Goal: Task Accomplishment & Management: Use online tool/utility

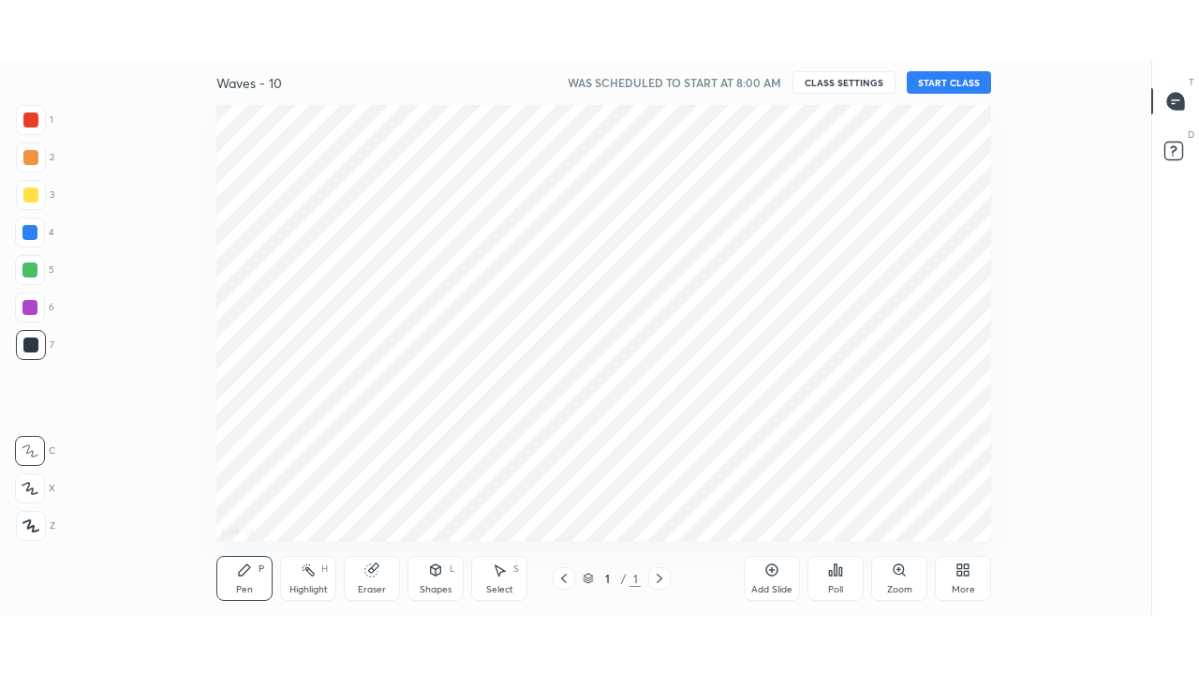
scroll to position [7, 1]
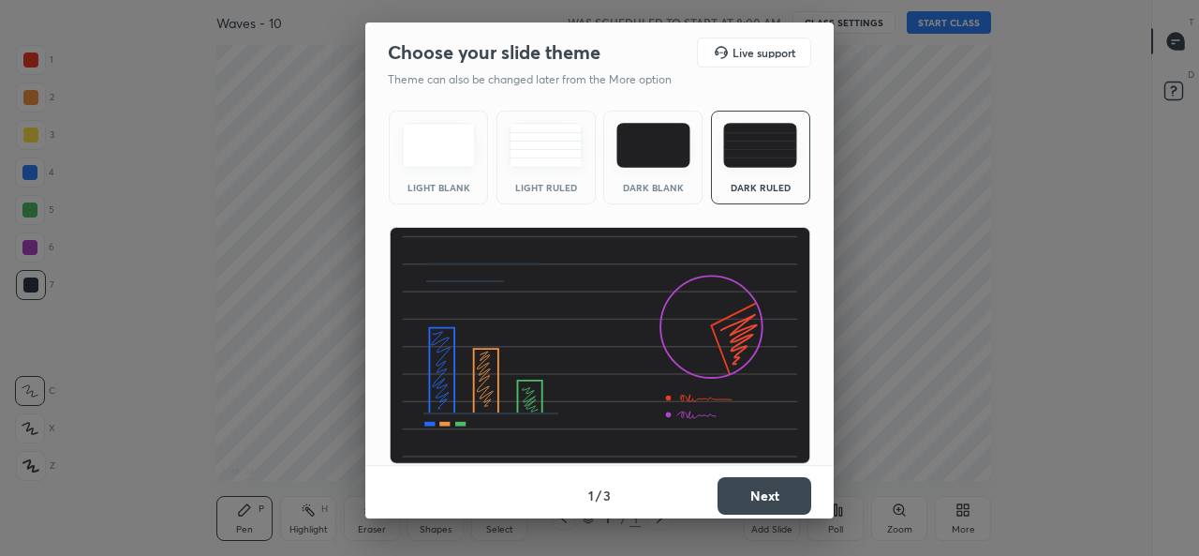
click at [754, 491] on button "Next" at bounding box center [765, 495] width 94 height 37
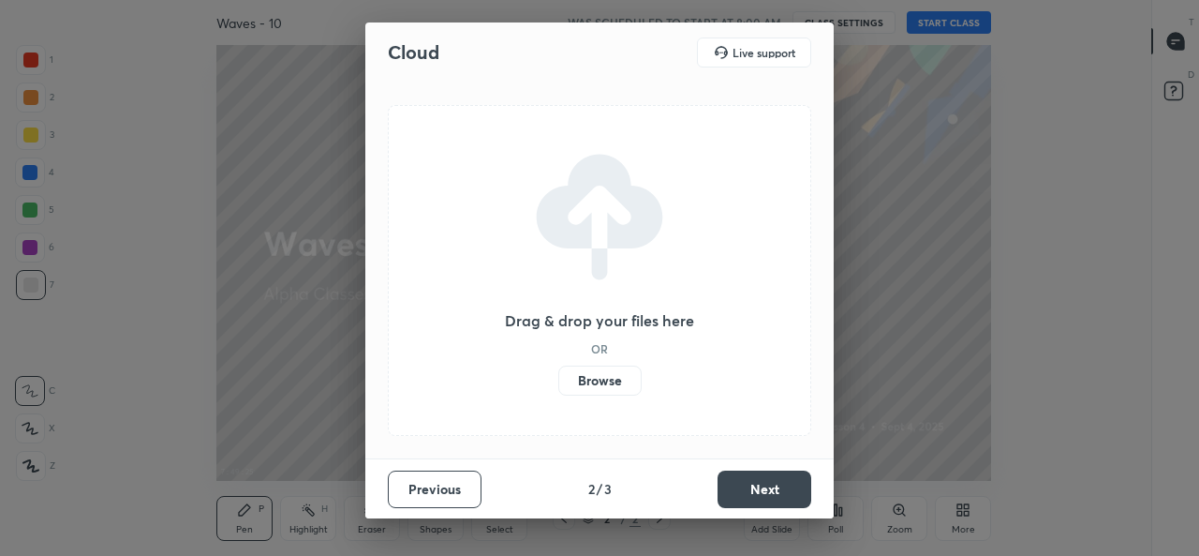
click at [618, 383] on label "Browse" at bounding box center [600, 380] width 83 height 30
click at [559, 383] on input "Browse" at bounding box center [559, 380] width 0 height 30
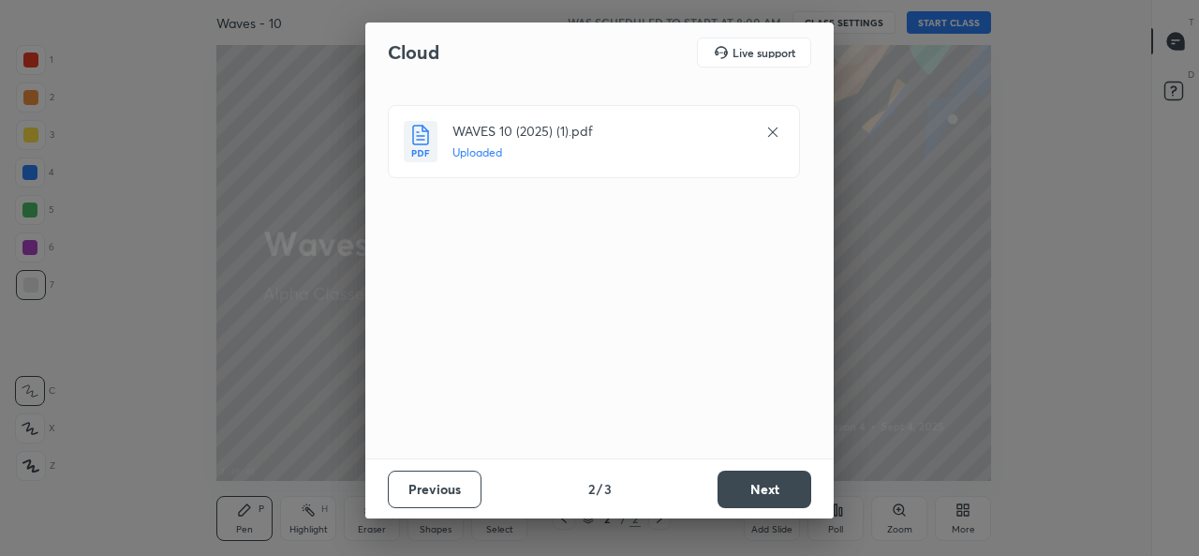
click at [746, 486] on button "Next" at bounding box center [765, 488] width 94 height 37
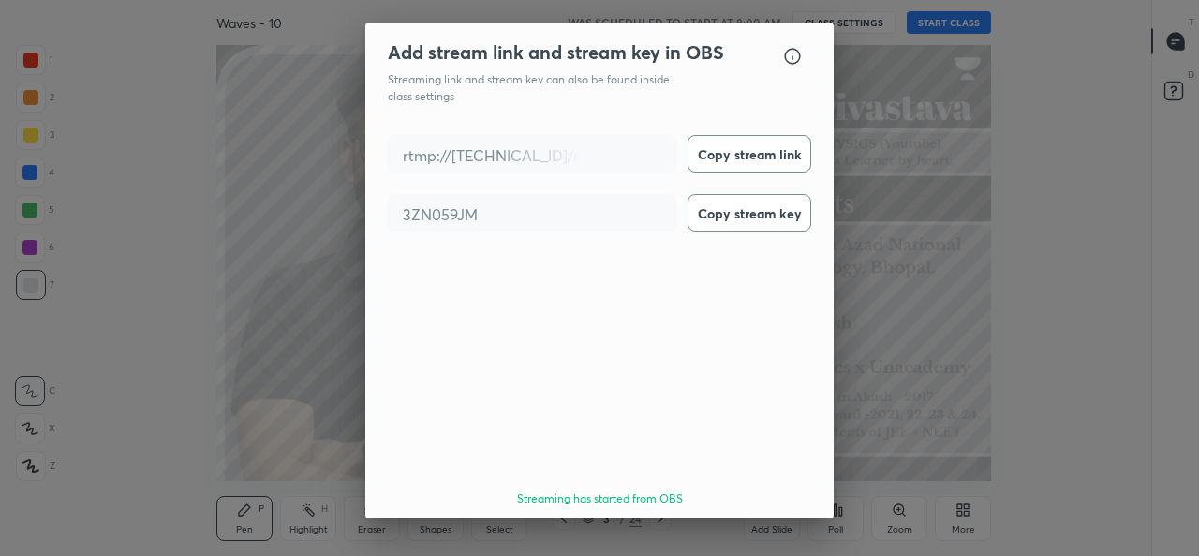
click at [737, 533] on button "Done" at bounding box center [765, 551] width 94 height 37
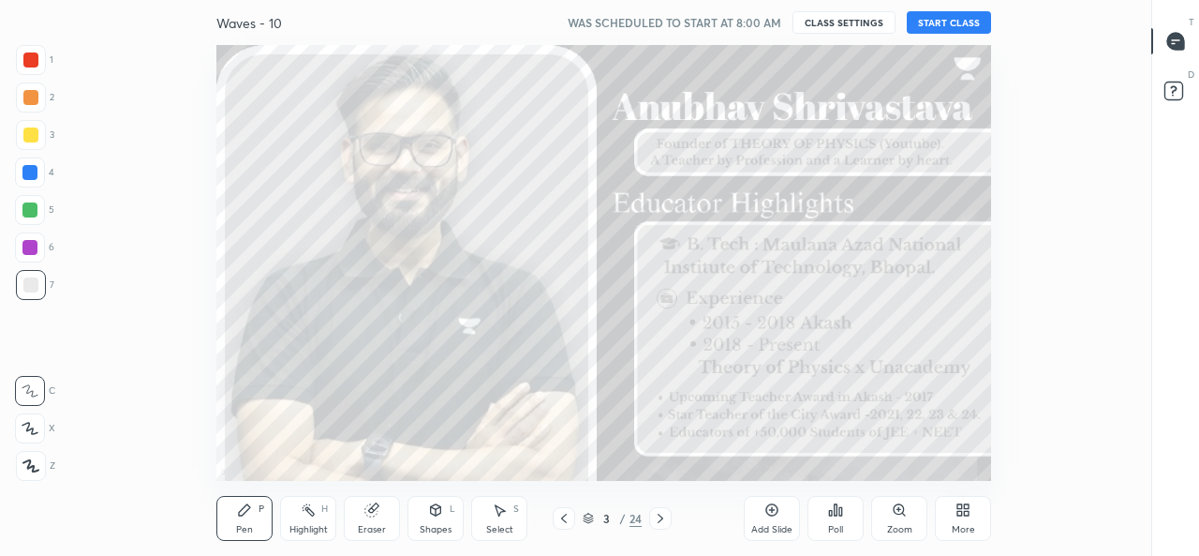
click at [932, 24] on button "START CLASS" at bounding box center [949, 22] width 84 height 22
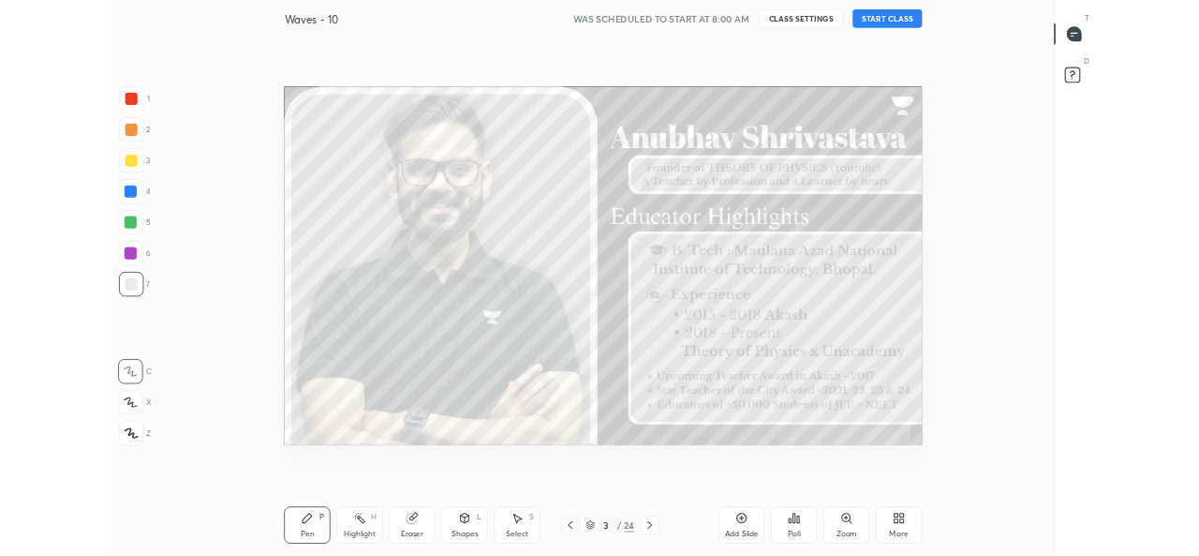
scroll to position [555, 1088]
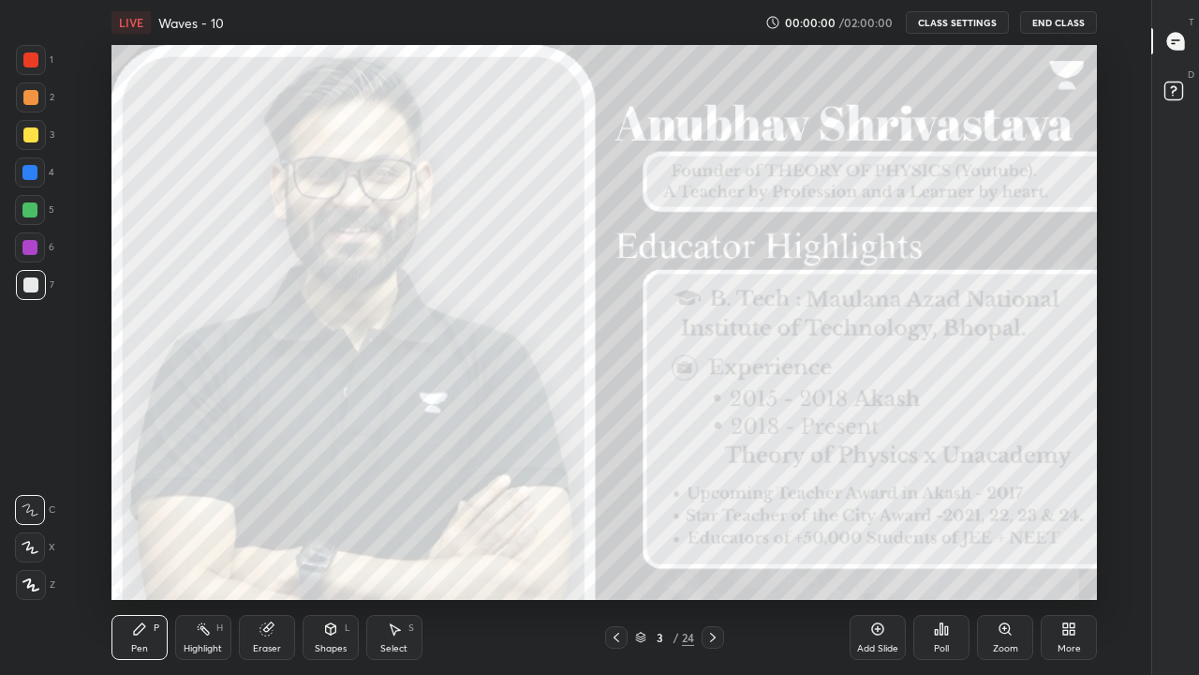
click at [1065, 555] on icon at bounding box center [1066, 632] width 5 height 5
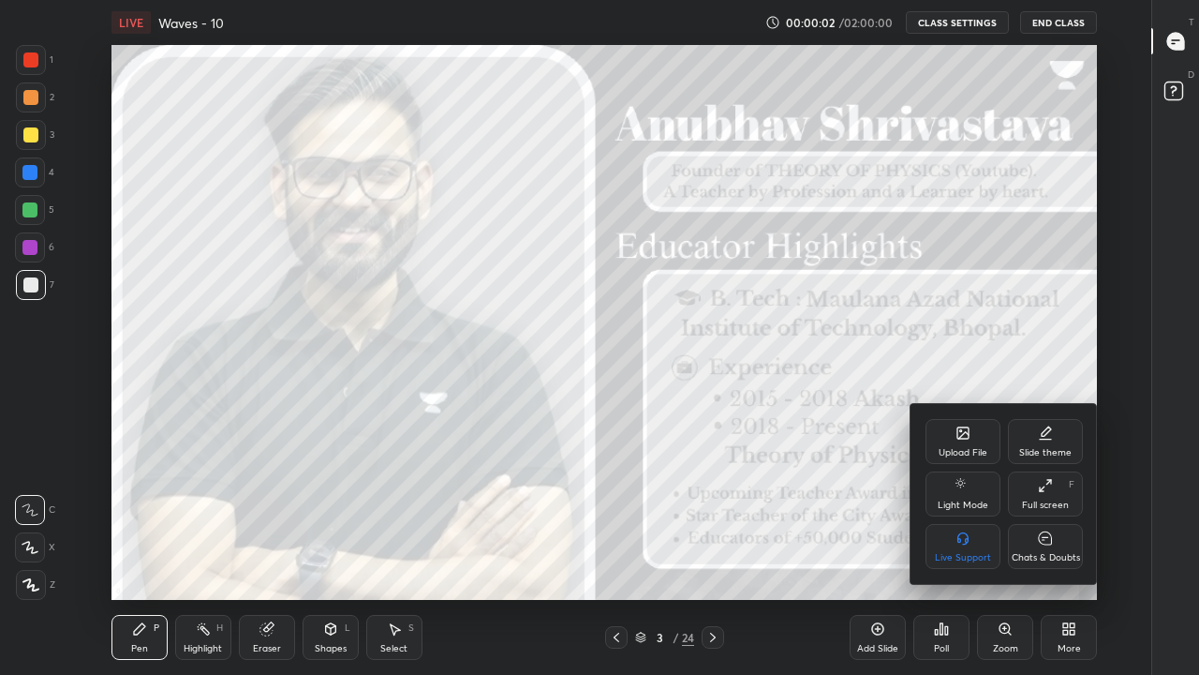
click at [1038, 502] on div "Full screen" at bounding box center [1045, 504] width 47 height 9
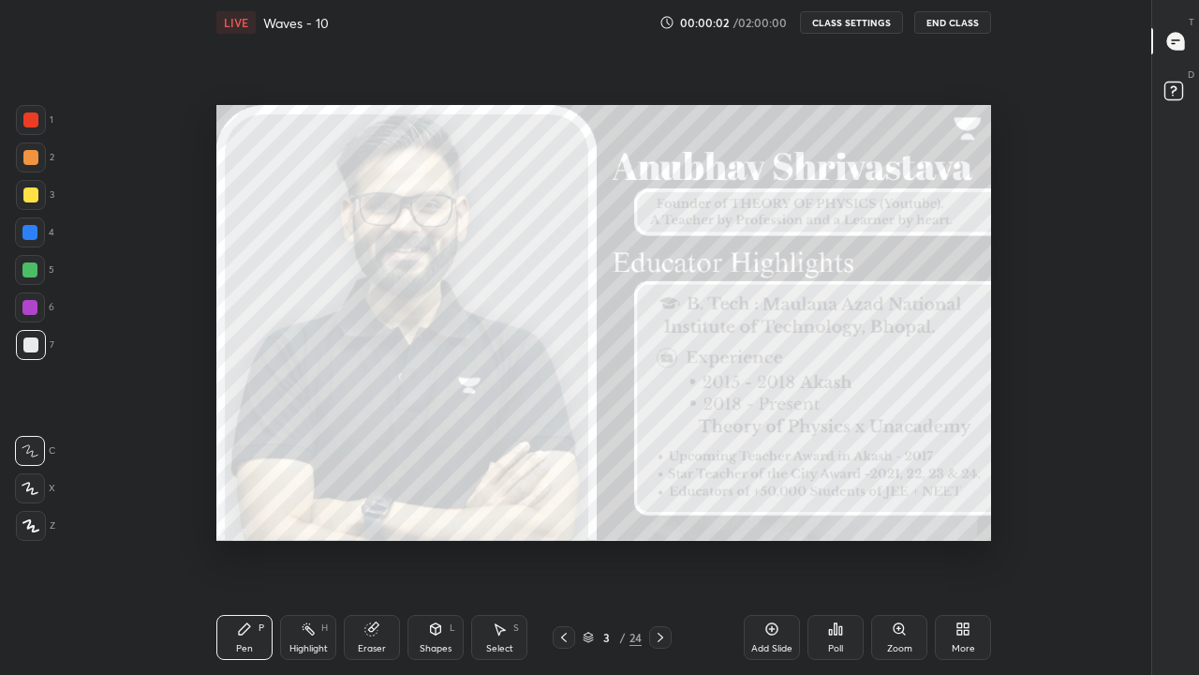
scroll to position [93274, 92621]
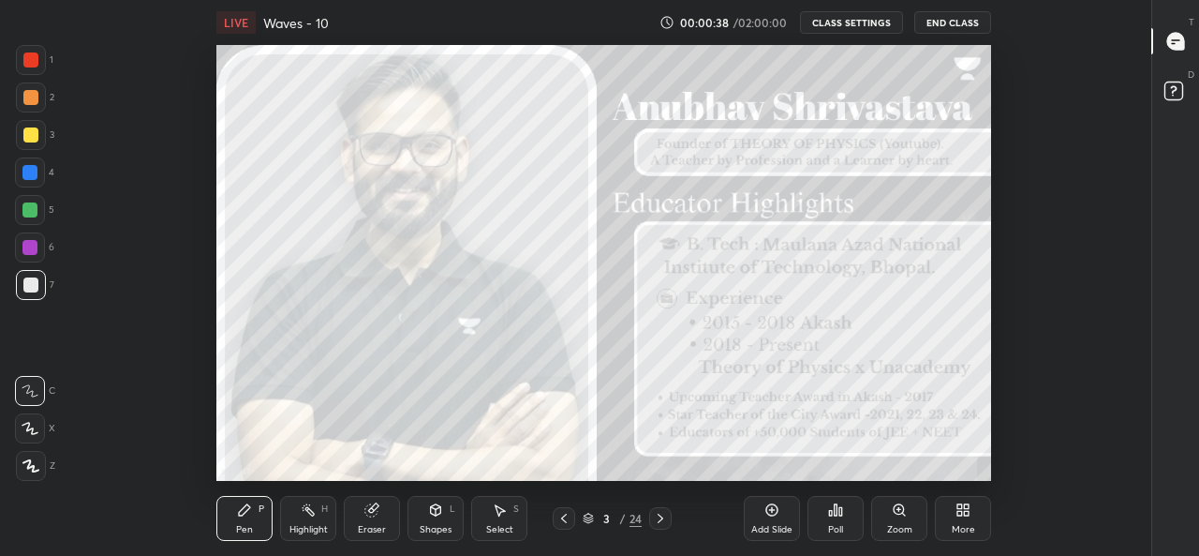
click at [967, 514] on icon at bounding box center [966, 513] width 5 height 5
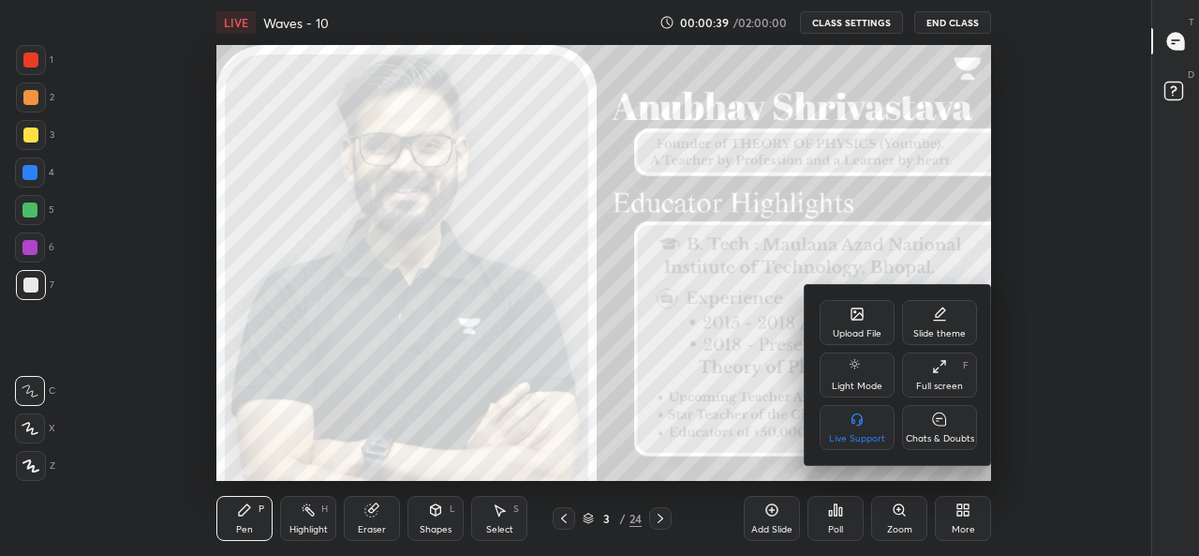
click at [933, 379] on div "Full screen F" at bounding box center [939, 374] width 75 height 45
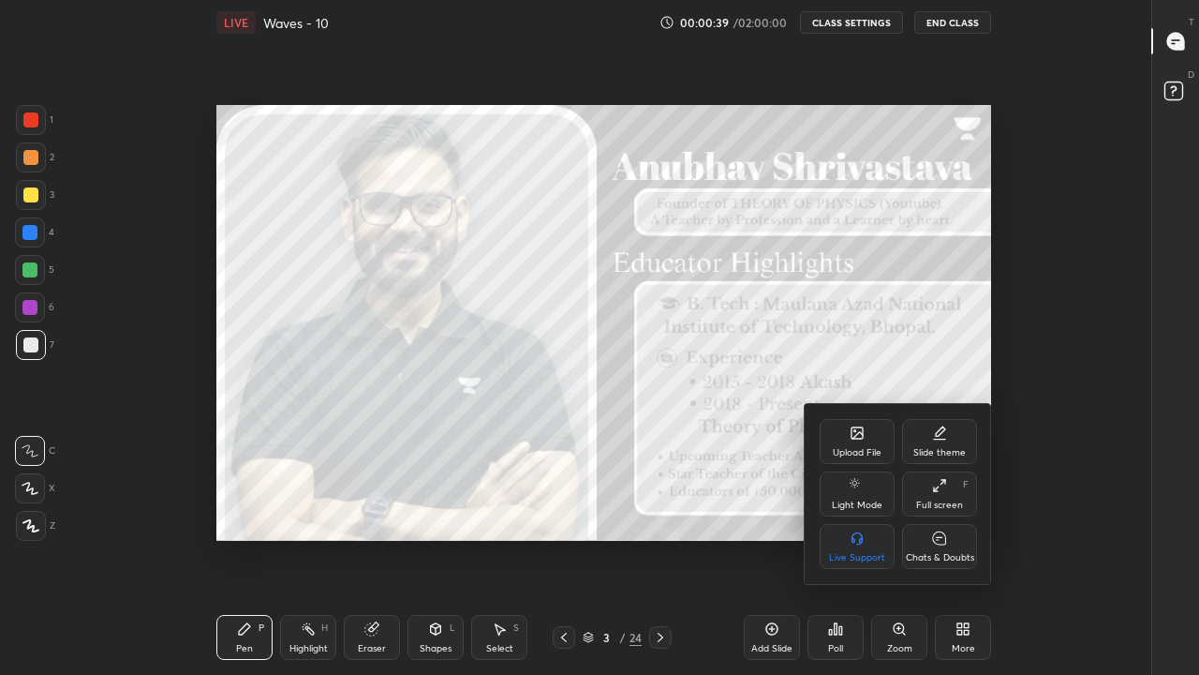
scroll to position [555, 1088]
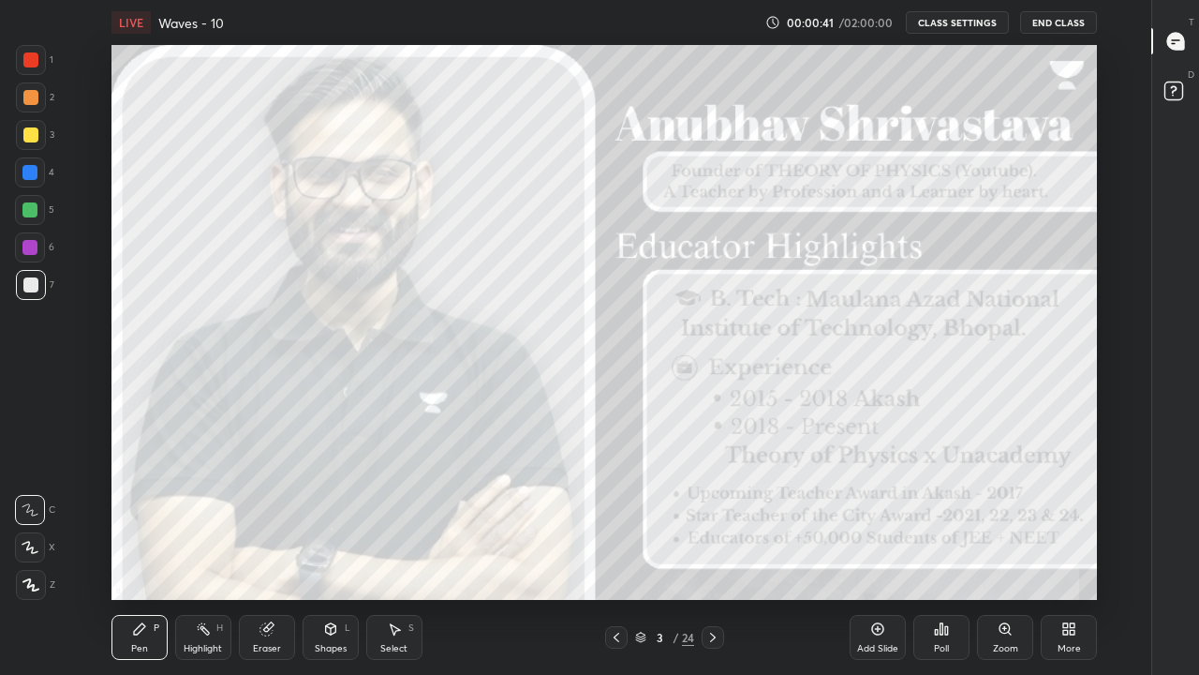
click at [1073, 555] on div "More" at bounding box center [1069, 637] width 56 height 45
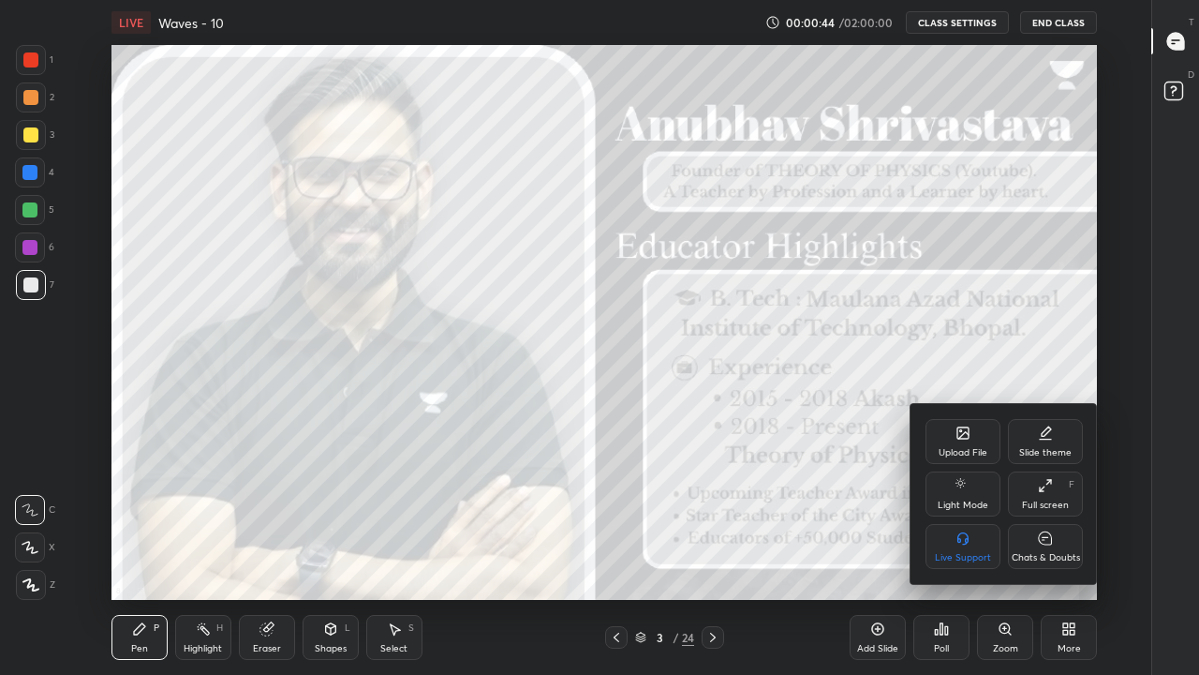
click at [1034, 555] on div "Chats & Doubts" at bounding box center [1046, 557] width 68 height 9
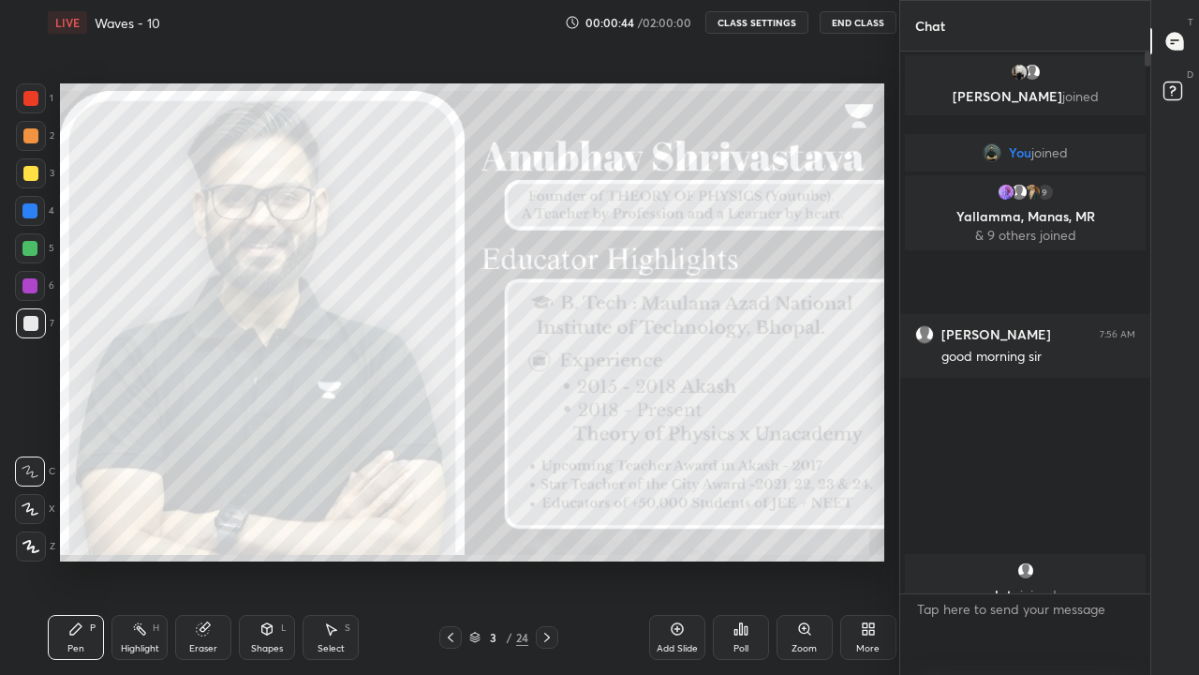
scroll to position [93155, 92885]
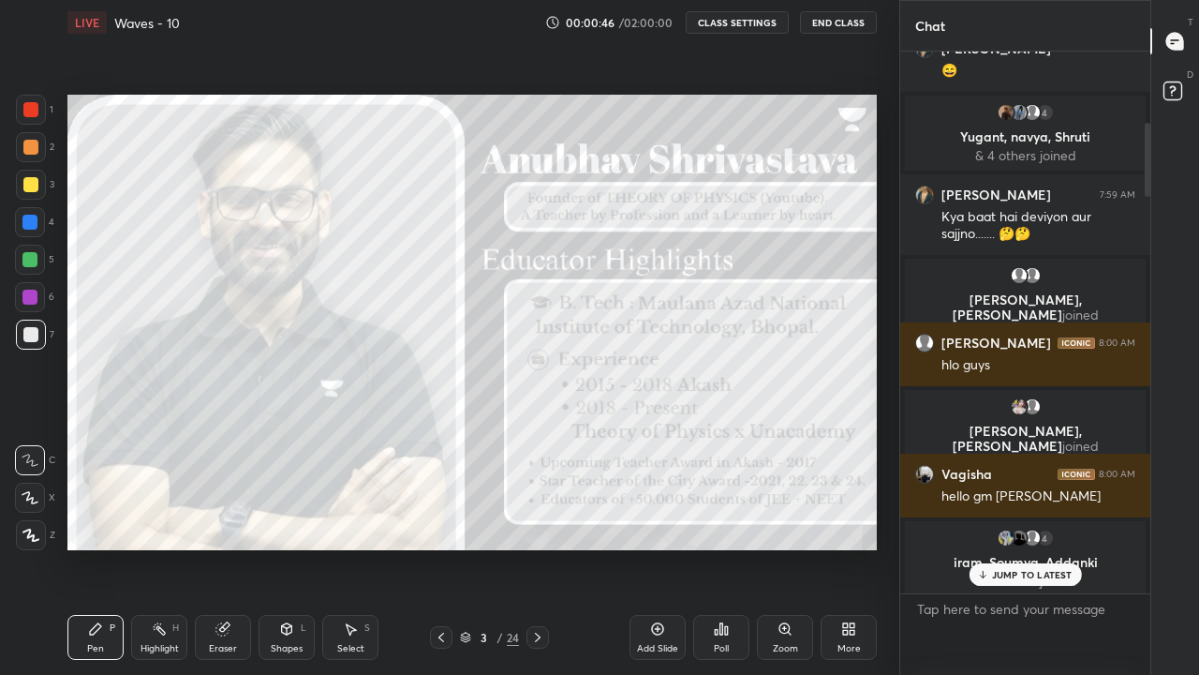
click at [1001, 555] on p "JUMP TO LATEST" at bounding box center [1032, 574] width 81 height 11
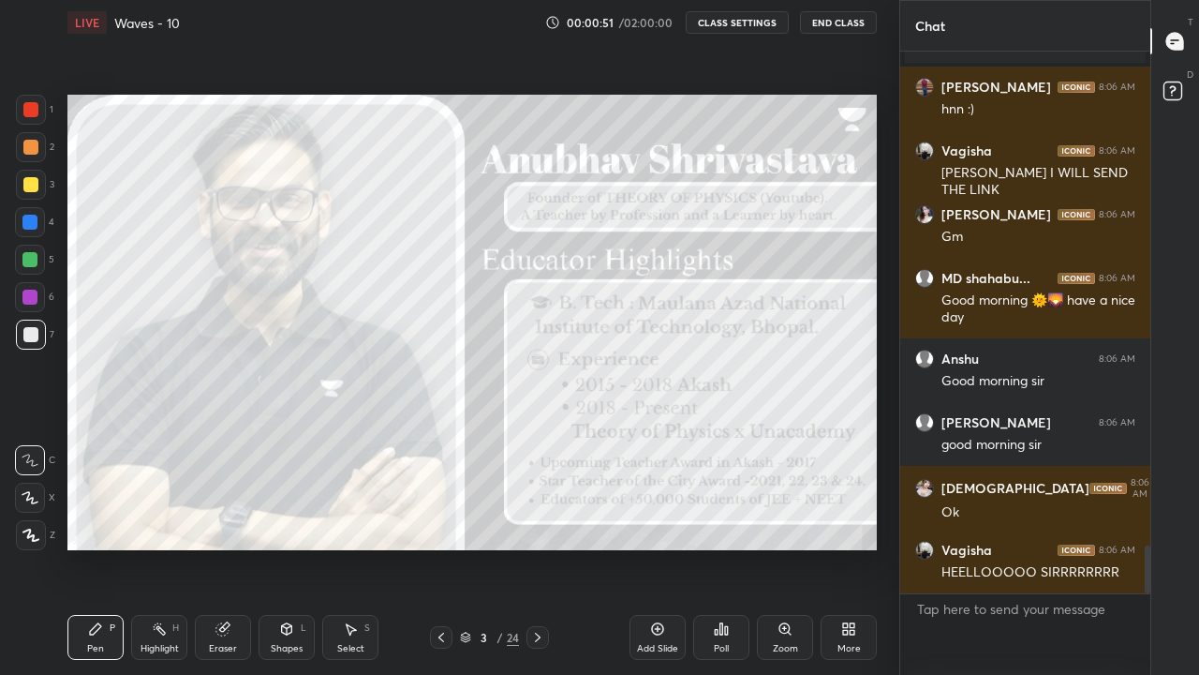
scroll to position [5696, 0]
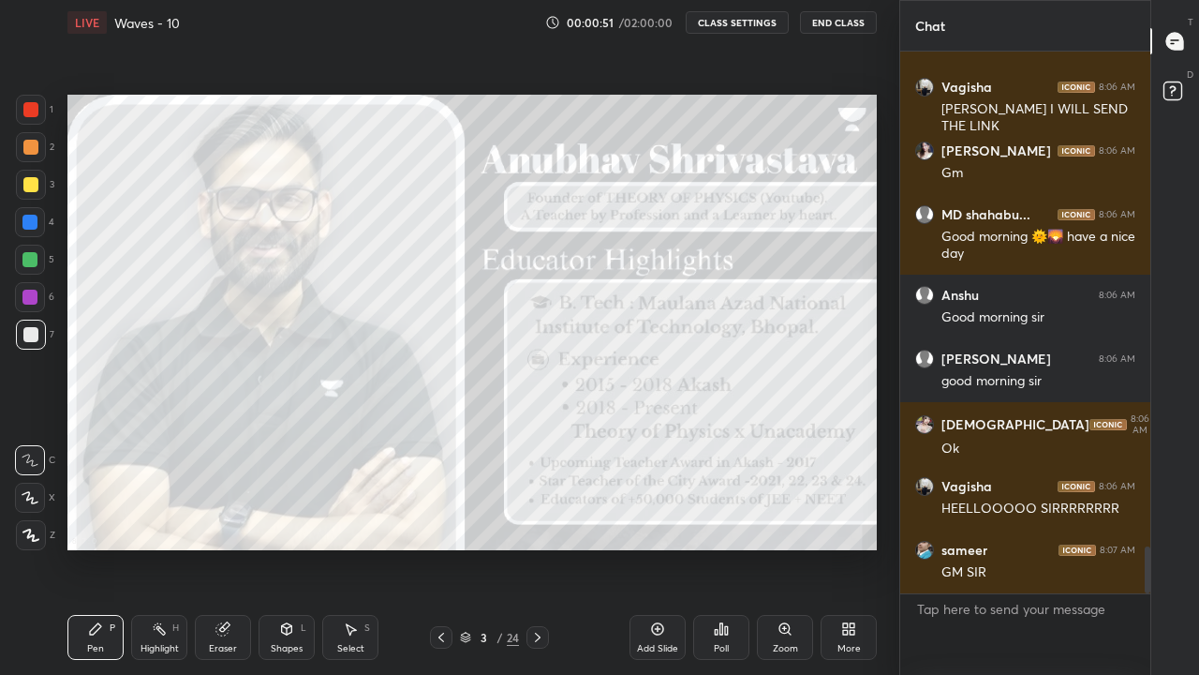
click at [850, 555] on icon at bounding box center [852, 632] width 5 height 5
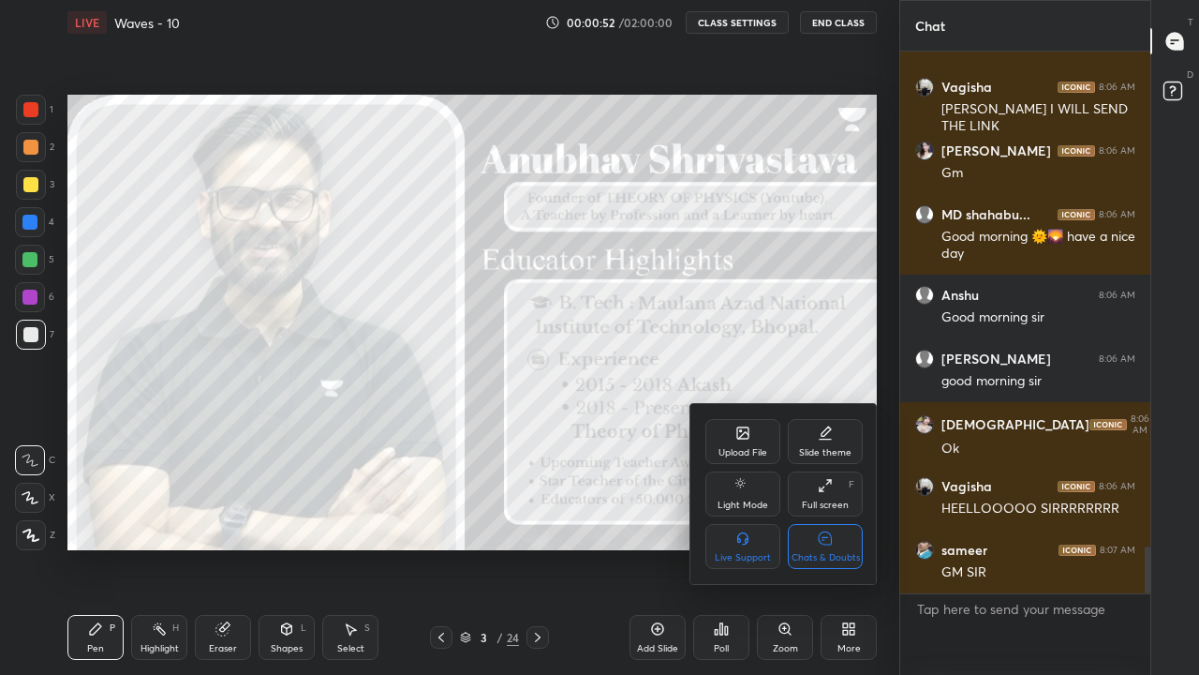
scroll to position [5759, 0]
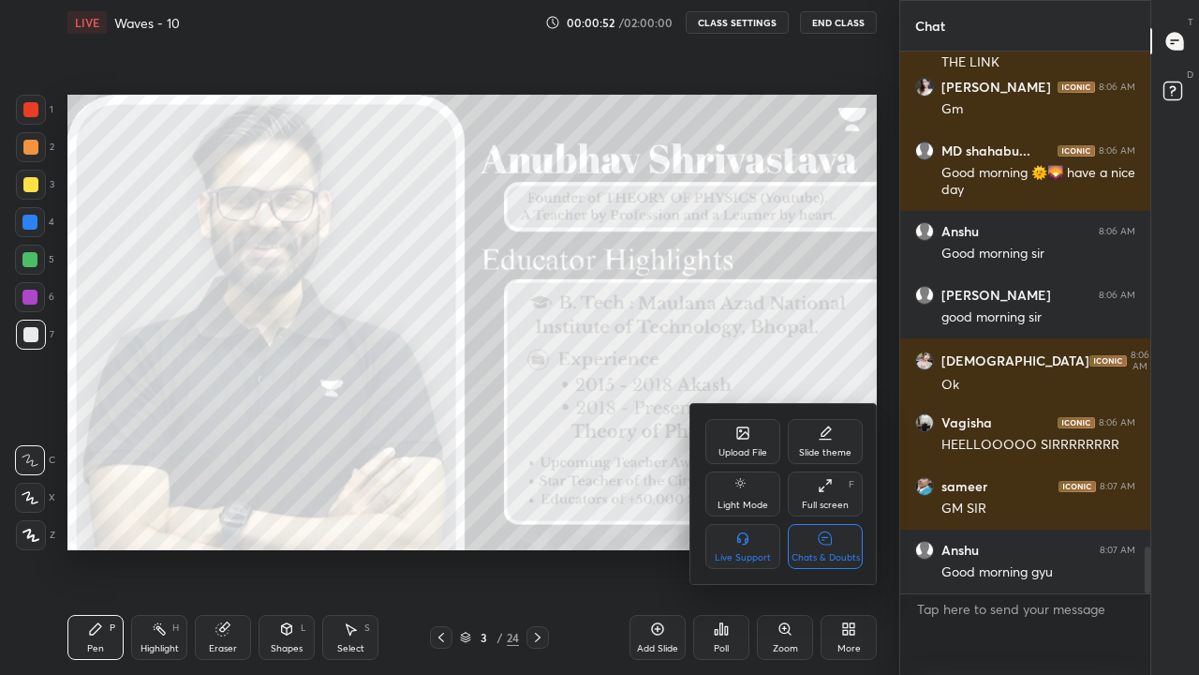
click at [838, 543] on div "Chats & Doubts" at bounding box center [825, 546] width 75 height 45
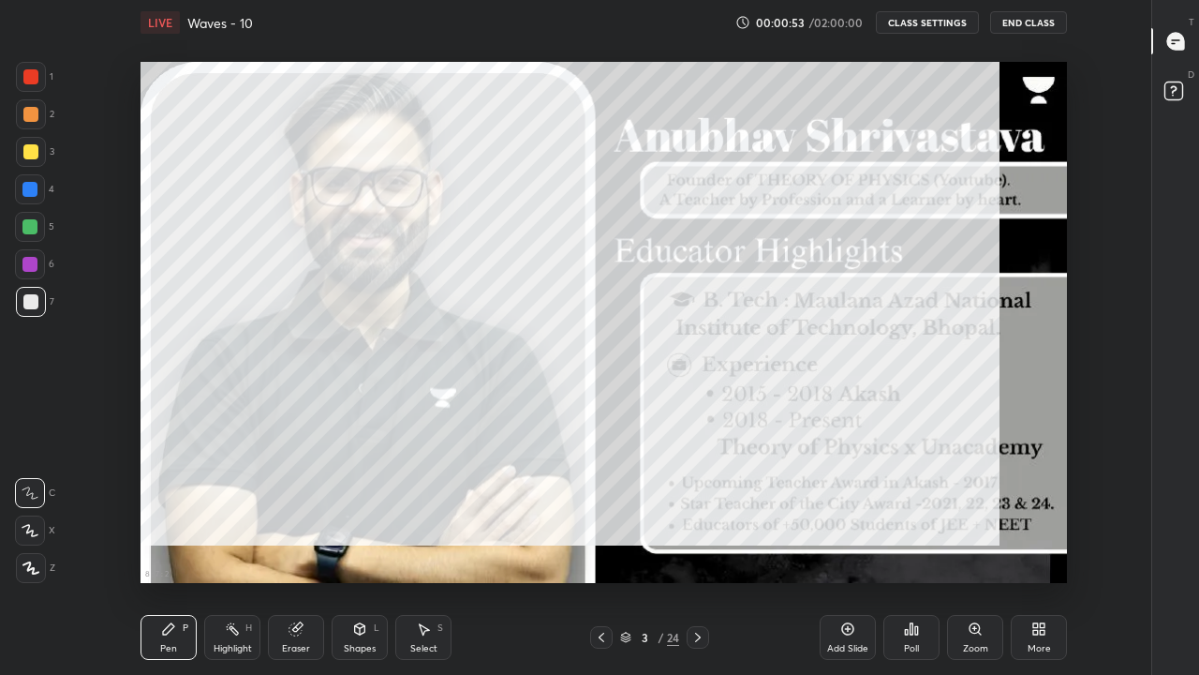
scroll to position [0, 0]
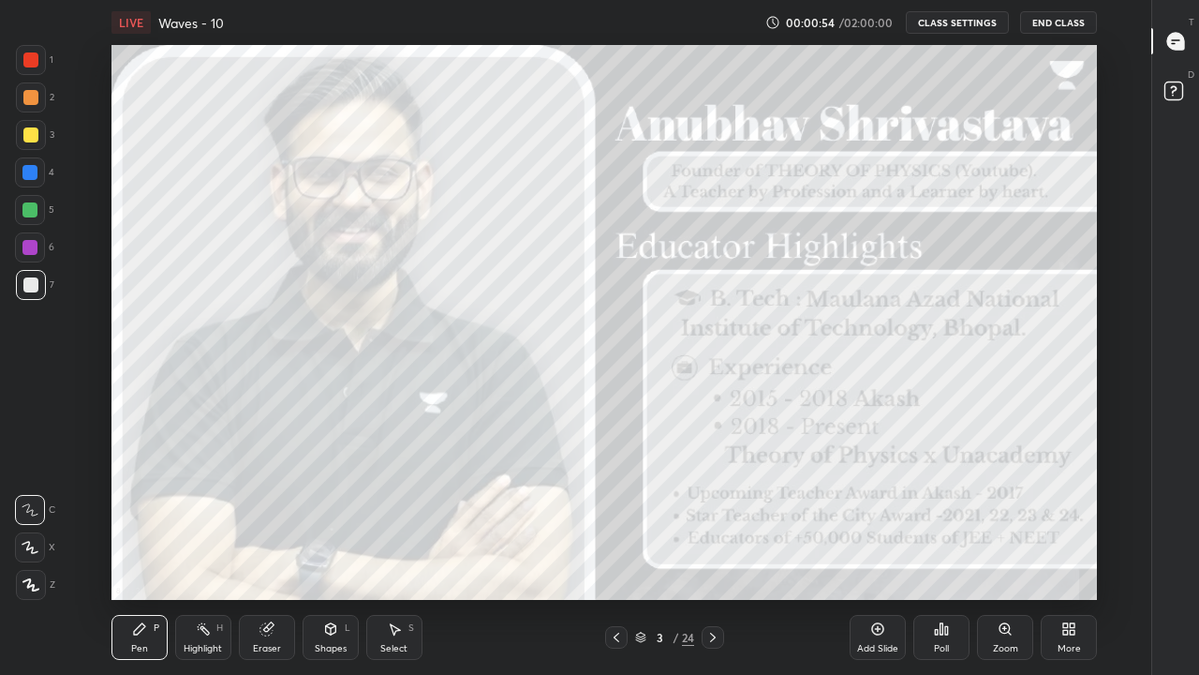
click at [143, 555] on icon at bounding box center [139, 628] width 15 height 15
click at [29, 555] on icon at bounding box center [30, 584] width 15 height 11
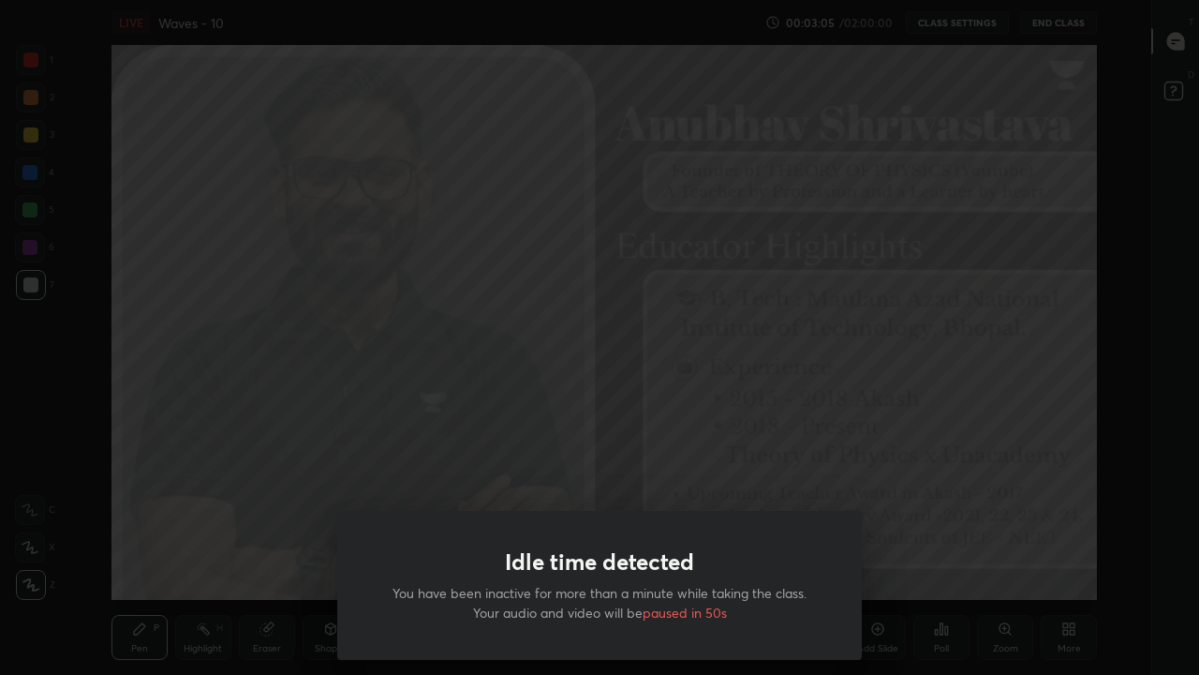
click at [230, 453] on div "Idle time detected You have been inactive for more than a minute while taking t…" at bounding box center [599, 337] width 1199 height 675
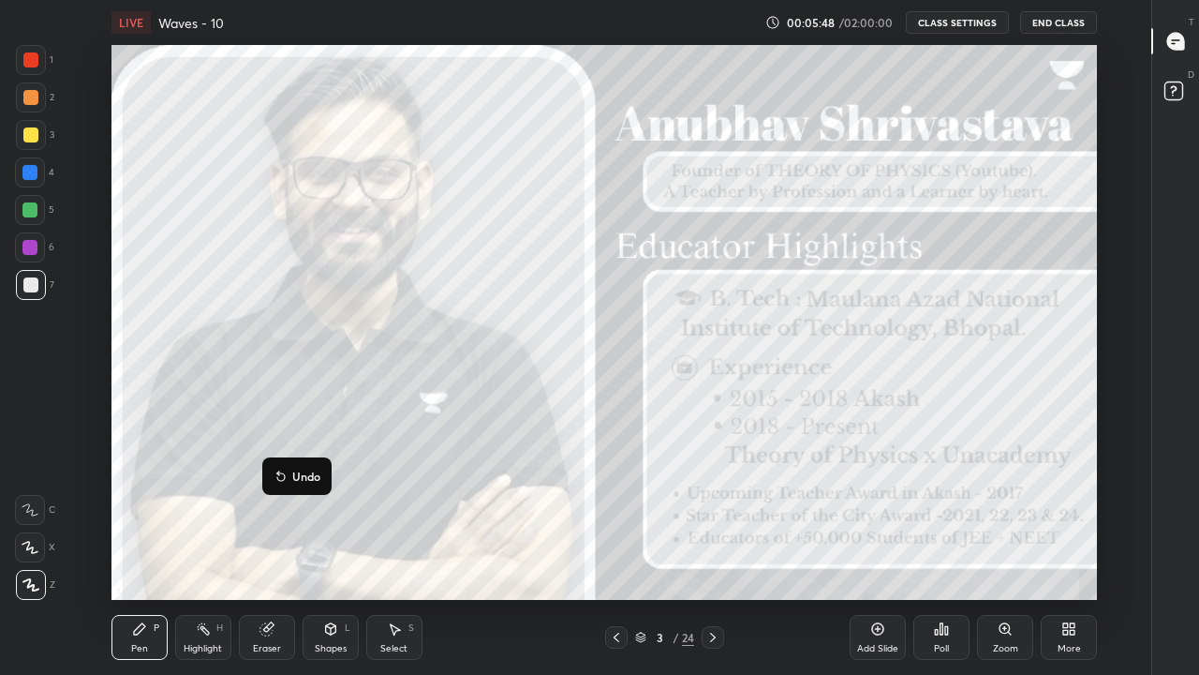
click at [716, 555] on icon at bounding box center [713, 637] width 15 height 15
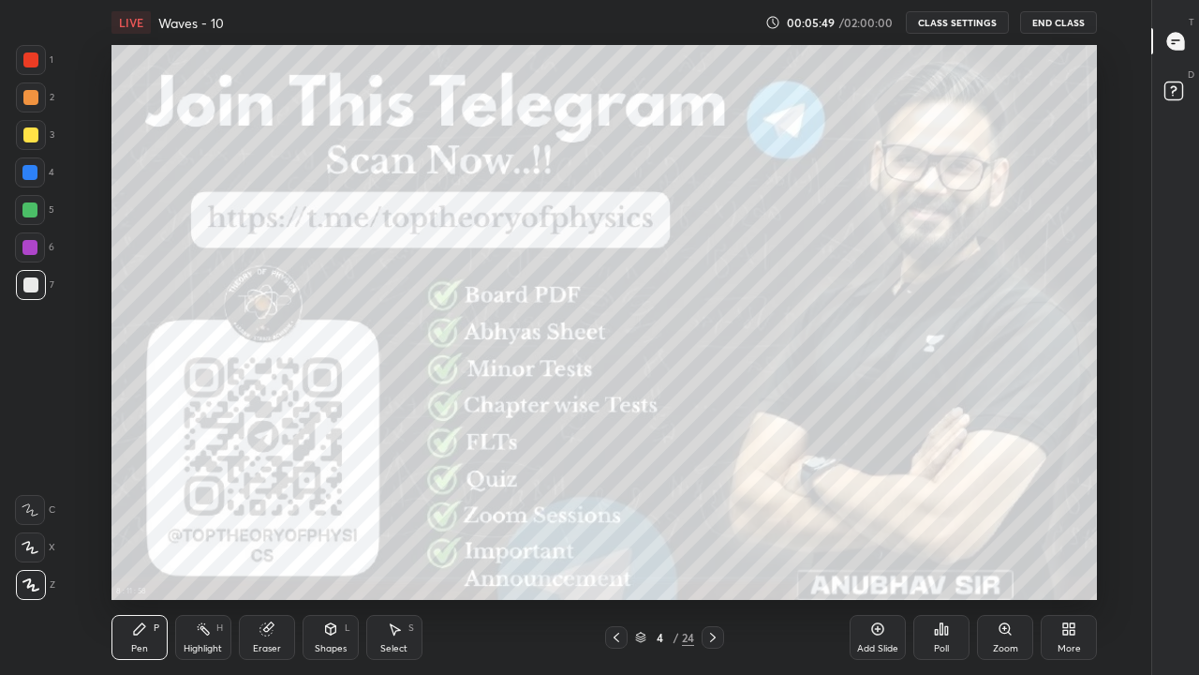
click at [722, 555] on div at bounding box center [713, 637] width 22 height 22
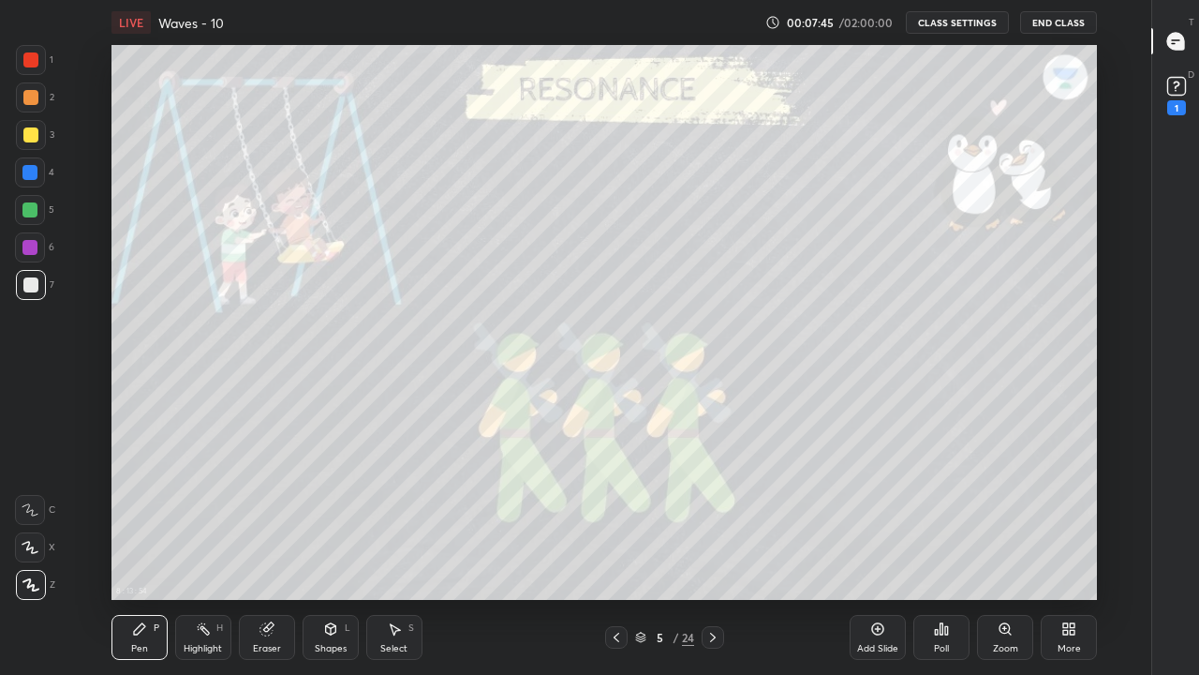
click at [144, 555] on icon at bounding box center [139, 628] width 15 height 15
click at [713, 555] on icon at bounding box center [713, 637] width 6 height 9
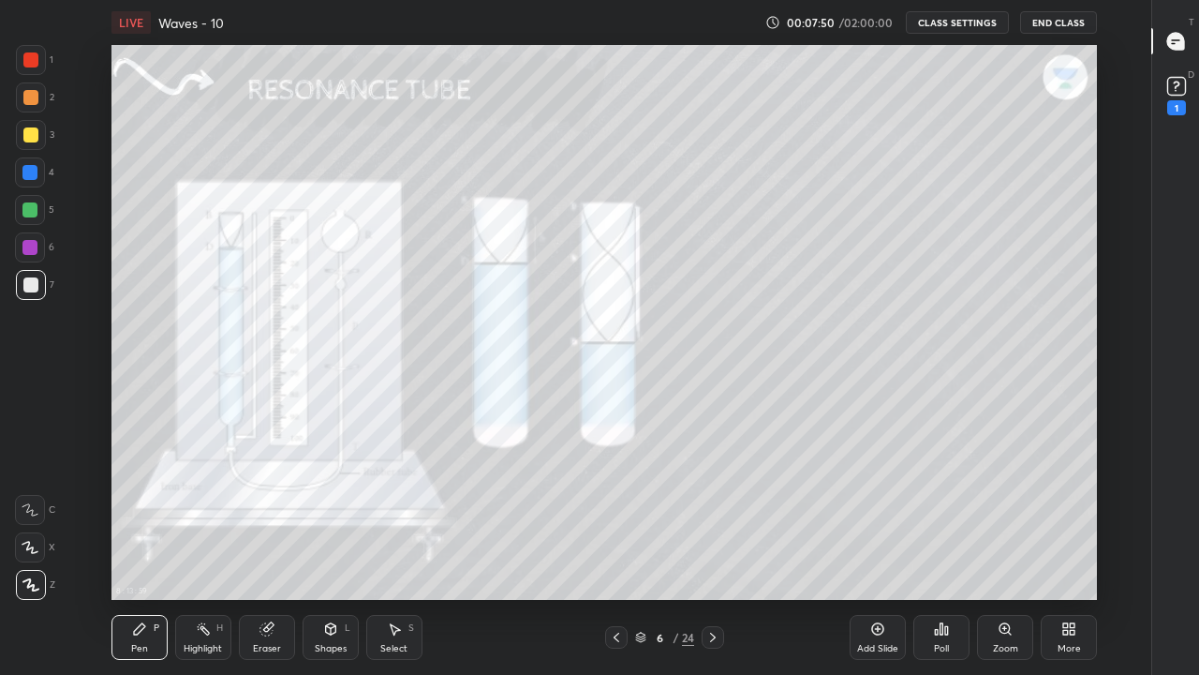
click at [618, 555] on icon at bounding box center [616, 637] width 15 height 15
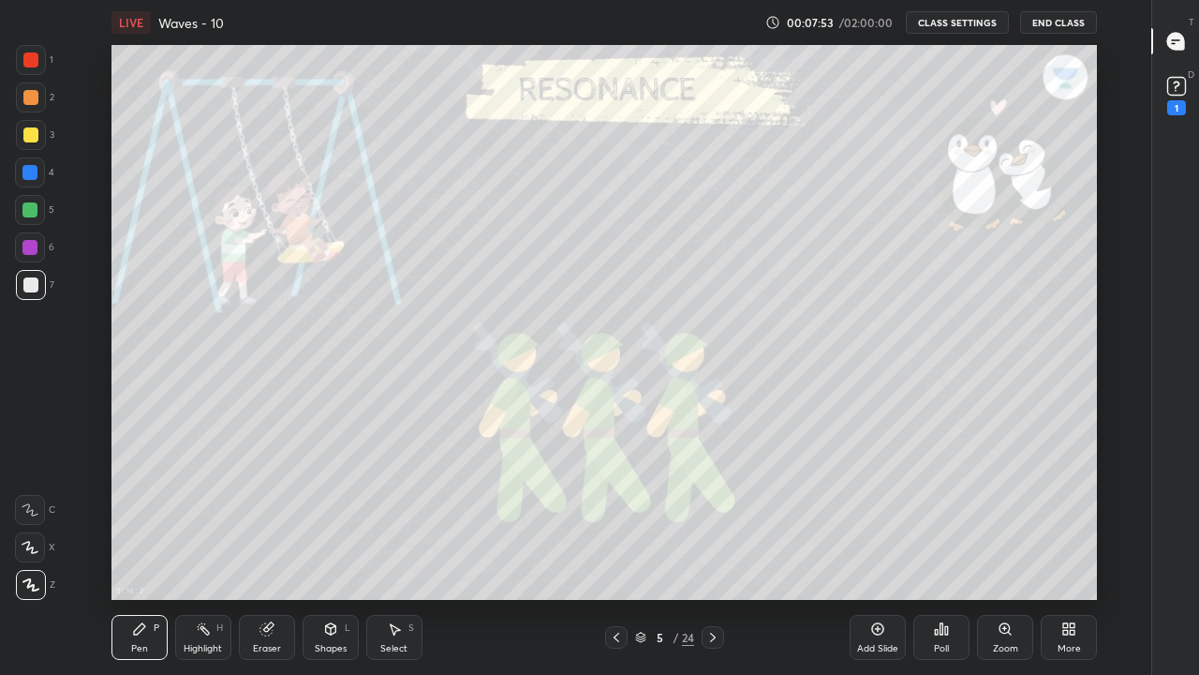
click at [872, 555] on icon at bounding box center [878, 629] width 12 height 12
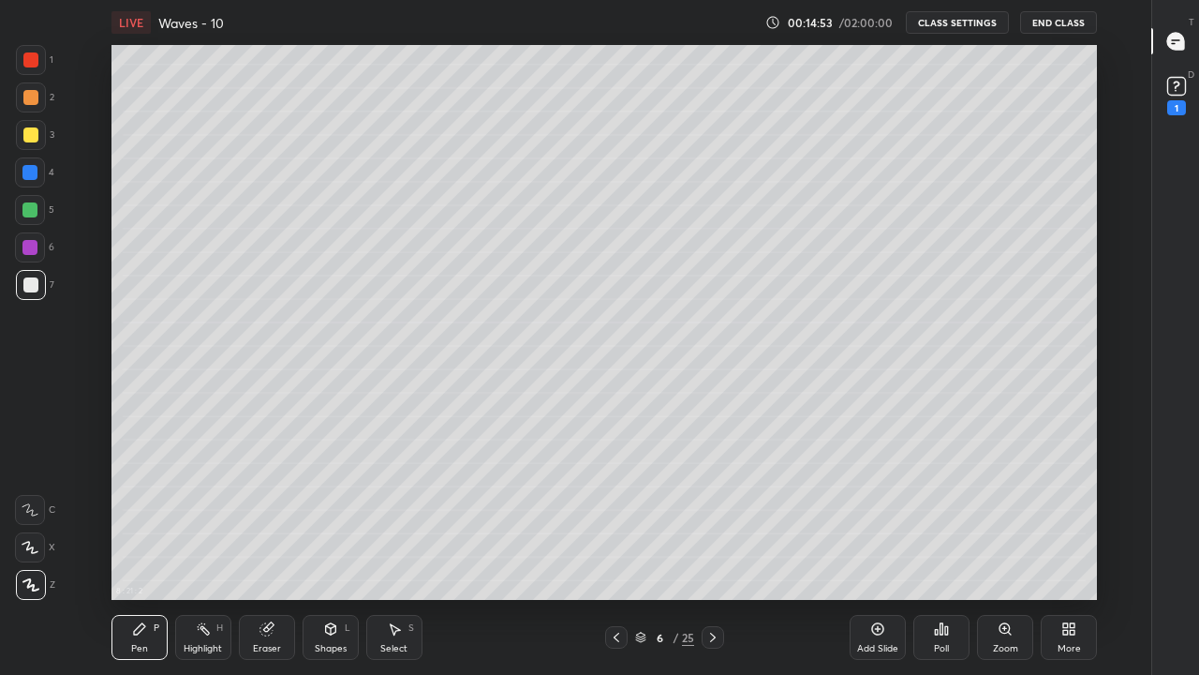
click at [617, 555] on icon at bounding box center [617, 637] width 6 height 9
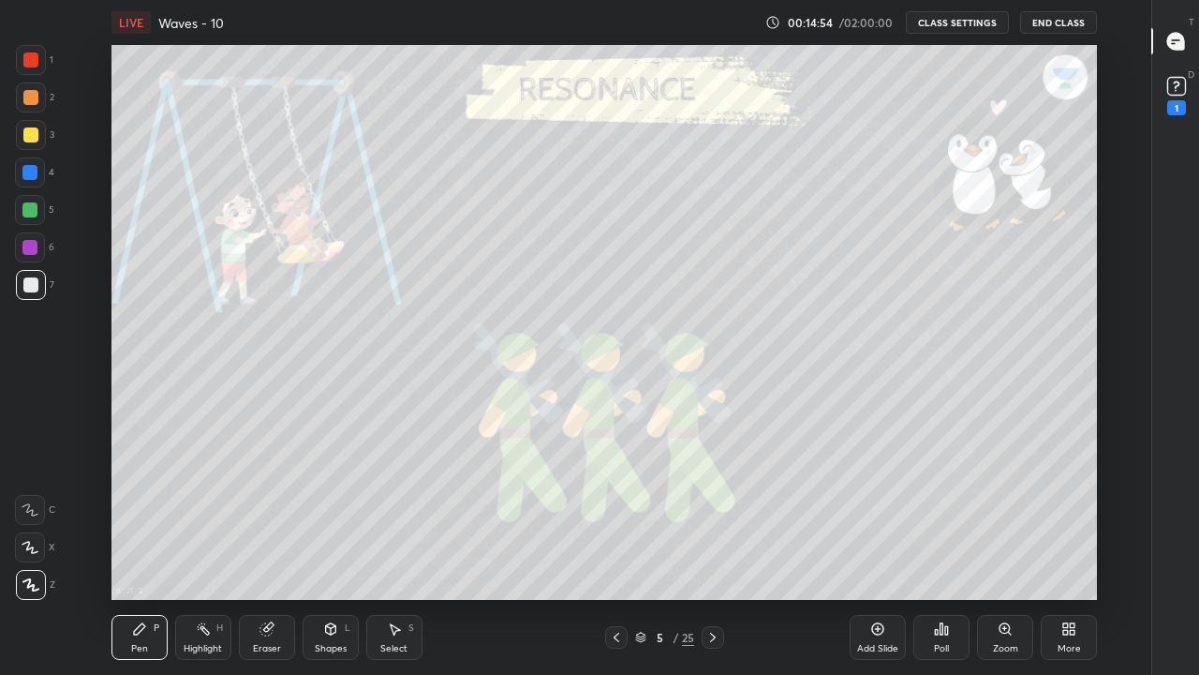
click at [871, 555] on div "Add Slide" at bounding box center [878, 637] width 56 height 45
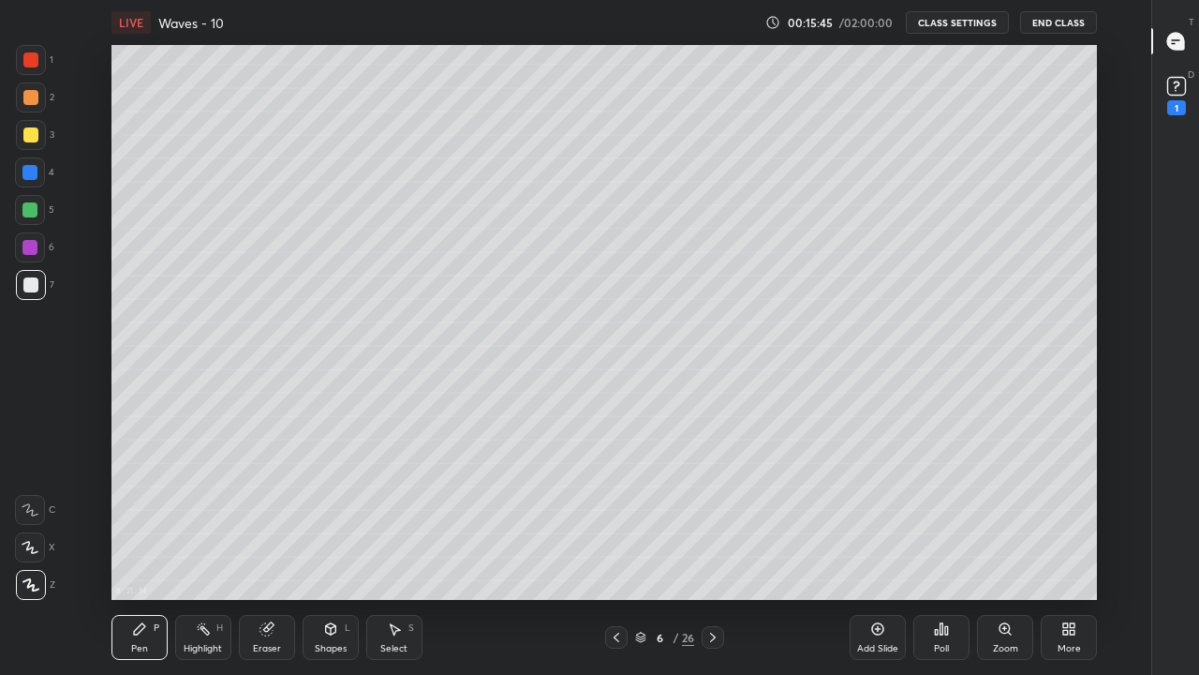
click at [713, 555] on icon at bounding box center [713, 637] width 15 height 15
click at [617, 555] on icon at bounding box center [616, 637] width 15 height 15
click at [711, 555] on div at bounding box center [713, 637] width 22 height 22
click at [617, 555] on icon at bounding box center [616, 637] width 15 height 15
click at [713, 555] on icon at bounding box center [713, 637] width 15 height 15
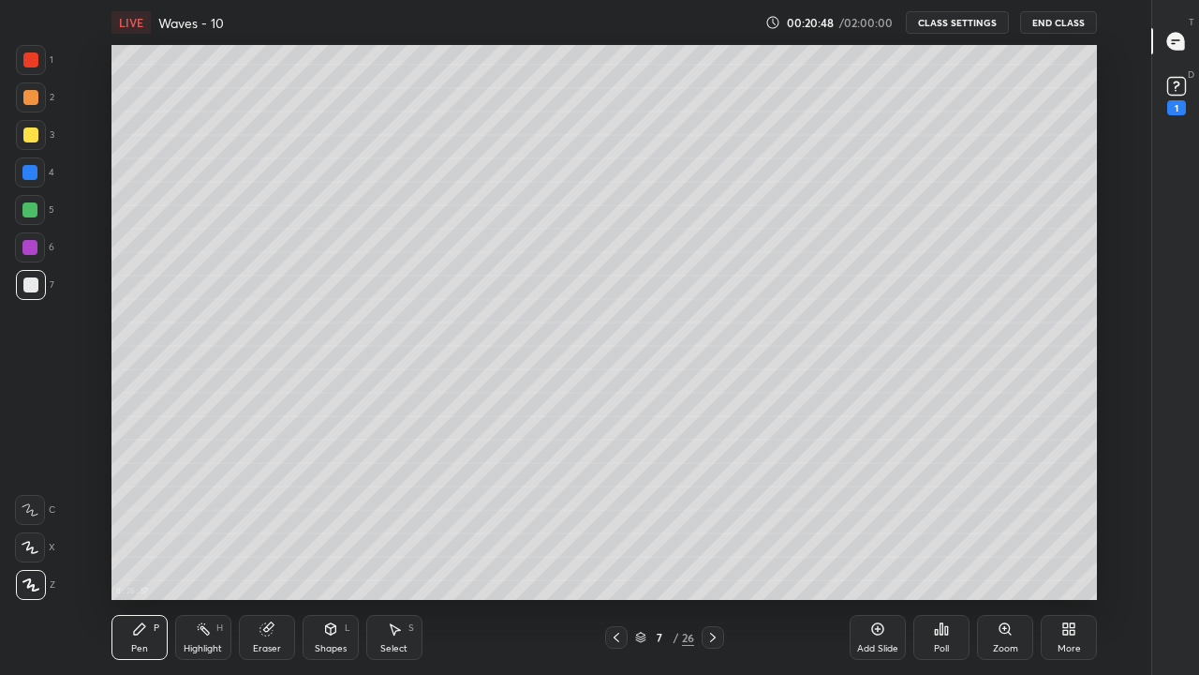
click at [24, 555] on icon at bounding box center [30, 584] width 17 height 13
click at [1070, 555] on div "More" at bounding box center [1069, 637] width 56 height 45
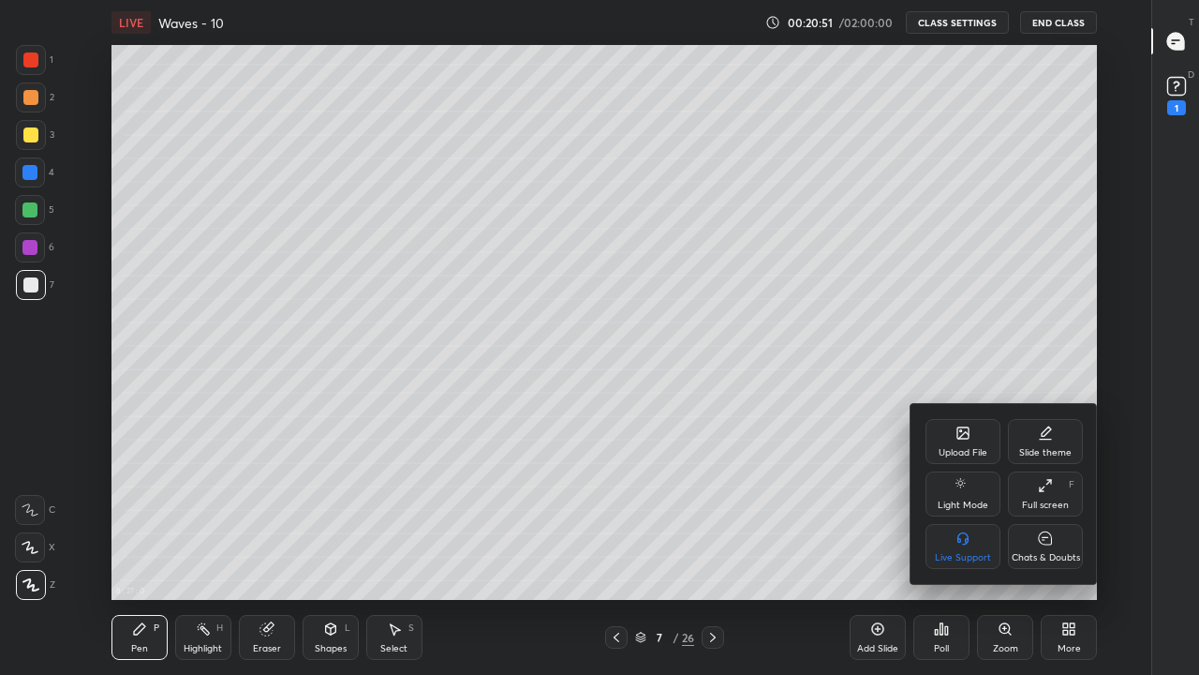
click at [1038, 498] on div "Full screen F" at bounding box center [1045, 493] width 75 height 45
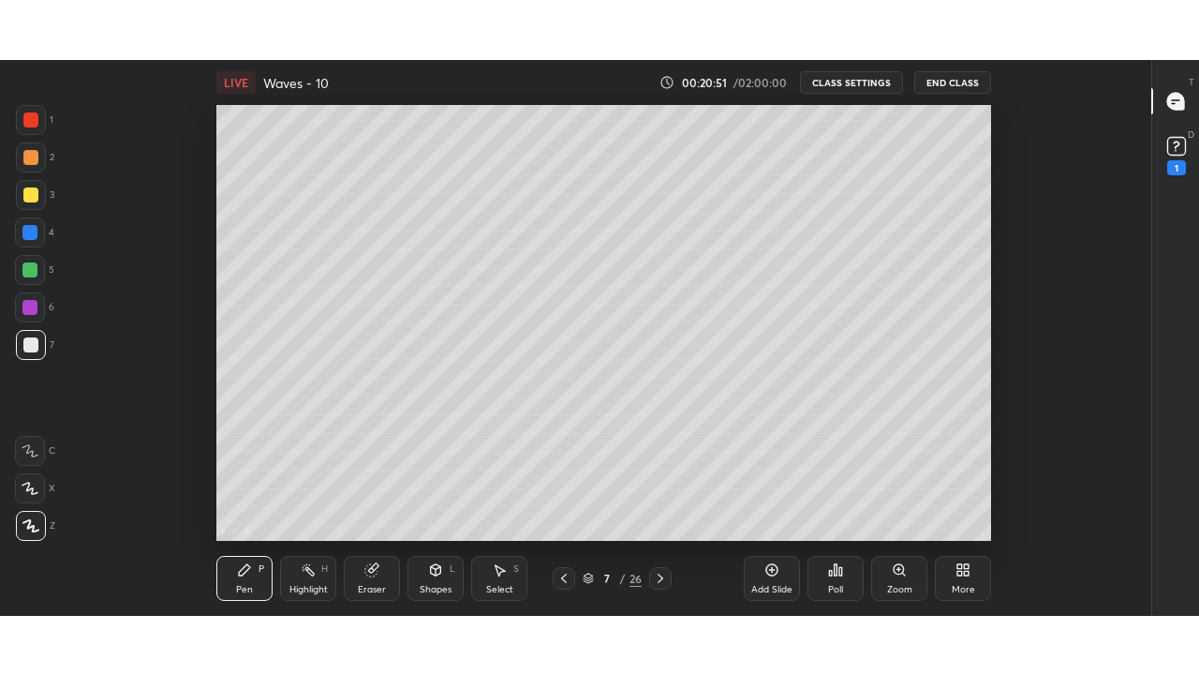
scroll to position [93274, 92621]
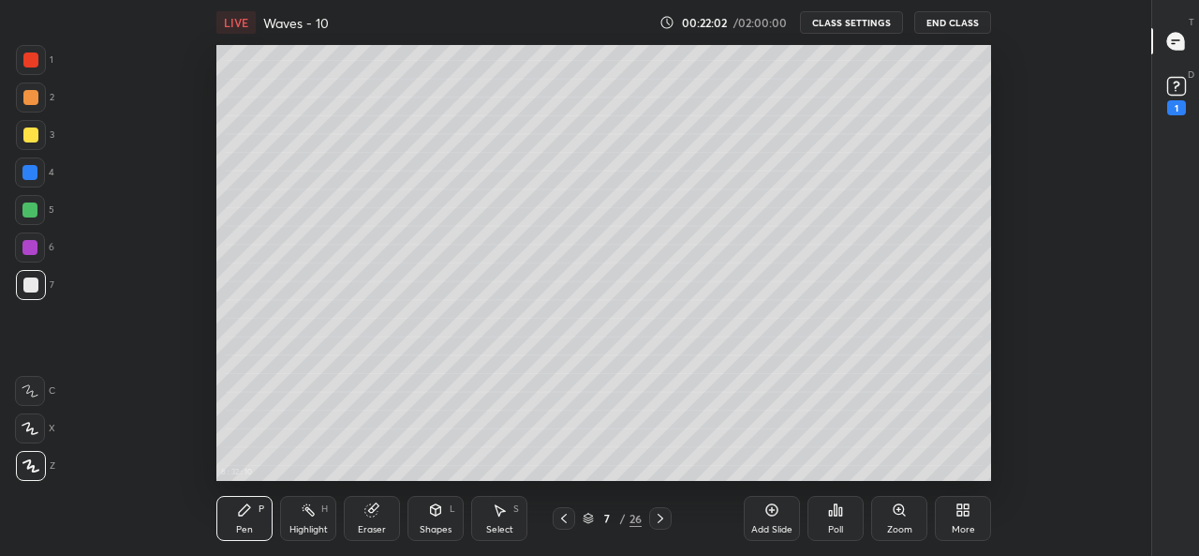
click at [954, 511] on div "More" at bounding box center [963, 518] width 56 height 45
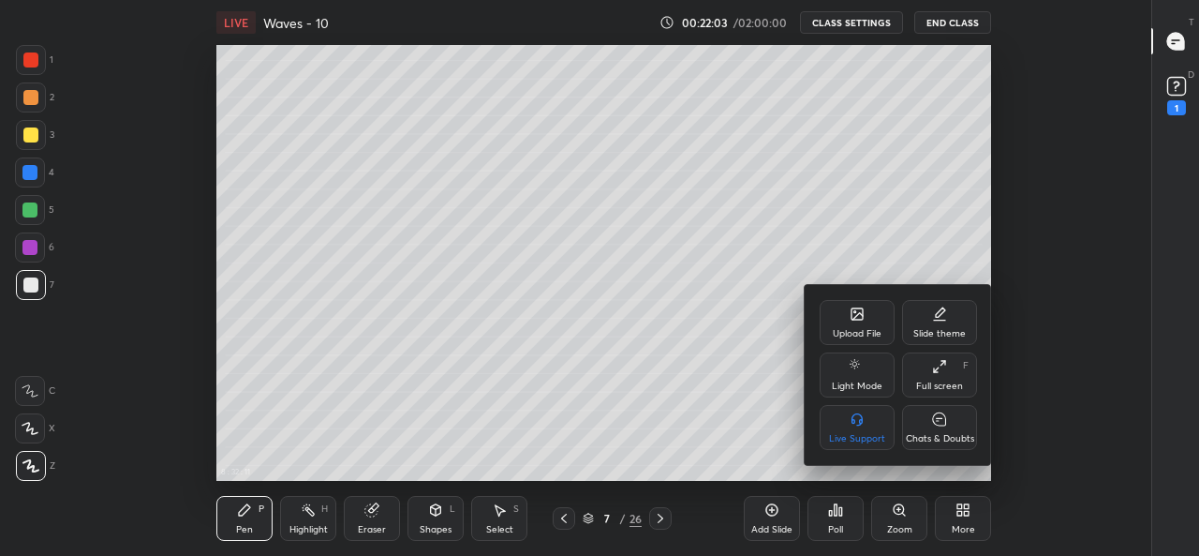
click at [935, 368] on icon at bounding box center [939, 366] width 15 height 15
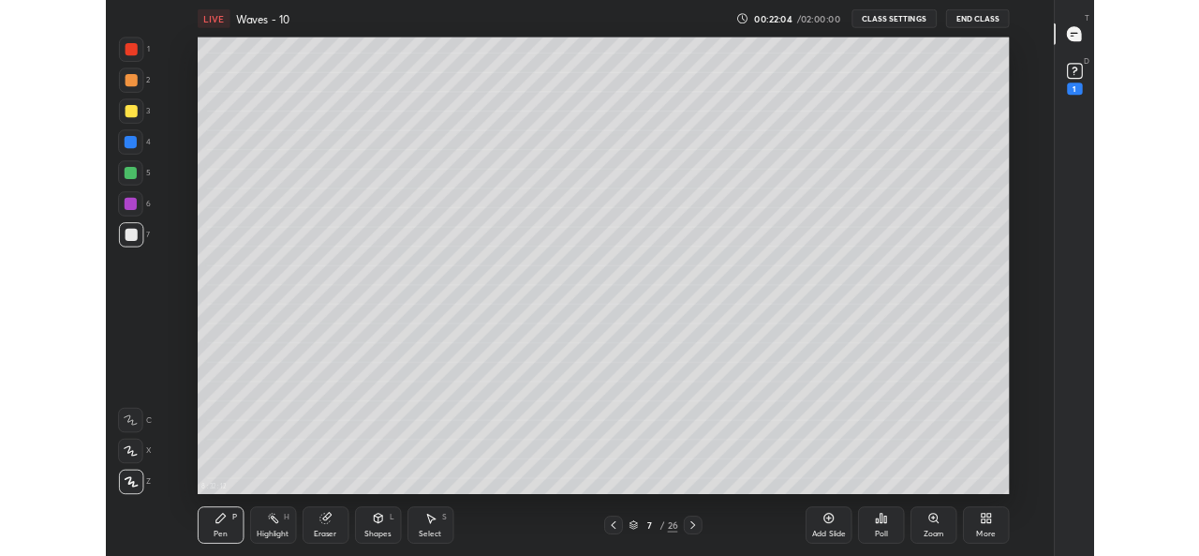
scroll to position [555, 1088]
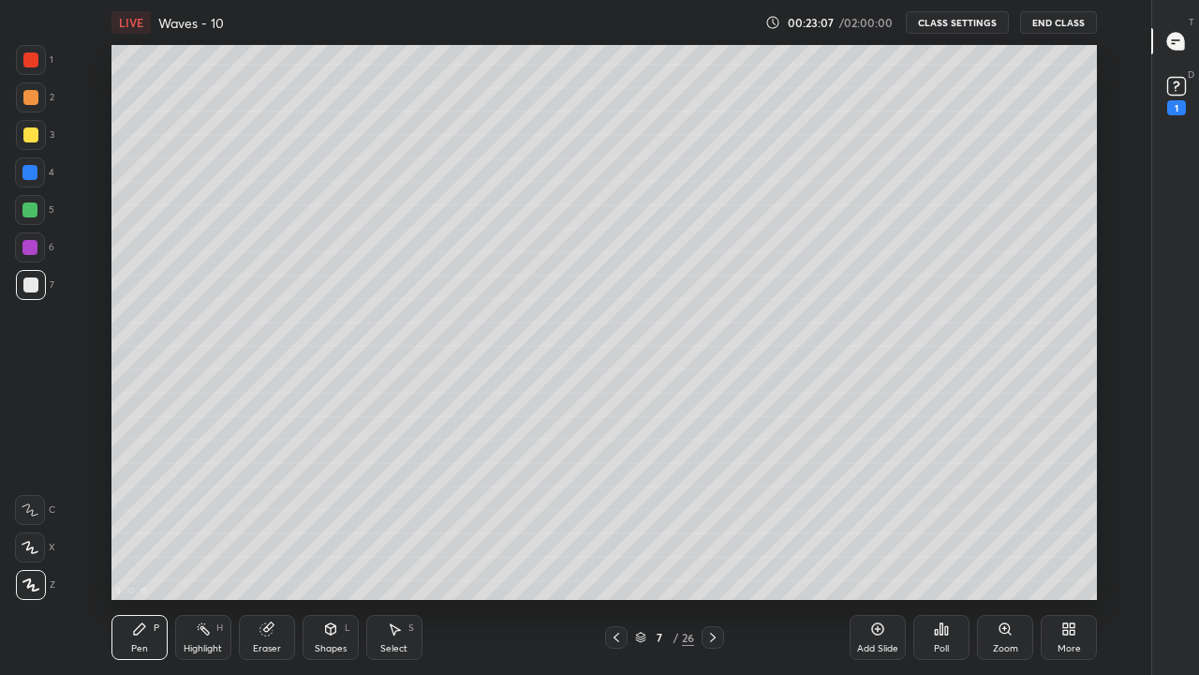
click at [872, 555] on icon at bounding box center [878, 629] width 12 height 12
click at [276, 555] on div "Eraser" at bounding box center [267, 637] width 56 height 45
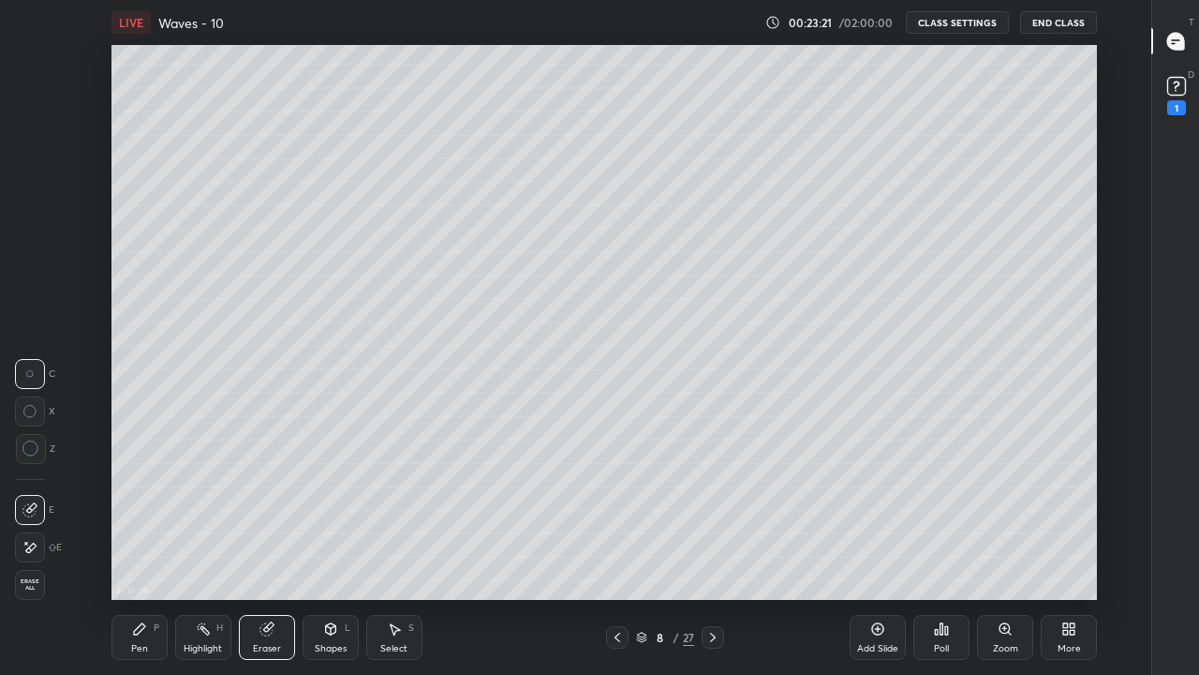
click at [142, 555] on div "Pen P" at bounding box center [140, 637] width 56 height 45
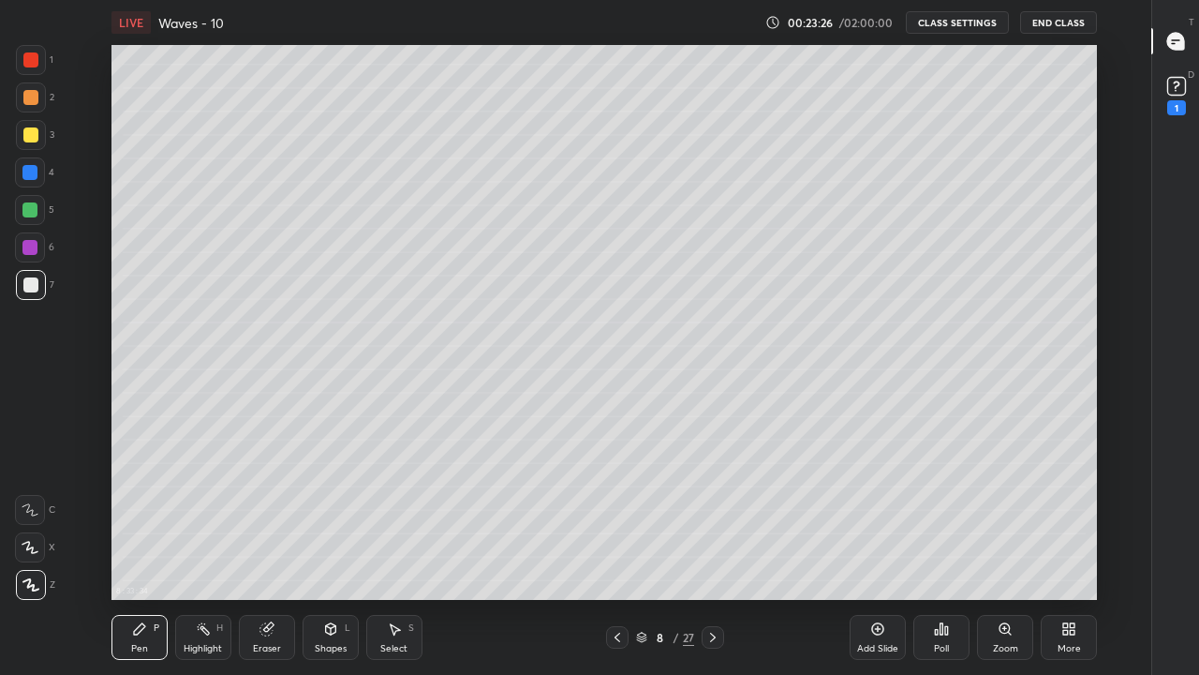
click at [210, 555] on div "Highlight" at bounding box center [203, 648] width 38 height 9
click at [270, 555] on div "Eraser" at bounding box center [267, 637] width 56 height 45
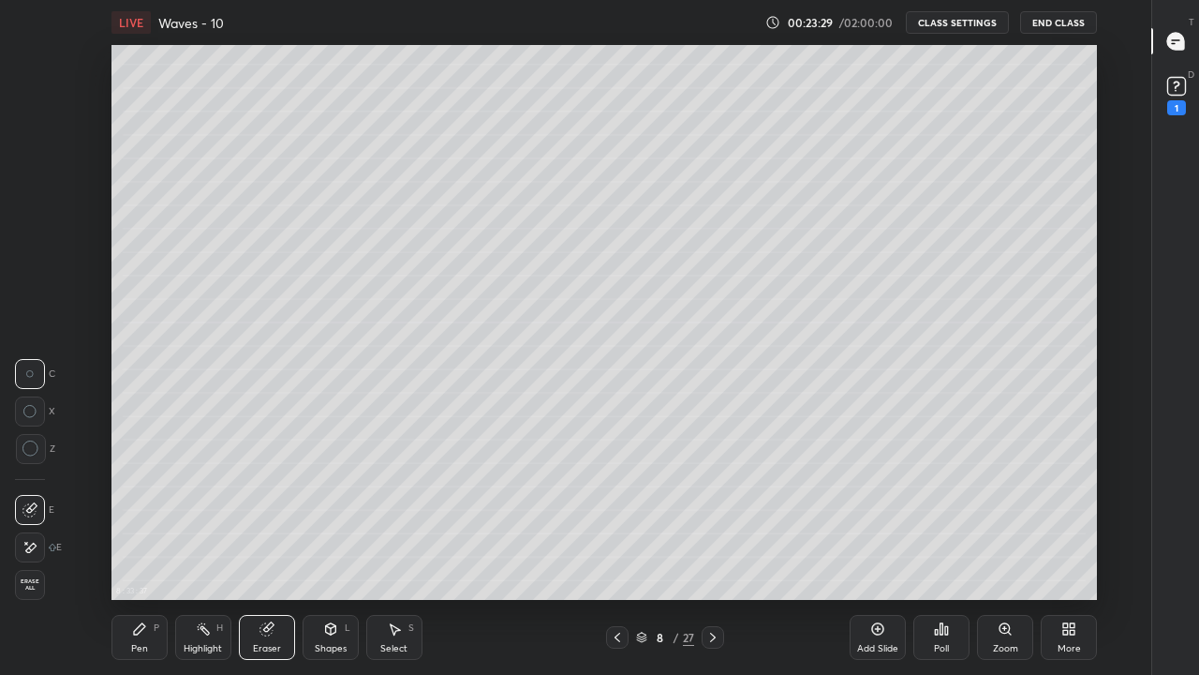
click at [205, 555] on div "Highlight" at bounding box center [203, 648] width 38 height 9
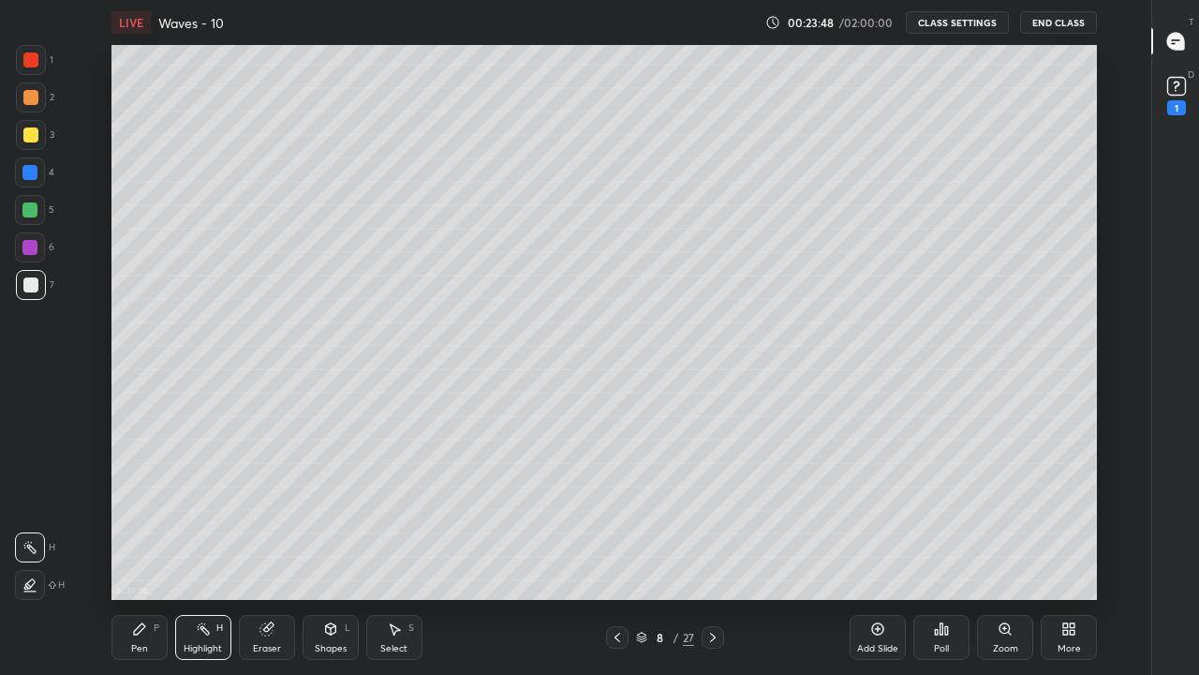
click at [705, 555] on div at bounding box center [713, 637] width 22 height 22
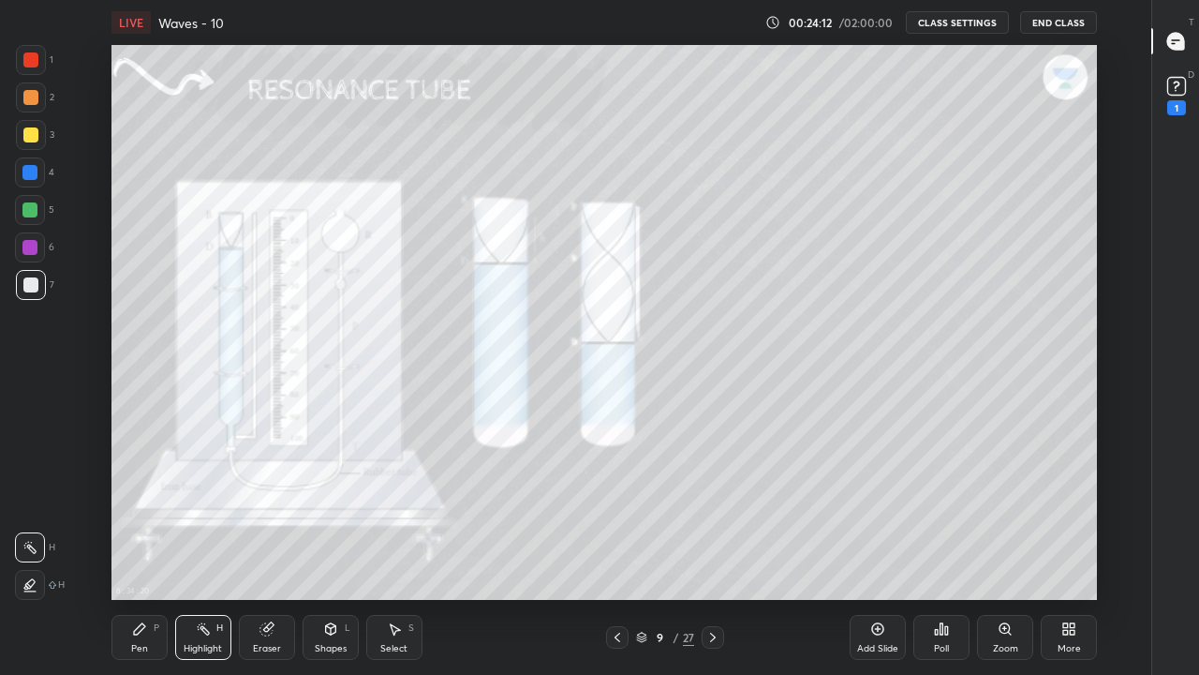
click at [147, 555] on div "Pen P" at bounding box center [140, 637] width 56 height 45
click at [1062, 555] on icon at bounding box center [1069, 628] width 15 height 15
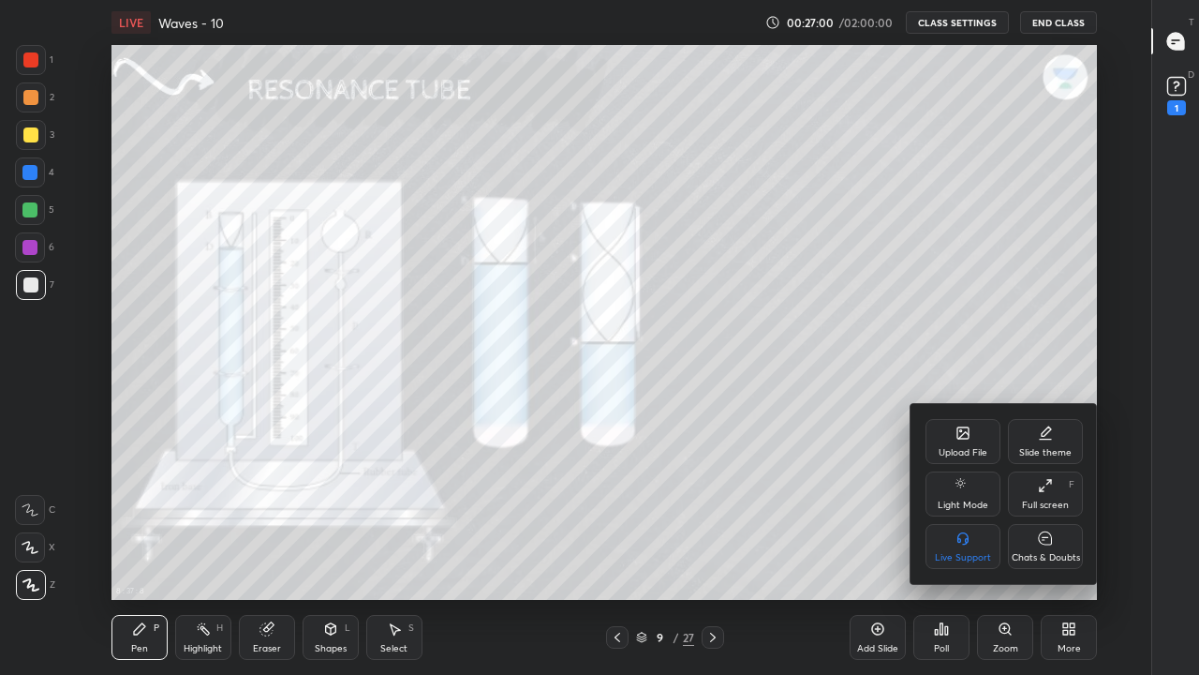
click at [1039, 494] on div "Full screen F" at bounding box center [1045, 493] width 75 height 45
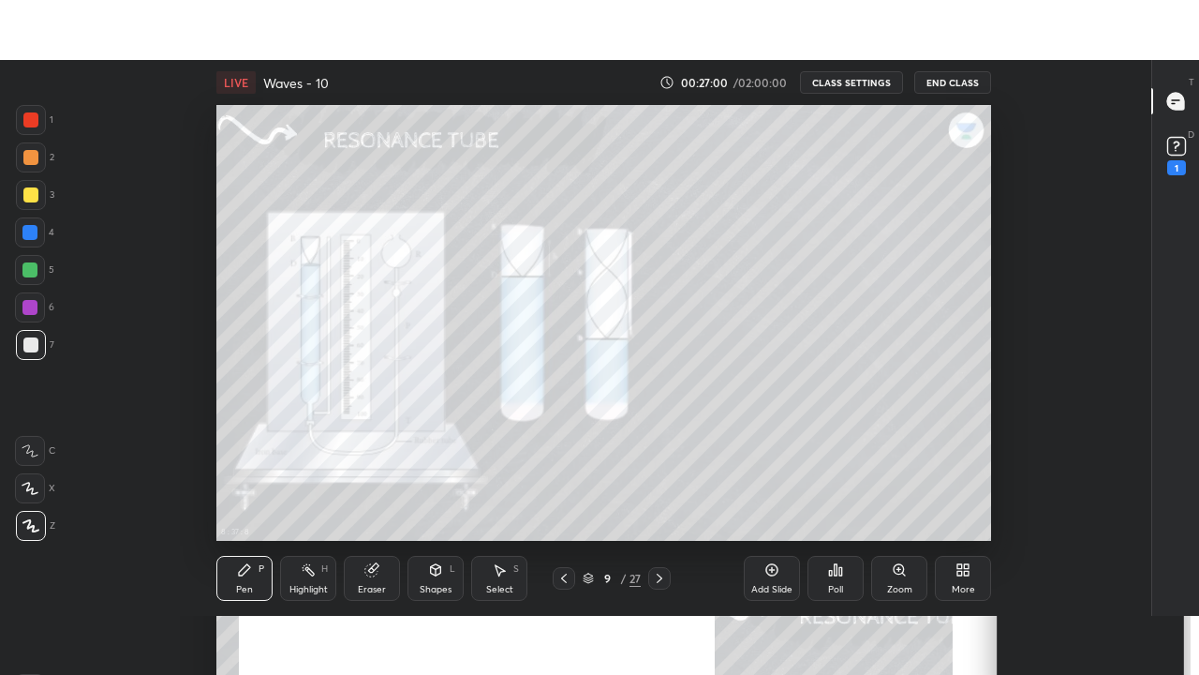
scroll to position [93274, 92621]
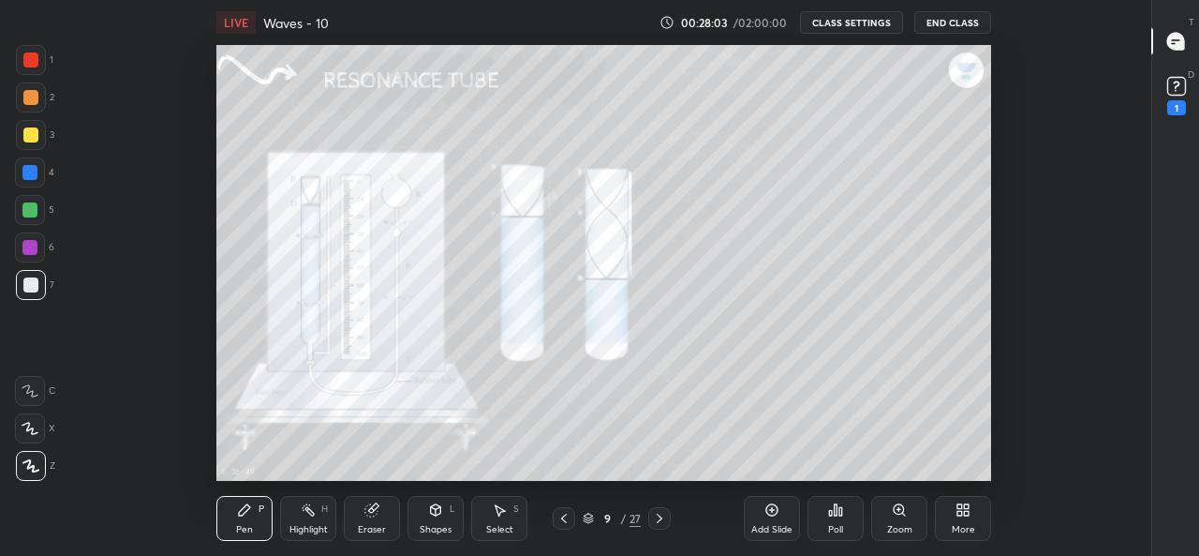
click at [965, 526] on div "More" at bounding box center [963, 529] width 23 height 9
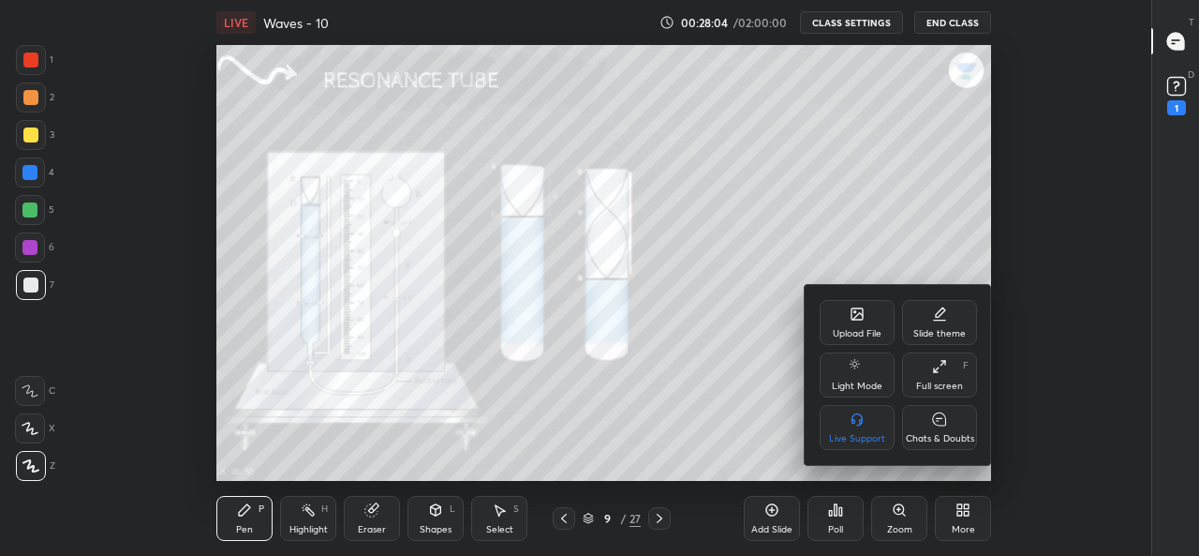
click at [938, 370] on icon at bounding box center [939, 366] width 15 height 15
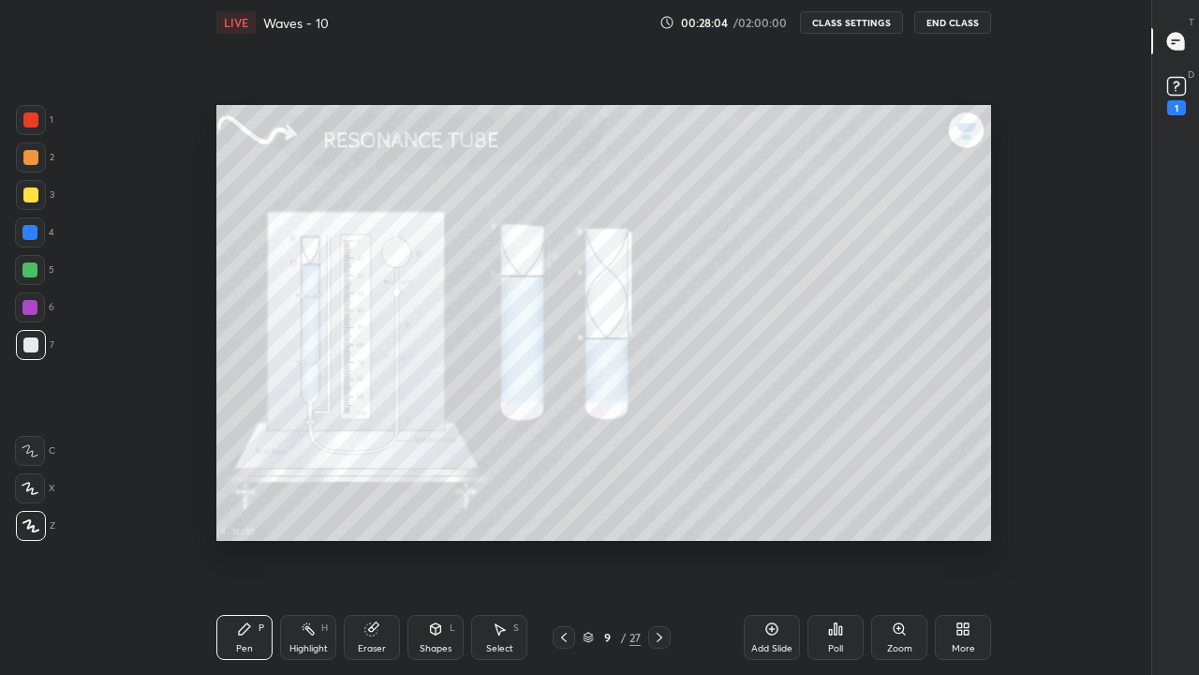
scroll to position [555, 1088]
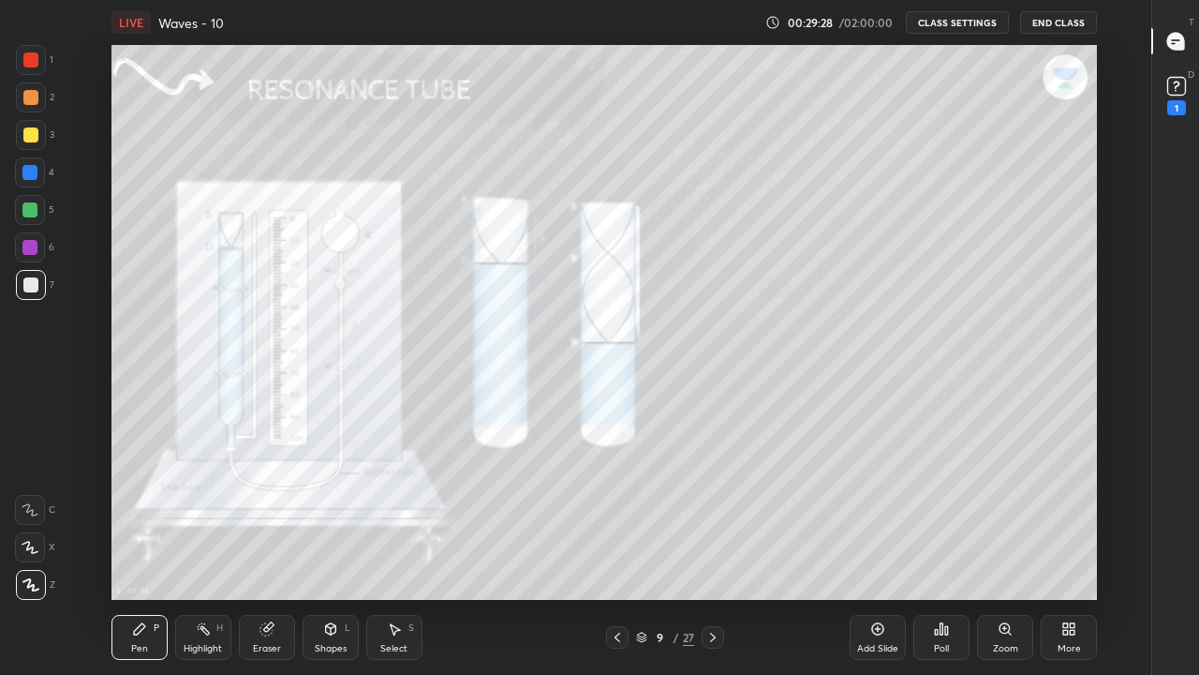
click at [713, 555] on icon at bounding box center [713, 637] width 6 height 9
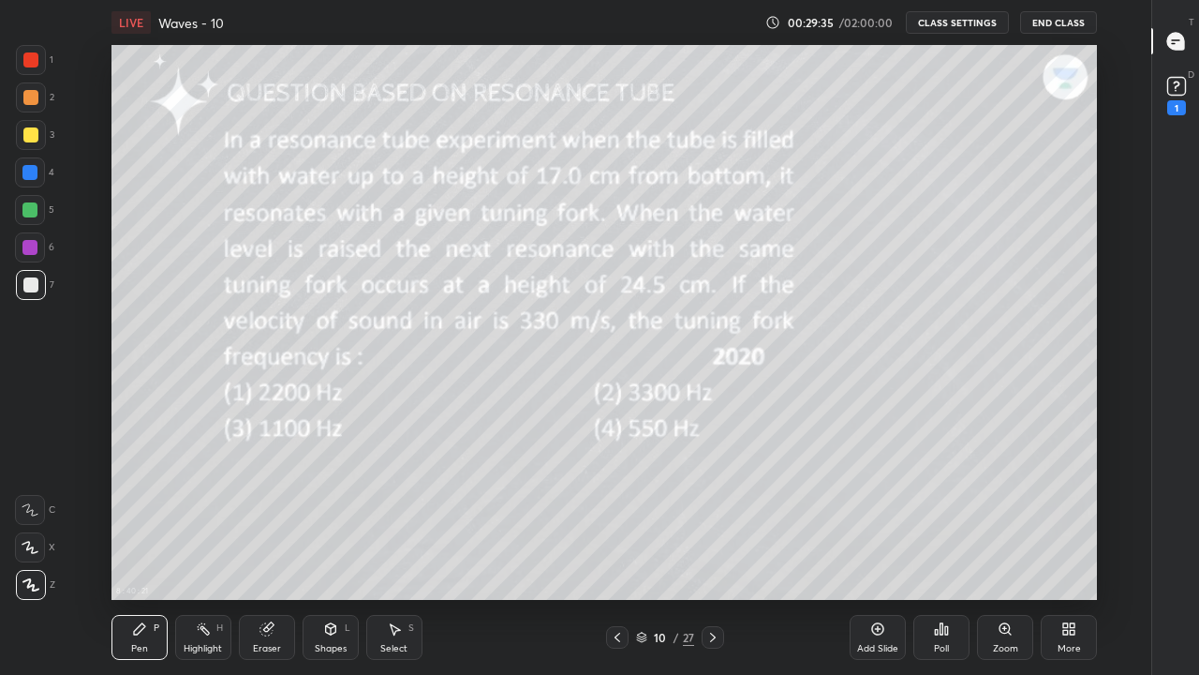
click at [194, 555] on div "Highlight H" at bounding box center [203, 637] width 56 height 45
click at [141, 555] on icon at bounding box center [139, 628] width 15 height 15
click at [617, 555] on icon at bounding box center [617, 637] width 15 height 15
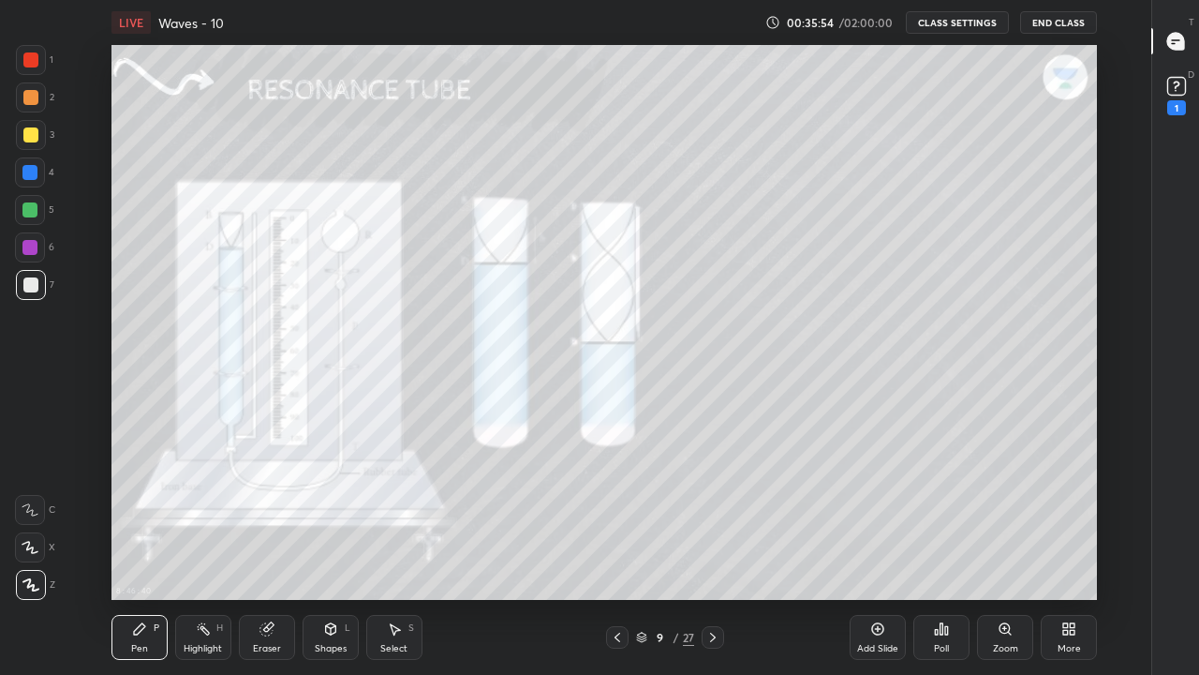
click at [713, 555] on icon at bounding box center [713, 637] width 15 height 15
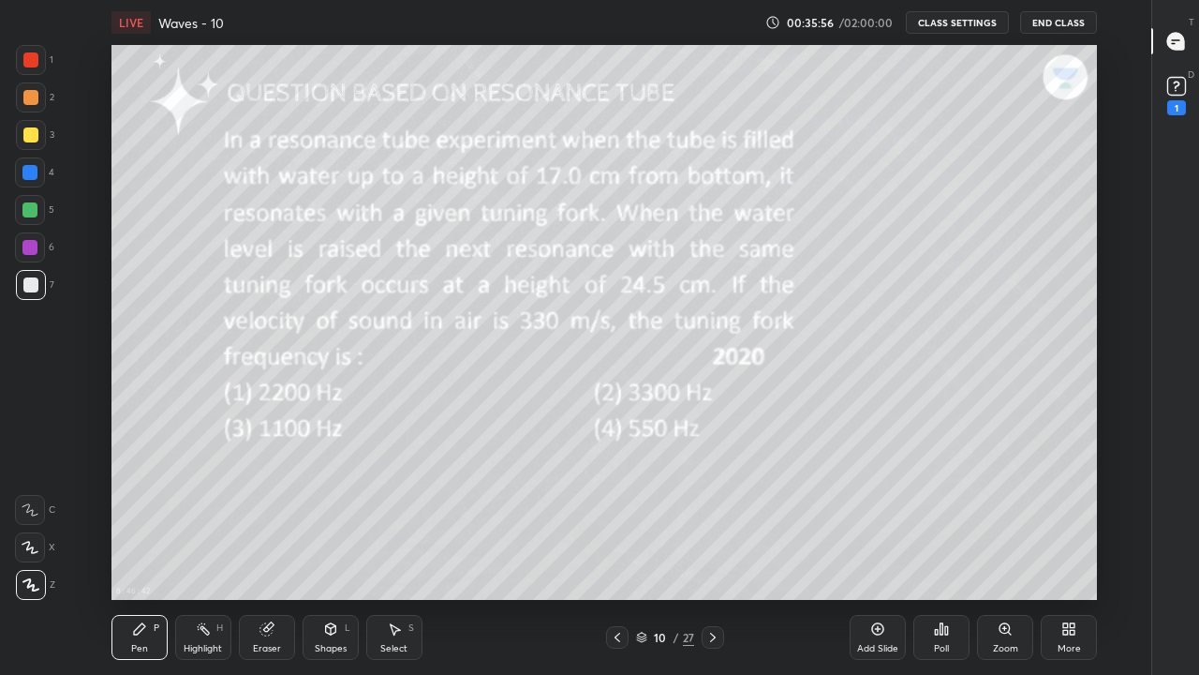
click at [873, 555] on div "Add Slide" at bounding box center [877, 648] width 41 height 9
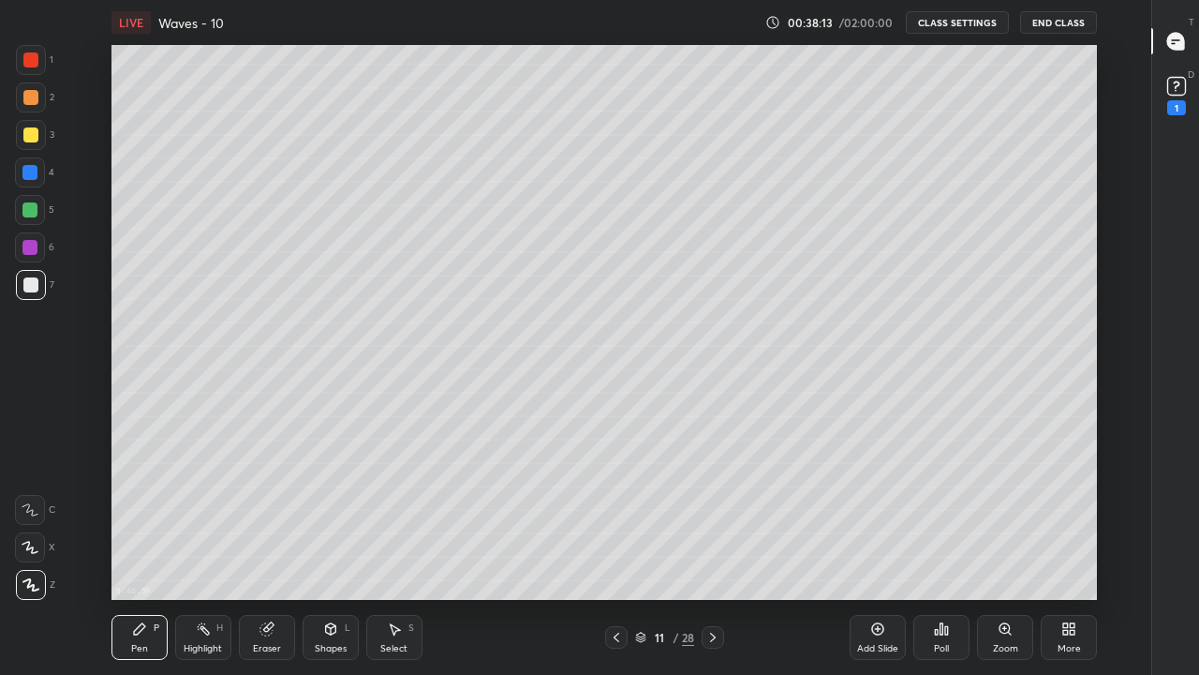
click at [617, 555] on icon at bounding box center [616, 637] width 15 height 15
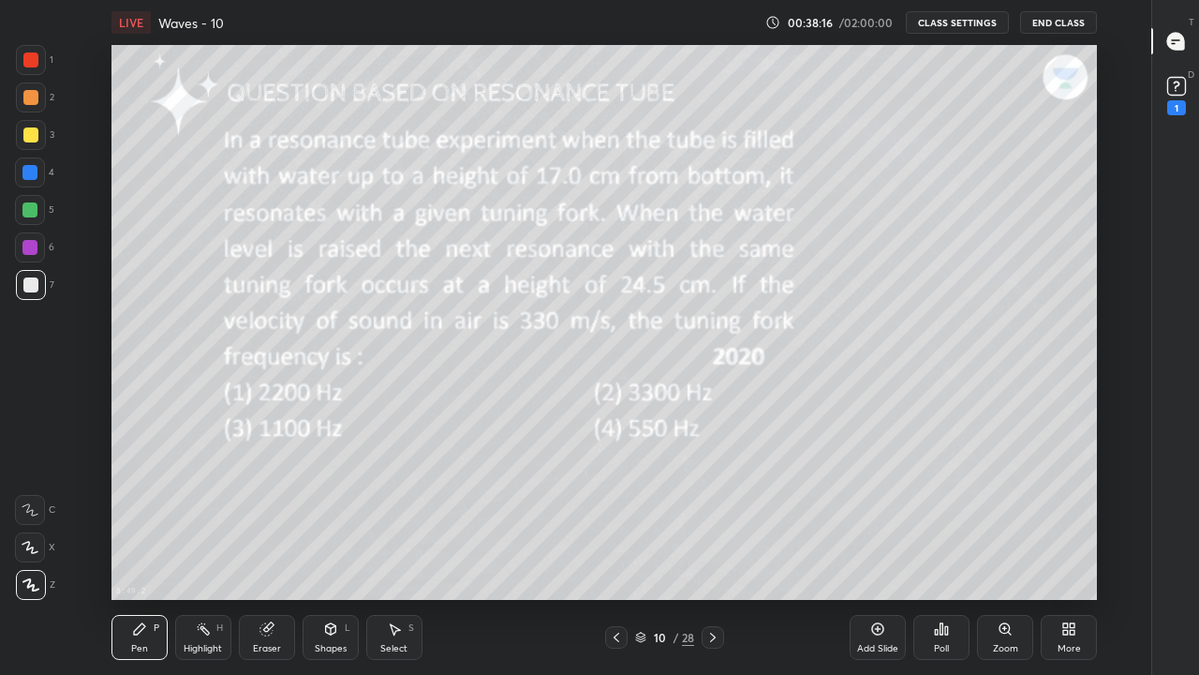
click at [207, 555] on div "Highlight H" at bounding box center [203, 637] width 56 height 45
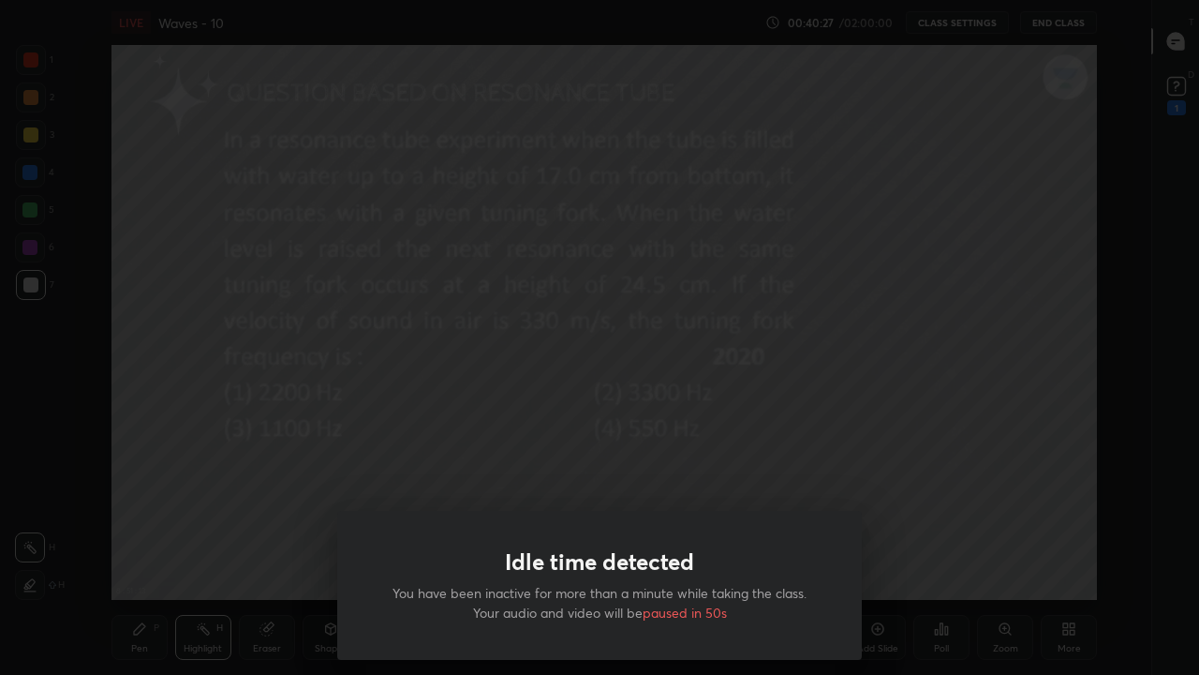
click at [431, 449] on div "Idle time detected You have been inactive for more than a minute while taking t…" at bounding box center [599, 337] width 1199 height 675
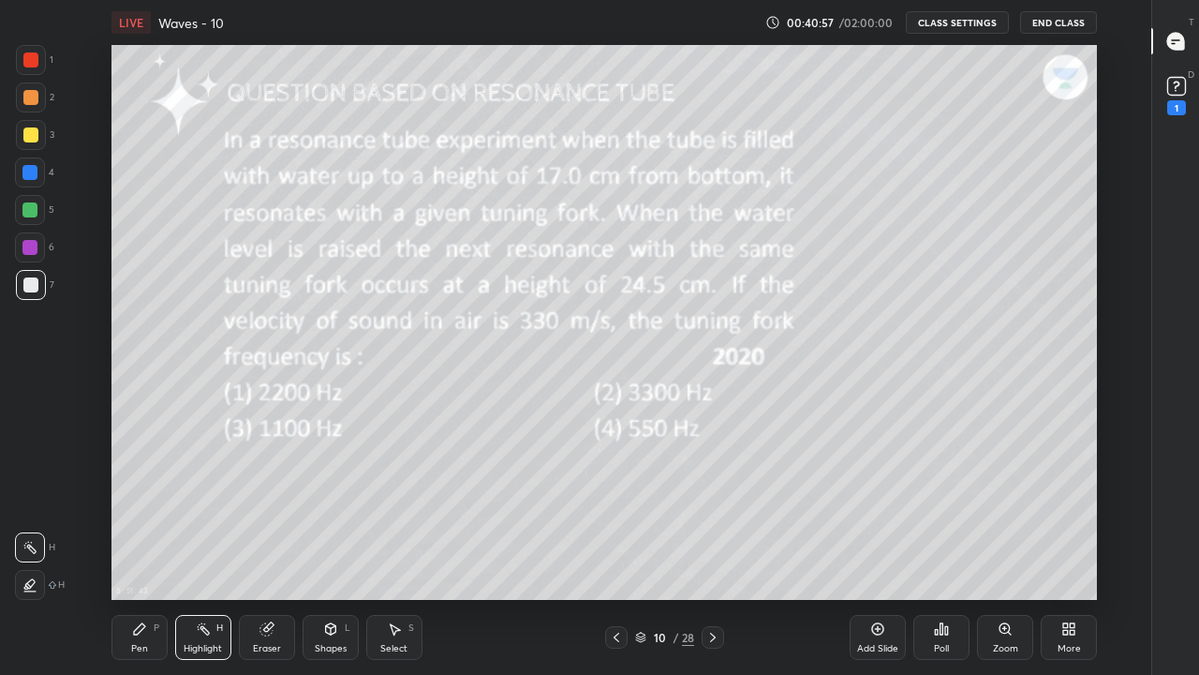
click at [713, 555] on icon at bounding box center [713, 637] width 15 height 15
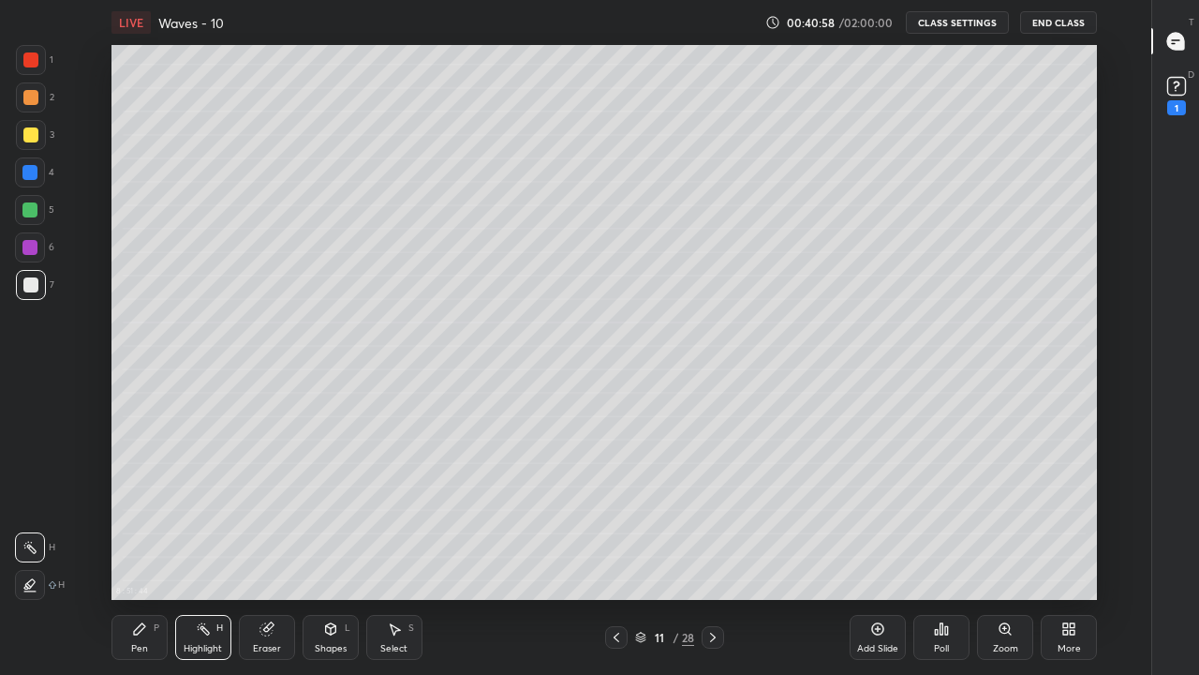
click at [713, 555] on icon at bounding box center [713, 637] width 15 height 15
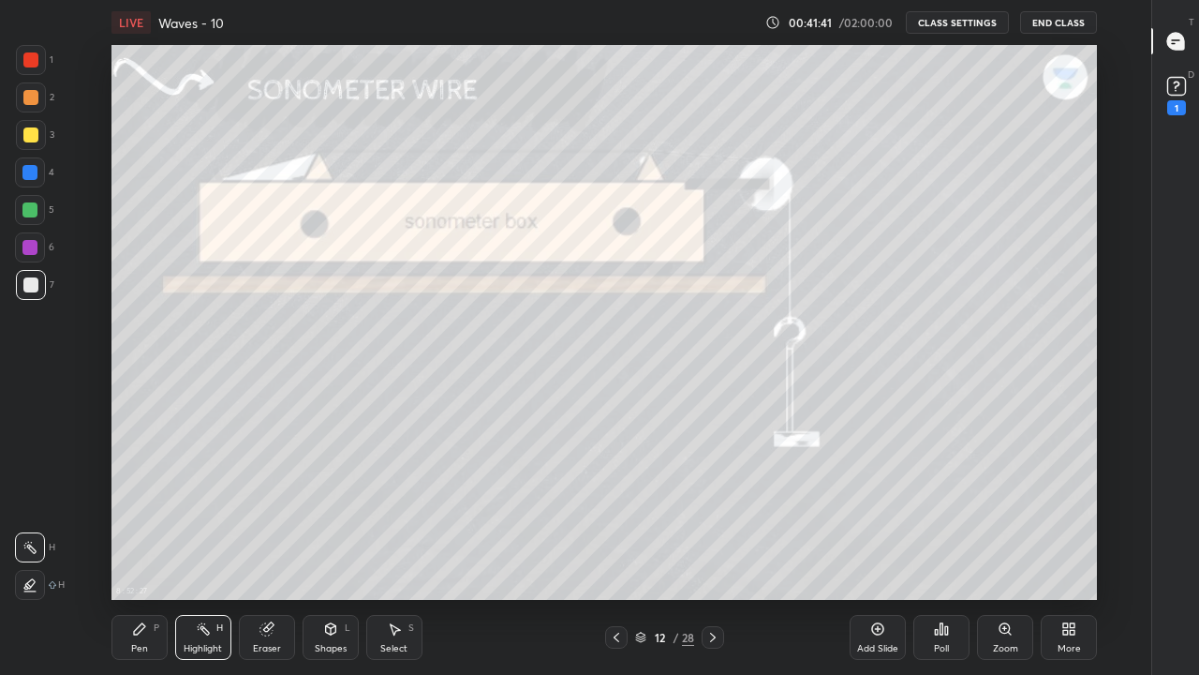
click at [142, 555] on div "Pen P" at bounding box center [140, 637] width 56 height 45
click at [145, 555] on div "Pen P" at bounding box center [140, 637] width 56 height 45
click at [33, 555] on icon at bounding box center [30, 584] width 15 height 11
click at [34, 287] on div at bounding box center [30, 284] width 15 height 15
click at [34, 240] on div at bounding box center [29, 247] width 15 height 15
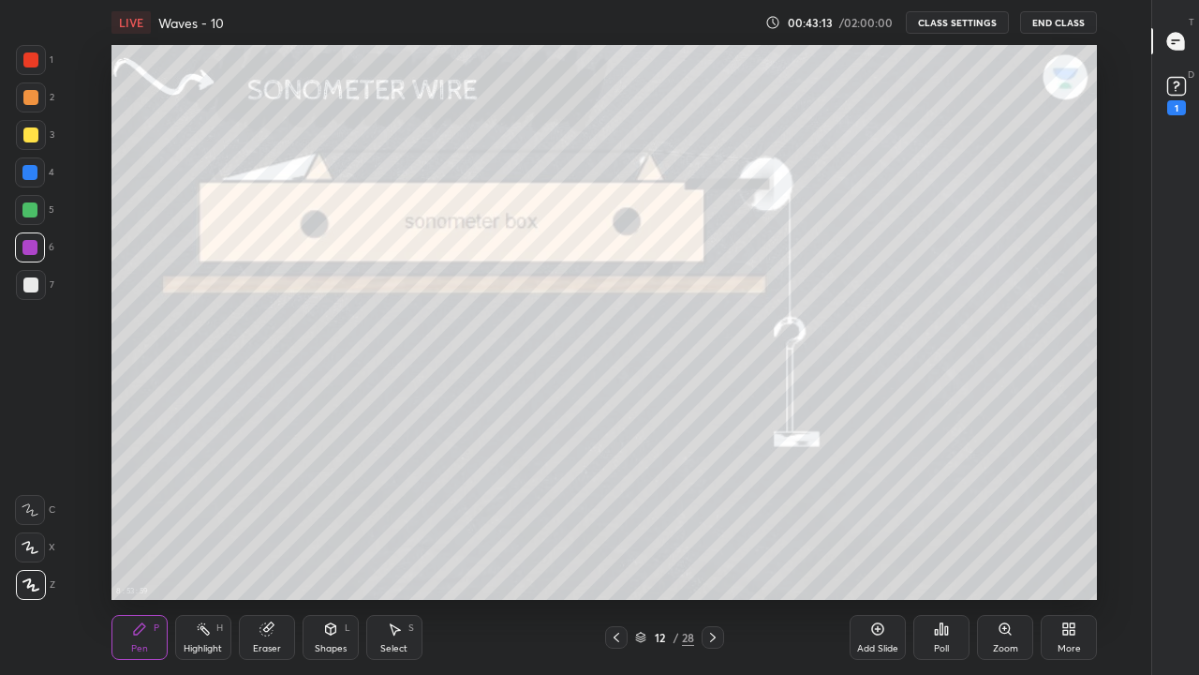
click at [36, 210] on div at bounding box center [29, 209] width 15 height 15
click at [259, 555] on div "Eraser" at bounding box center [267, 637] width 56 height 45
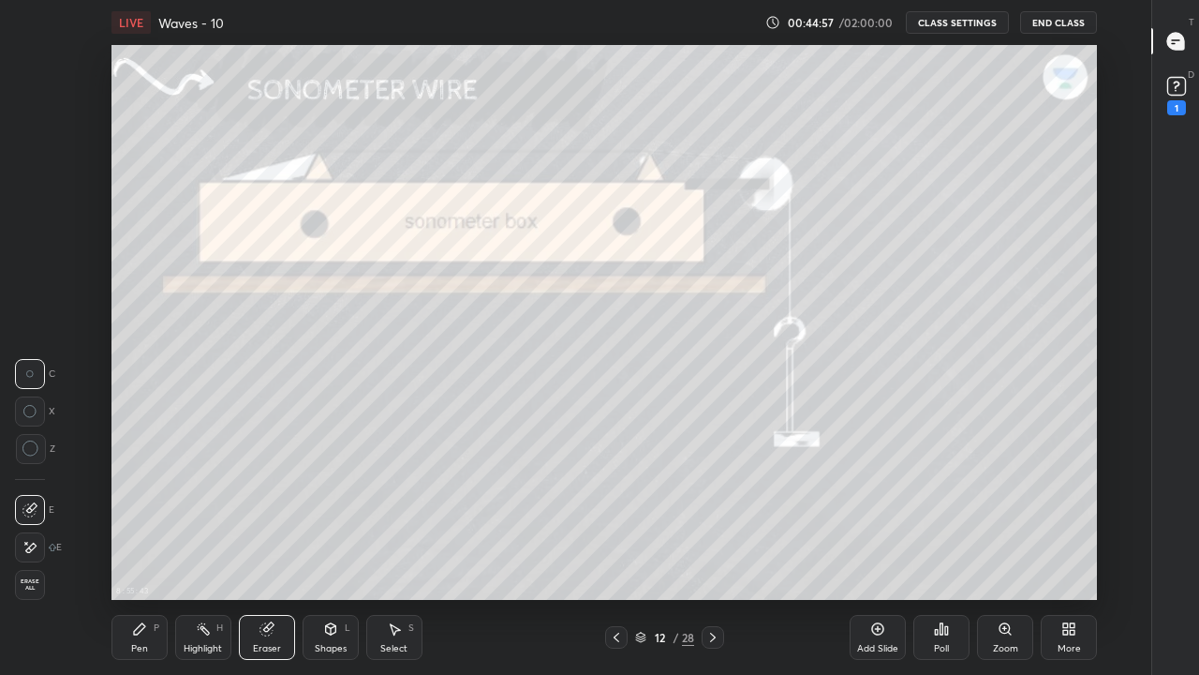
click at [142, 555] on div "Pen" at bounding box center [139, 648] width 17 height 9
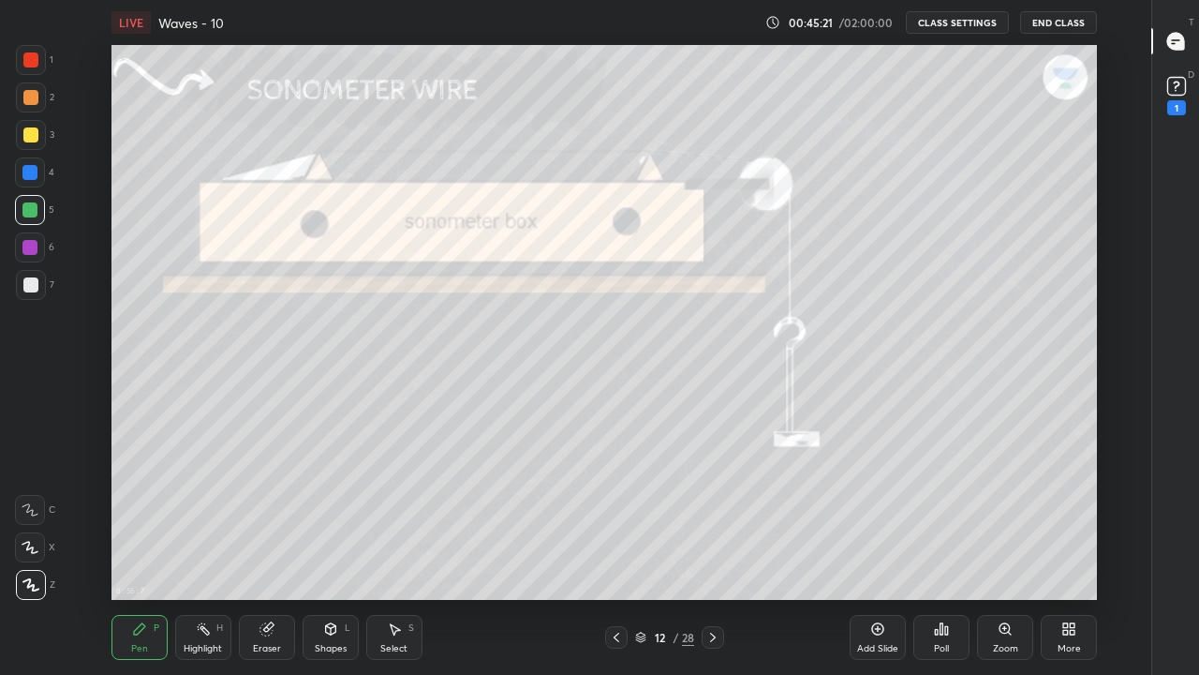
click at [198, 555] on div "Highlight H" at bounding box center [203, 637] width 56 height 45
click at [256, 555] on div "Eraser" at bounding box center [267, 648] width 28 height 9
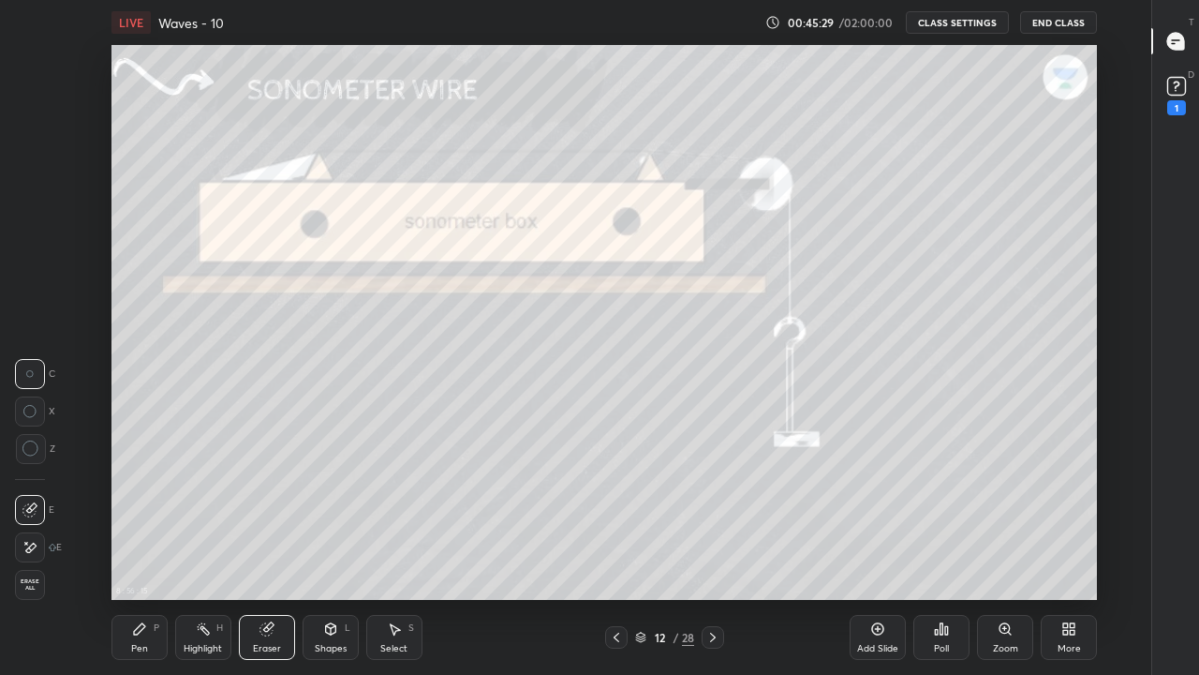
click at [137, 555] on div "Pen" at bounding box center [139, 648] width 17 height 9
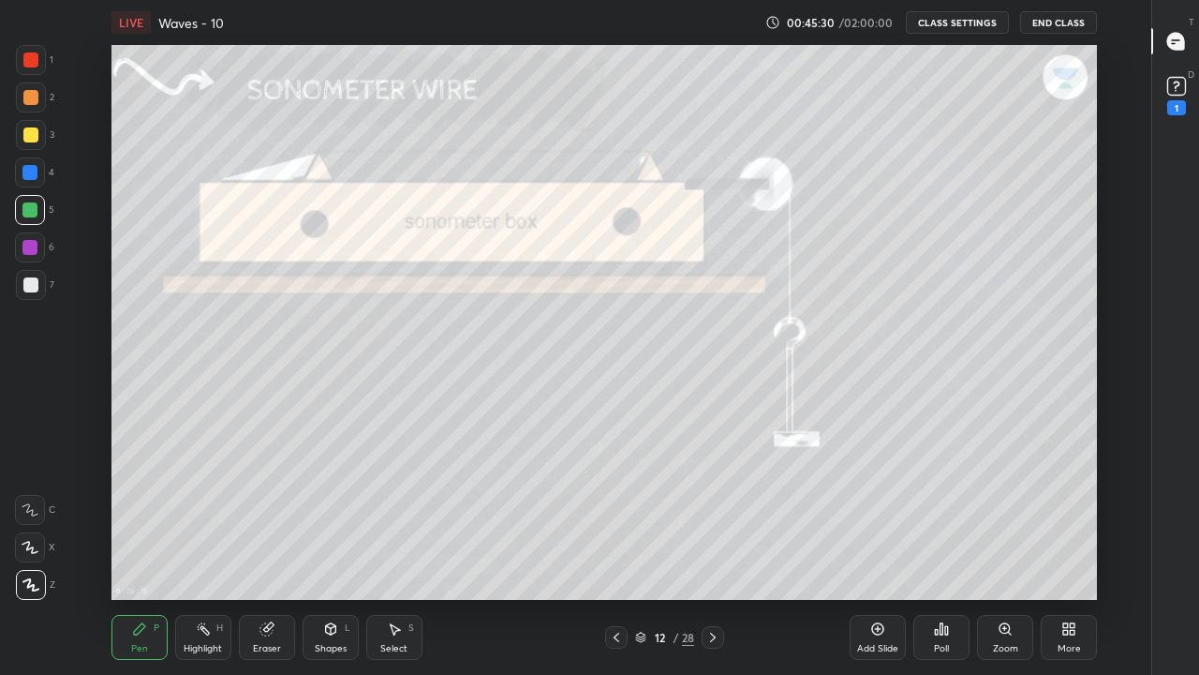
click at [25, 555] on icon at bounding box center [30, 584] width 17 height 13
click at [37, 280] on div at bounding box center [30, 284] width 15 height 15
click at [265, 555] on div "Eraser" at bounding box center [267, 637] width 56 height 45
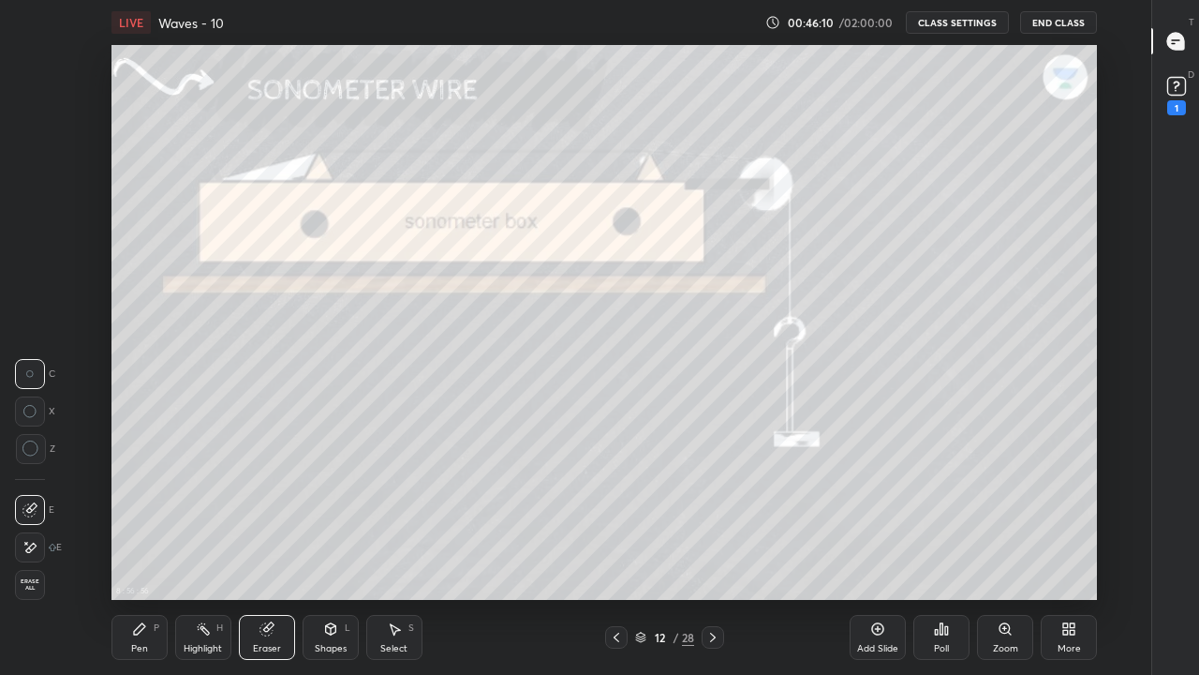
click at [143, 555] on div "Pen" at bounding box center [139, 648] width 17 height 9
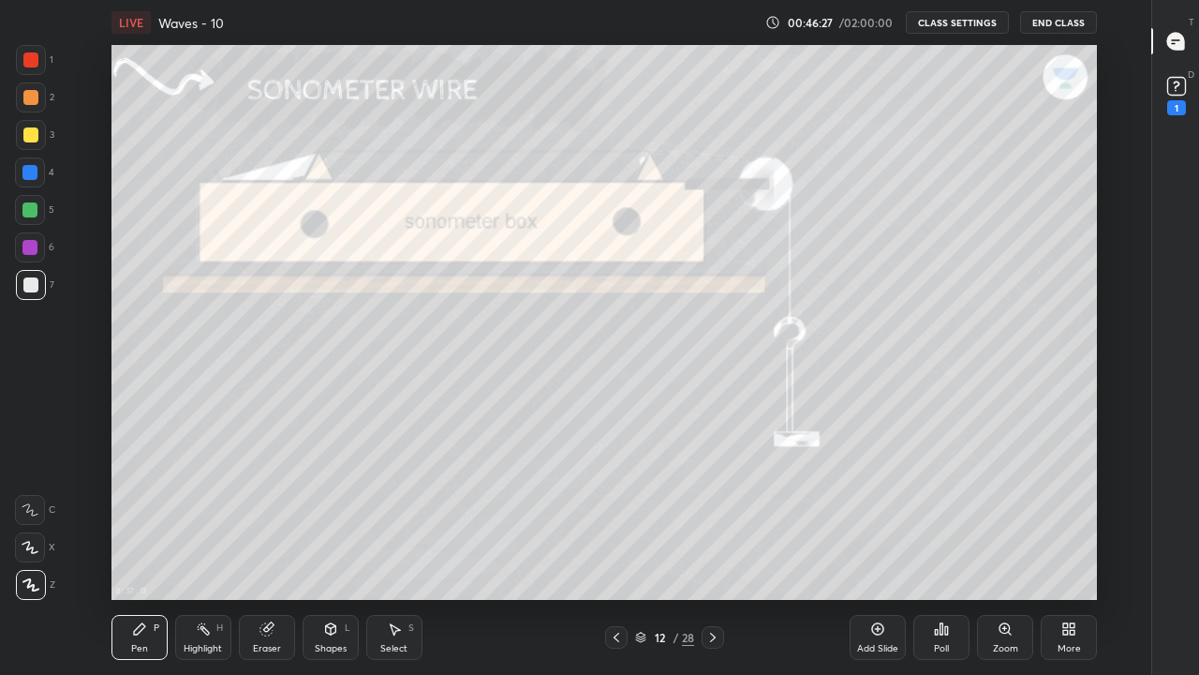
click at [199, 555] on icon at bounding box center [203, 628] width 15 height 15
click at [146, 555] on div "Pen" at bounding box center [139, 648] width 17 height 9
click at [31, 294] on div at bounding box center [31, 285] width 30 height 30
click at [876, 555] on icon at bounding box center [878, 629] width 12 height 12
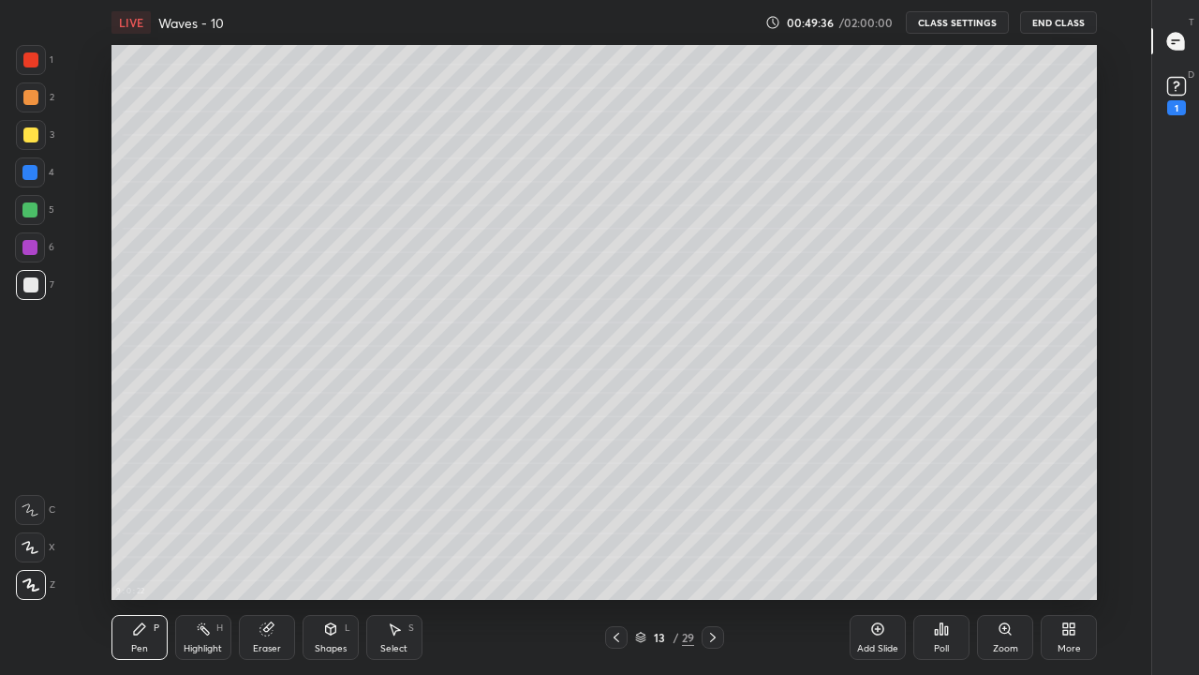
click at [614, 555] on icon at bounding box center [616, 637] width 15 height 15
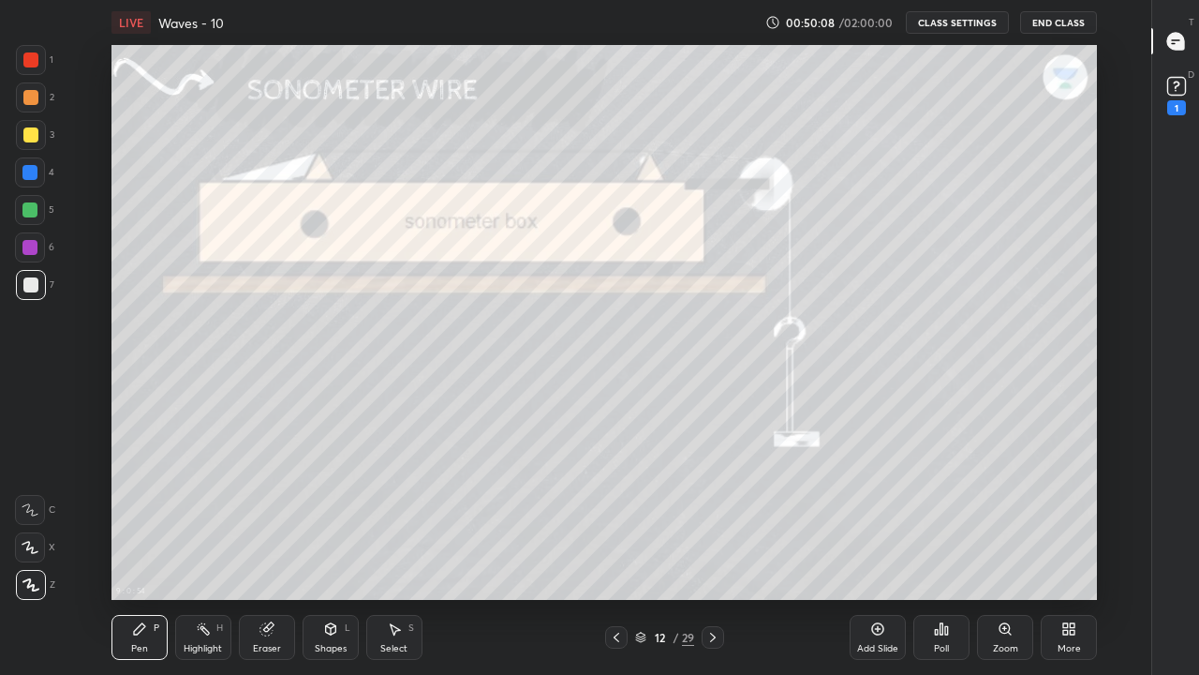
click at [713, 555] on icon at bounding box center [713, 637] width 15 height 15
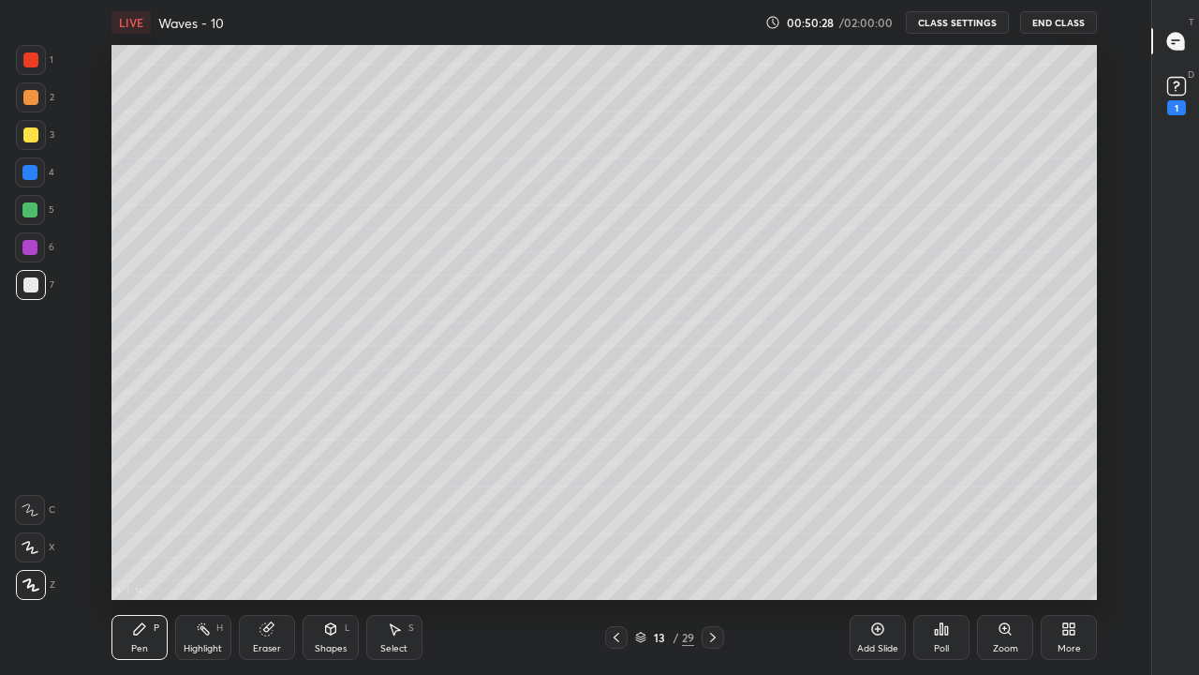
click at [713, 555] on icon at bounding box center [713, 637] width 15 height 15
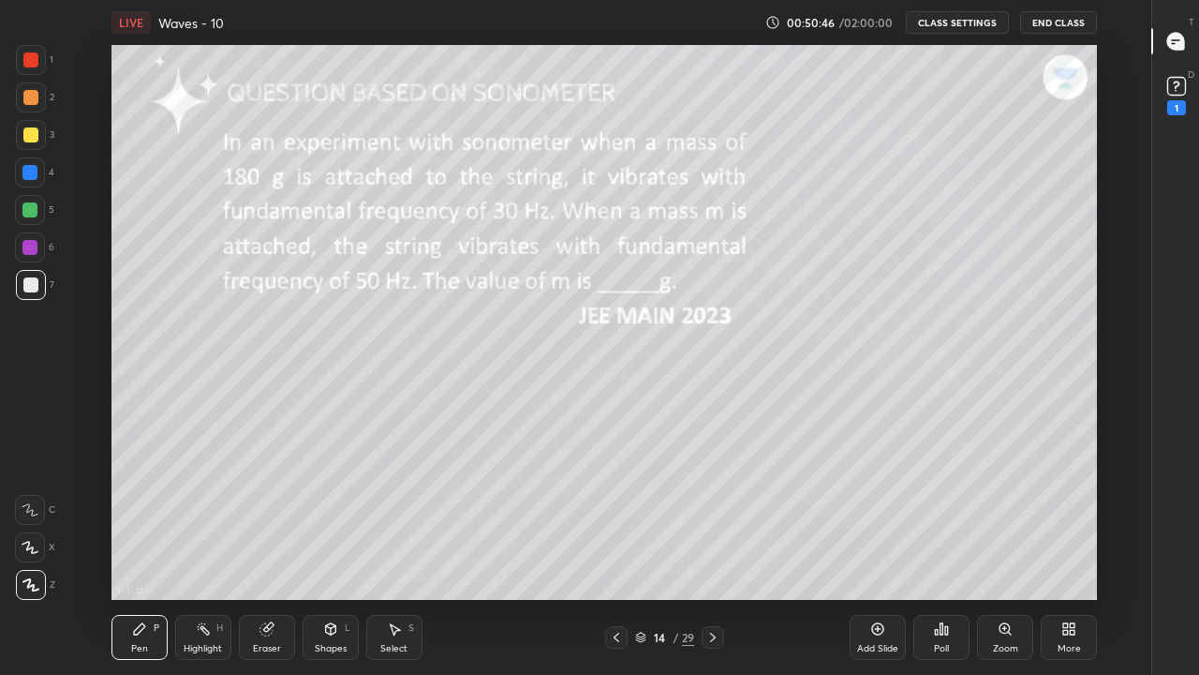
click at [207, 555] on div "Highlight H" at bounding box center [203, 637] width 56 height 45
click at [142, 555] on div "Pen P" at bounding box center [140, 637] width 56 height 45
click at [191, 555] on div "Highlight H" at bounding box center [203, 637] width 56 height 45
click at [140, 555] on div "Pen" at bounding box center [139, 648] width 17 height 9
click at [713, 555] on icon at bounding box center [713, 637] width 15 height 15
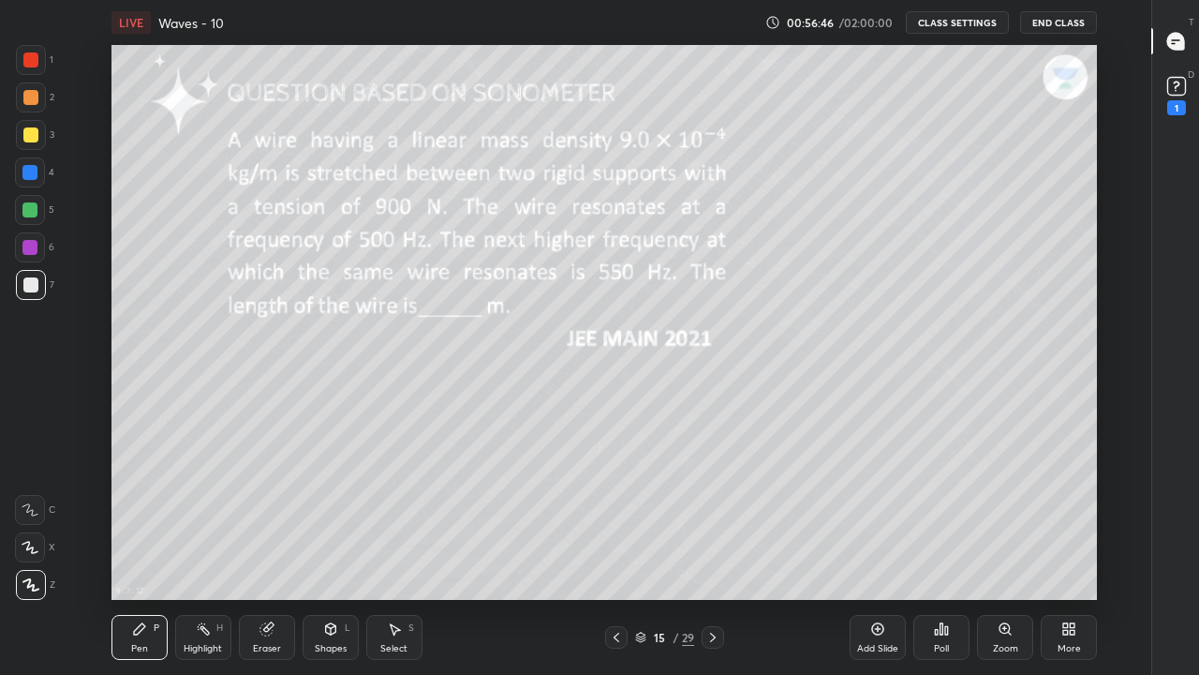
click at [204, 555] on rect at bounding box center [204, 630] width 9 height 9
click at [145, 555] on div "Pen P" at bounding box center [140, 637] width 56 height 45
click at [206, 555] on div "Highlight" at bounding box center [203, 648] width 38 height 9
click at [264, 555] on div "Eraser" at bounding box center [267, 637] width 56 height 45
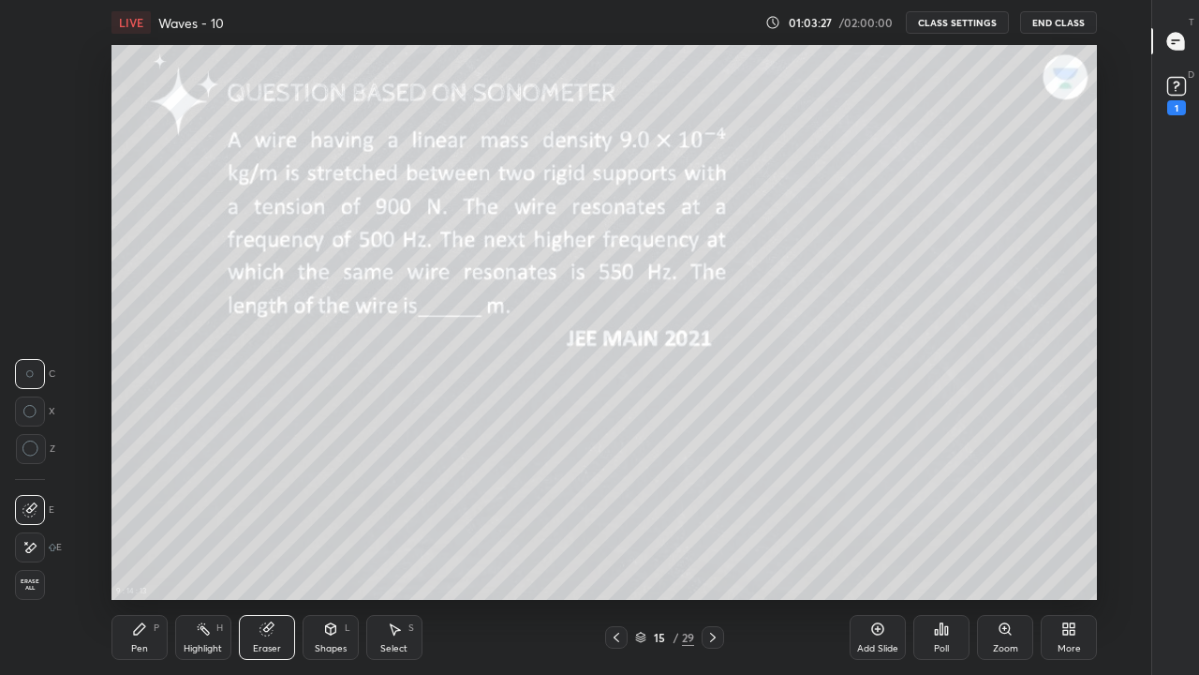
click at [215, 555] on div "Highlight H" at bounding box center [203, 637] width 56 height 45
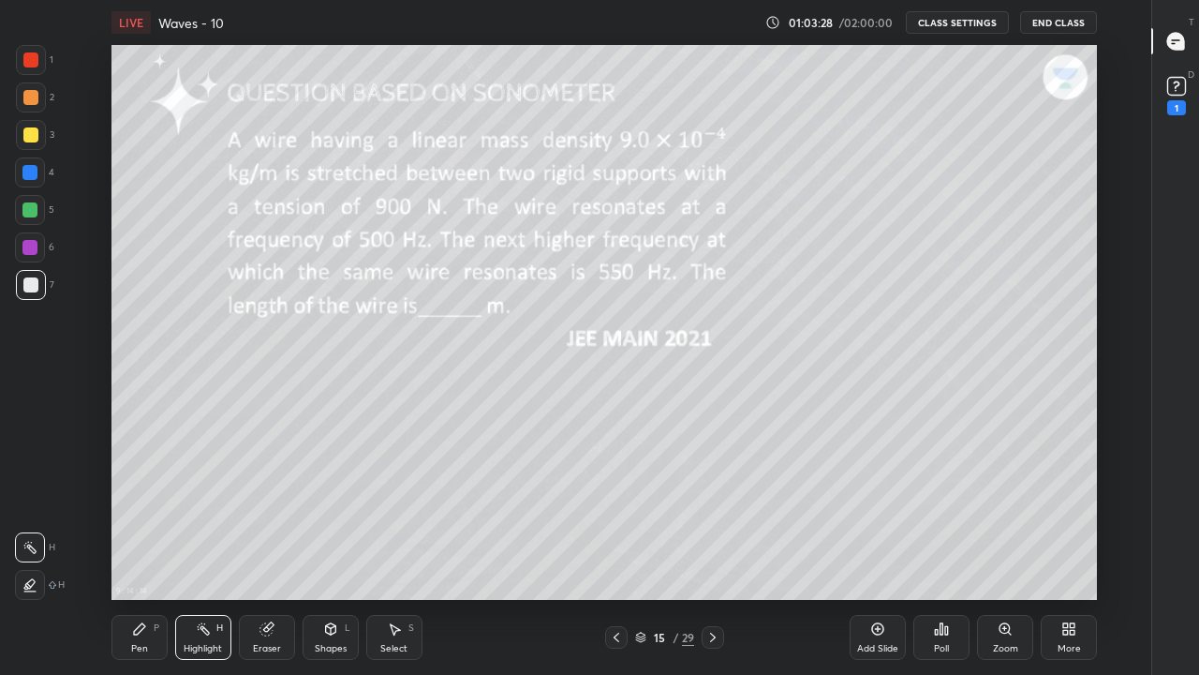
click at [264, 555] on div "Eraser" at bounding box center [267, 637] width 56 height 45
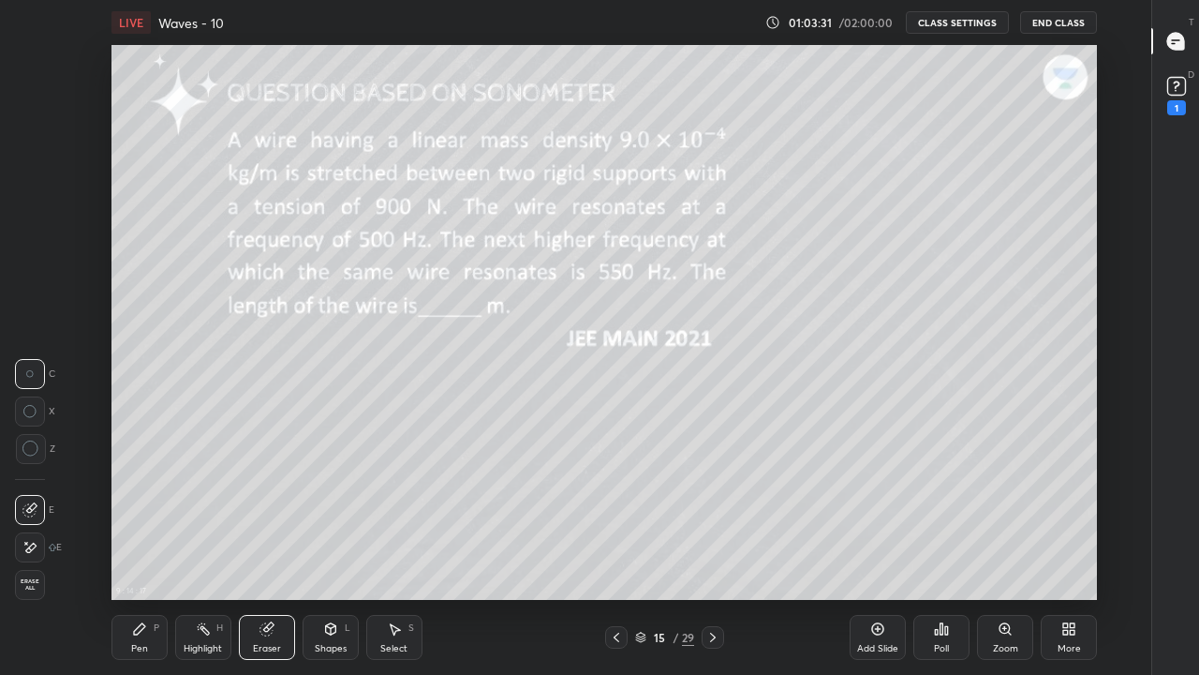
click at [137, 555] on icon at bounding box center [139, 628] width 11 height 11
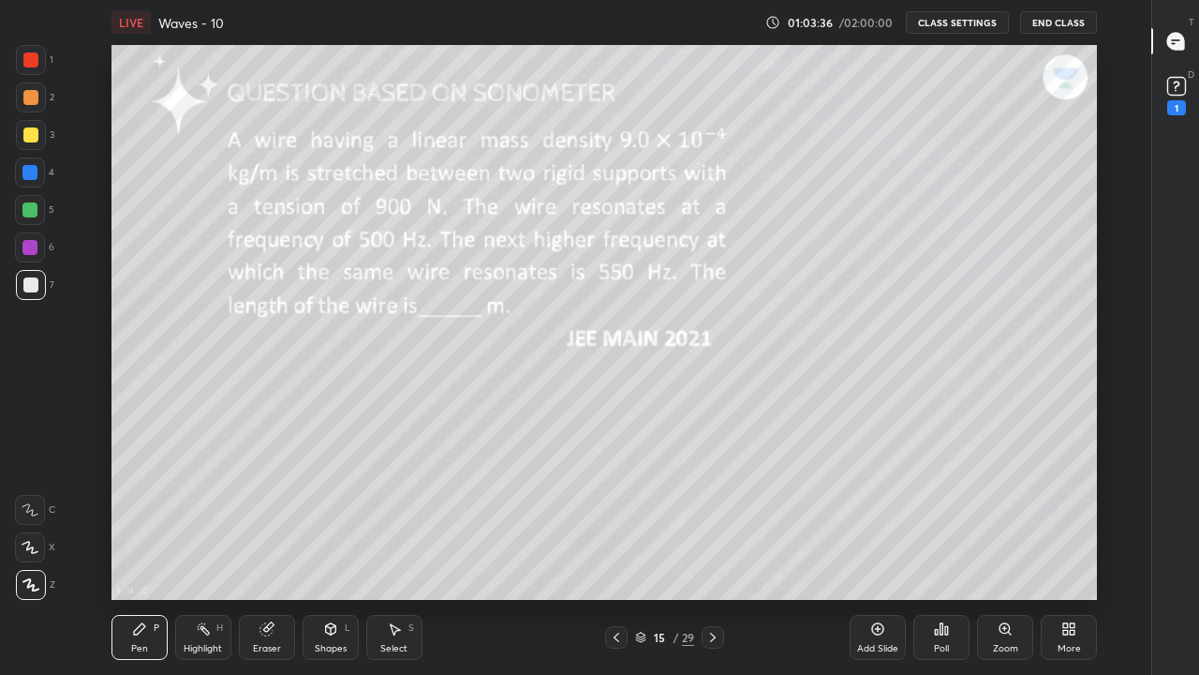
click at [261, 555] on div "Eraser" at bounding box center [267, 648] width 28 height 9
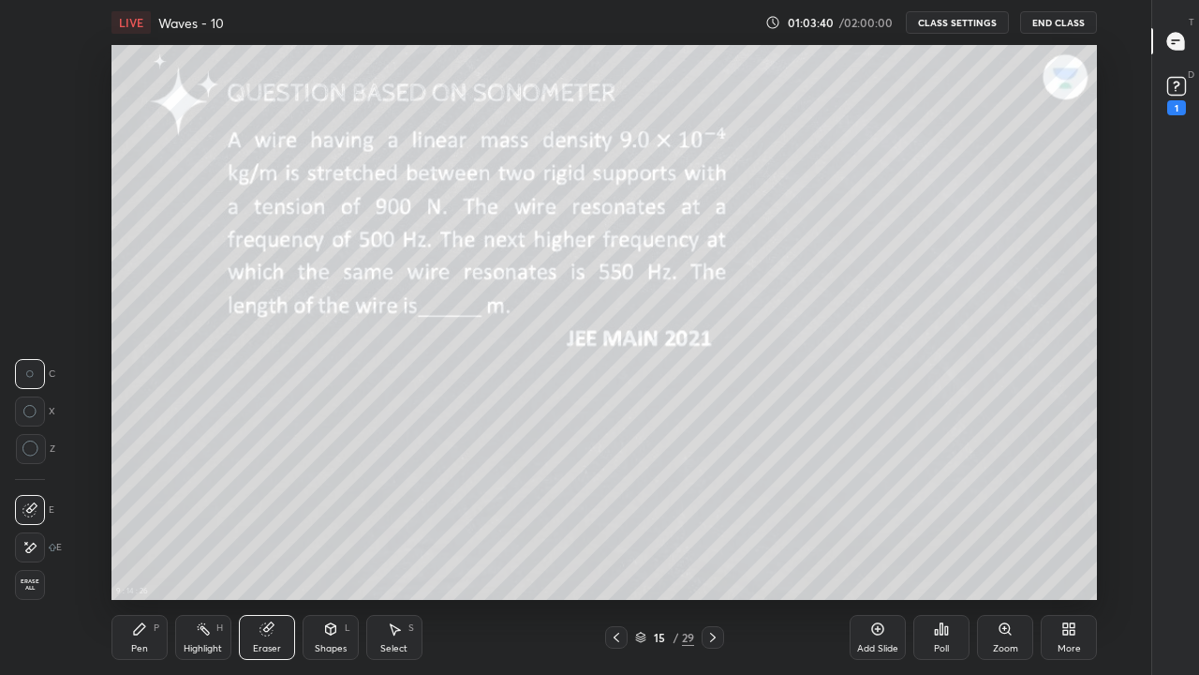
click at [137, 555] on div "Pen" at bounding box center [139, 648] width 17 height 9
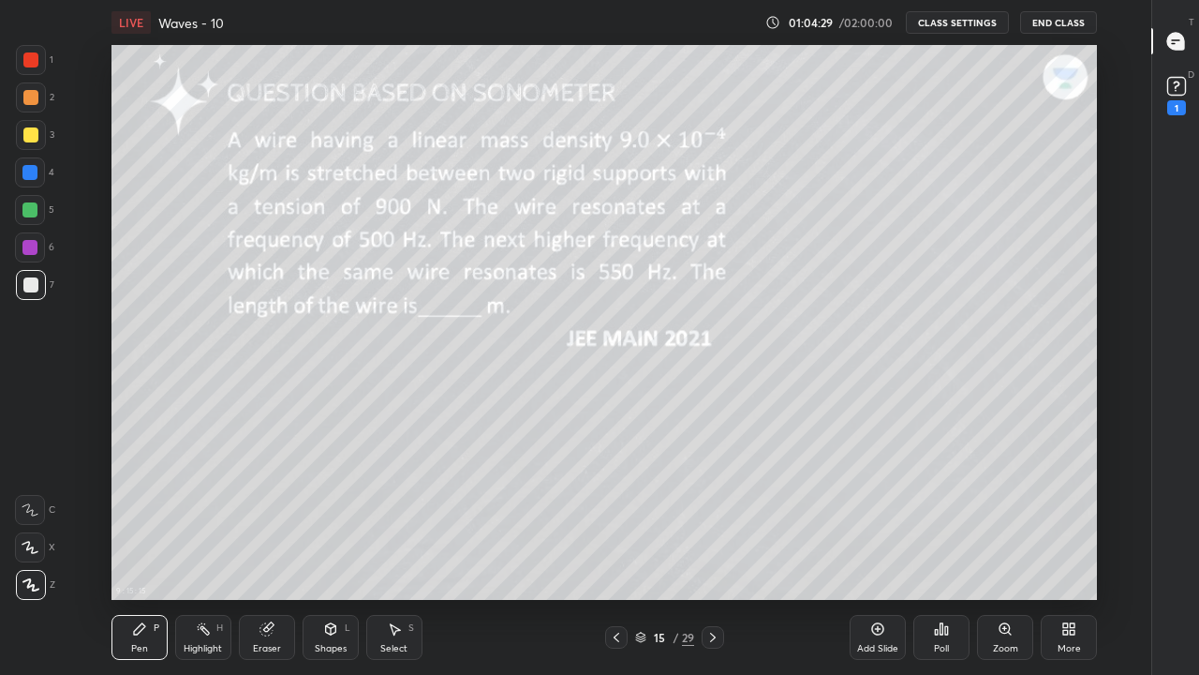
click at [208, 555] on div "Highlight H" at bounding box center [203, 637] width 56 height 45
click at [713, 555] on icon at bounding box center [713, 637] width 15 height 15
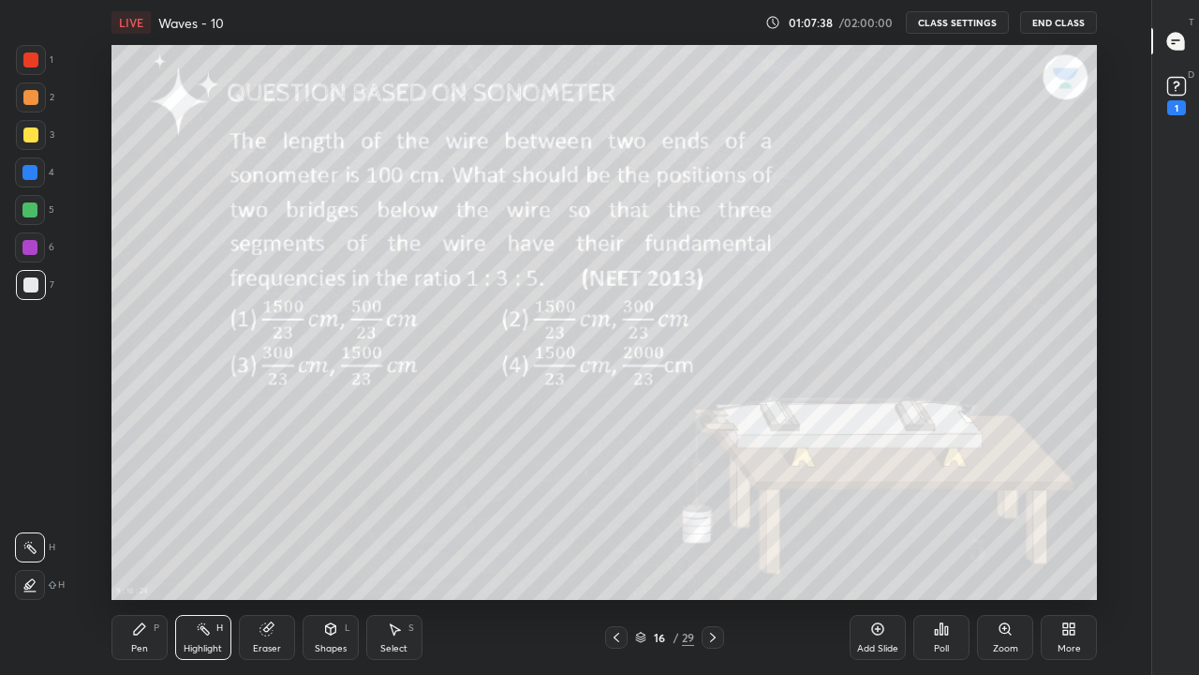
click at [27, 65] on div at bounding box center [30, 59] width 15 height 15
click at [25, 286] on div at bounding box center [30, 284] width 15 height 15
click at [35, 555] on icon at bounding box center [29, 584] width 15 height 15
click at [146, 555] on div "Pen" at bounding box center [139, 648] width 17 height 9
click at [34, 210] on div at bounding box center [29, 209] width 15 height 15
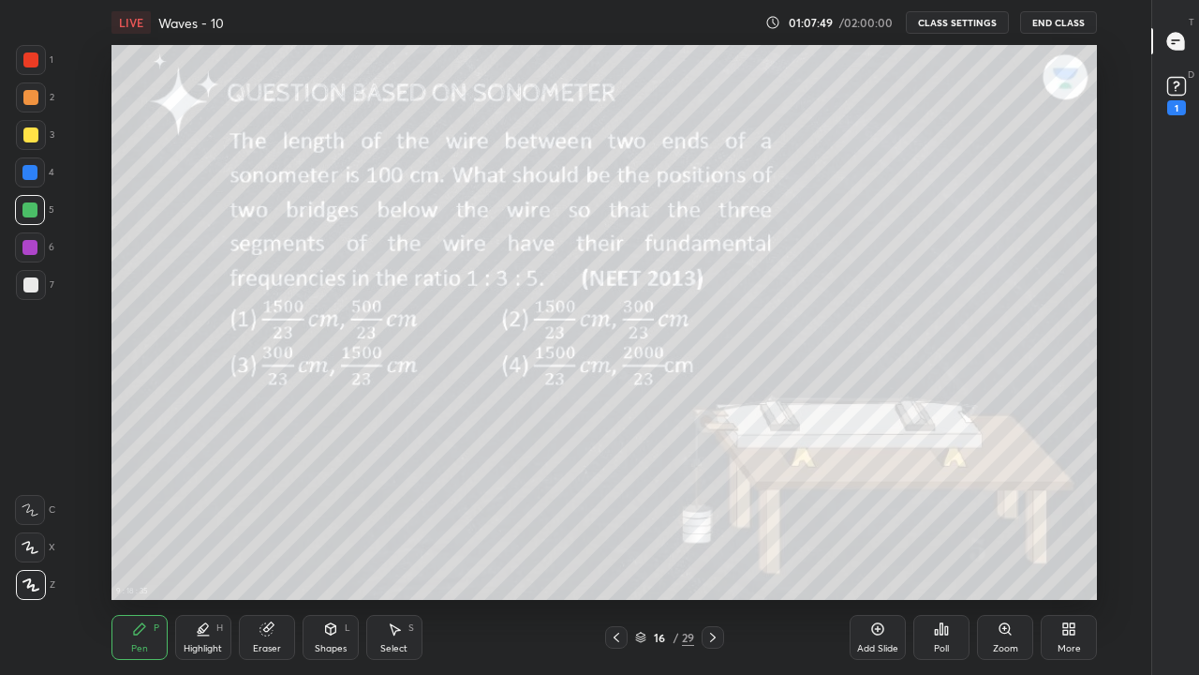
click at [34, 64] on div at bounding box center [30, 59] width 15 height 15
click at [38, 133] on div at bounding box center [31, 135] width 30 height 30
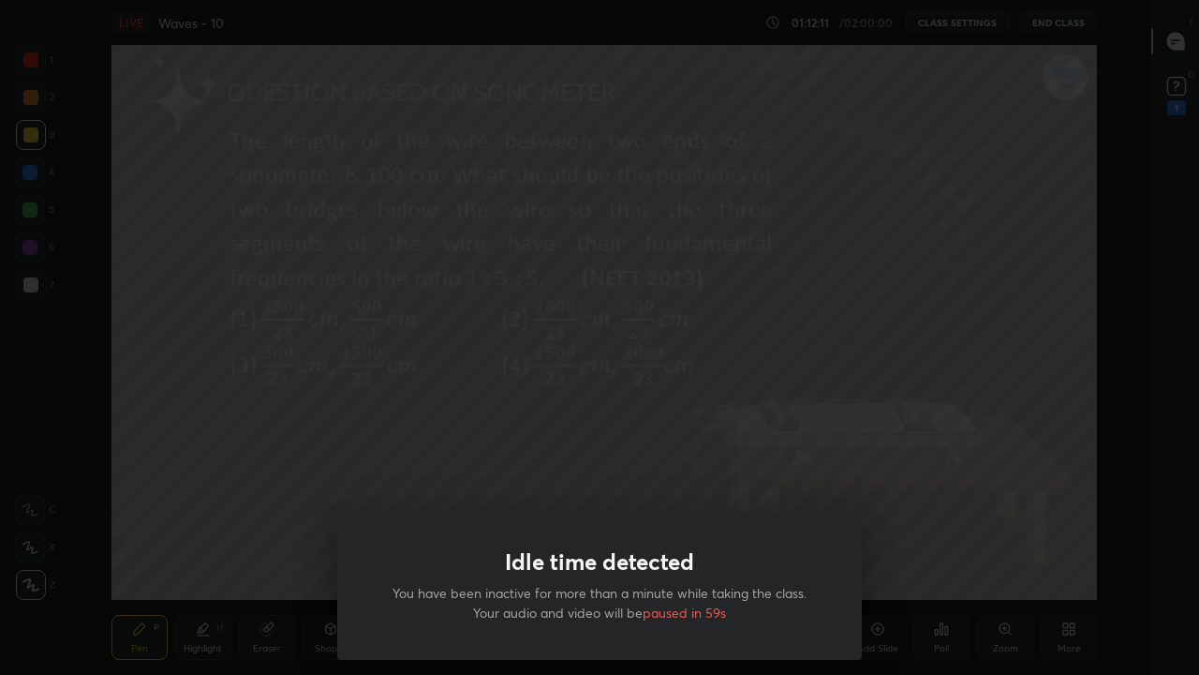
click at [259, 476] on div "Idle time detected You have been inactive for more than a minute while taking t…" at bounding box center [599, 337] width 1199 height 675
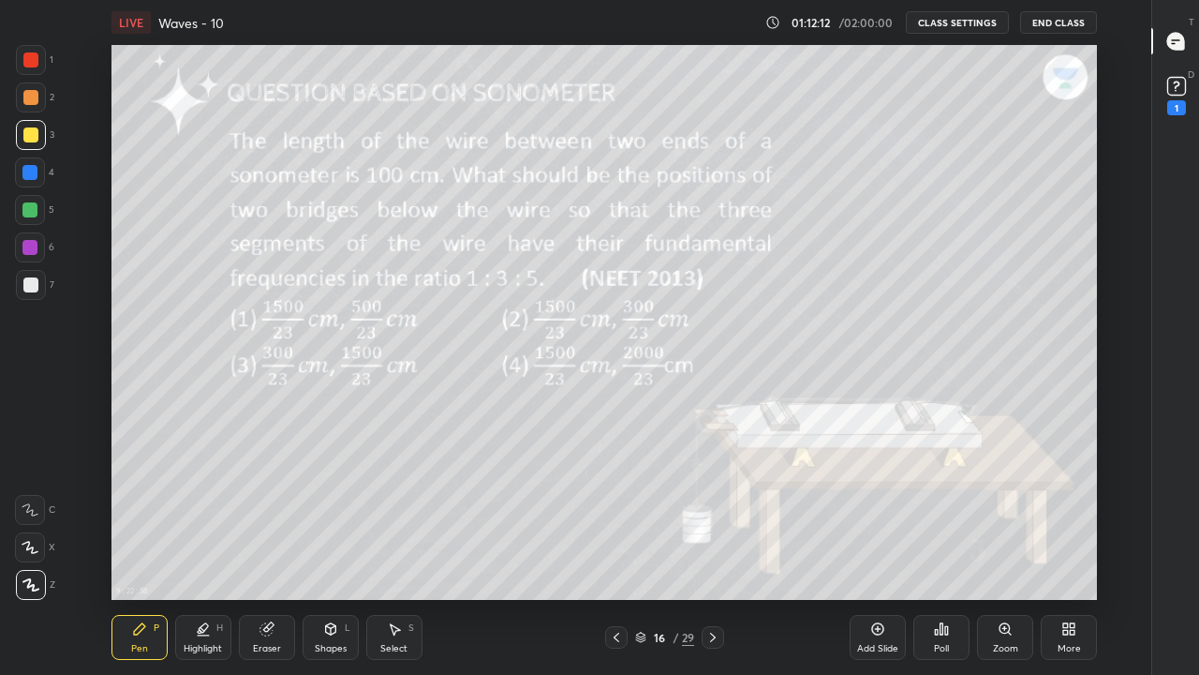
click at [262, 476] on div at bounding box center [599, 337] width 1199 height 675
click at [209, 555] on div "Highlight H" at bounding box center [203, 637] width 56 height 45
click at [266, 555] on icon at bounding box center [266, 629] width 12 height 12
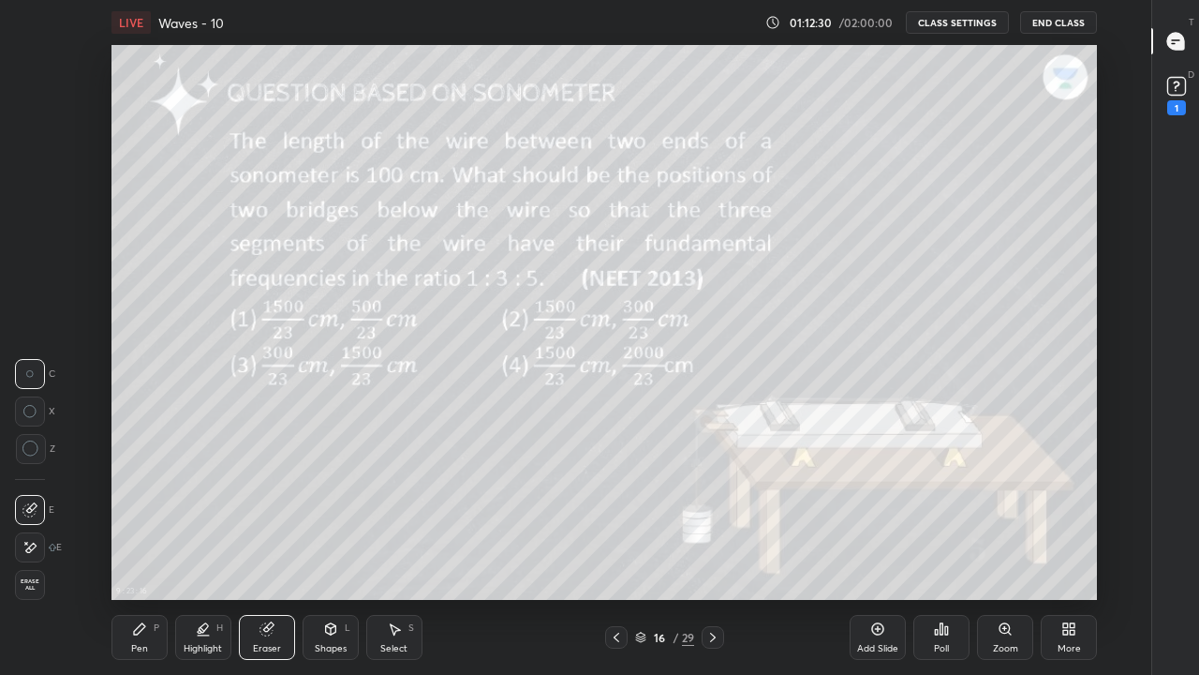
click at [139, 555] on div "Pen P" at bounding box center [140, 637] width 56 height 45
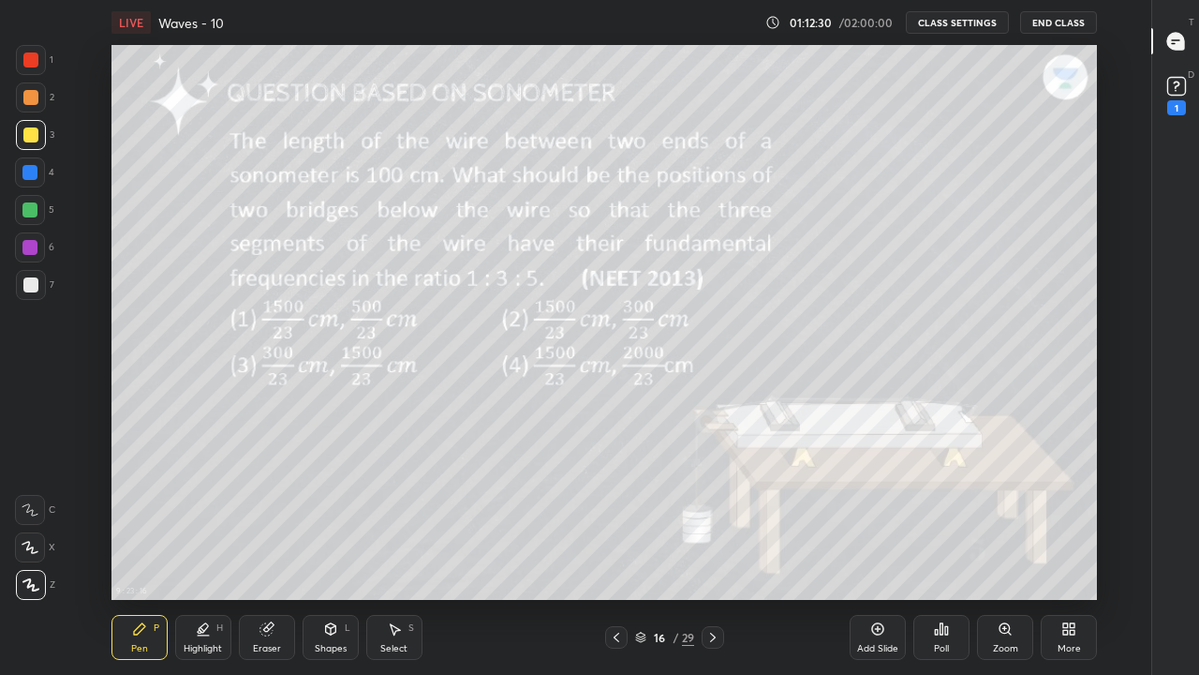
click at [36, 555] on div at bounding box center [31, 585] width 30 height 30
click at [33, 291] on div at bounding box center [30, 284] width 15 height 15
click at [496, 555] on div "Pen P Highlight H Eraser Shapes L Select S 16 / 29 Add Slide Poll Zoom More" at bounding box center [605, 637] width 986 height 75
click at [875, 555] on icon at bounding box center [878, 628] width 15 height 15
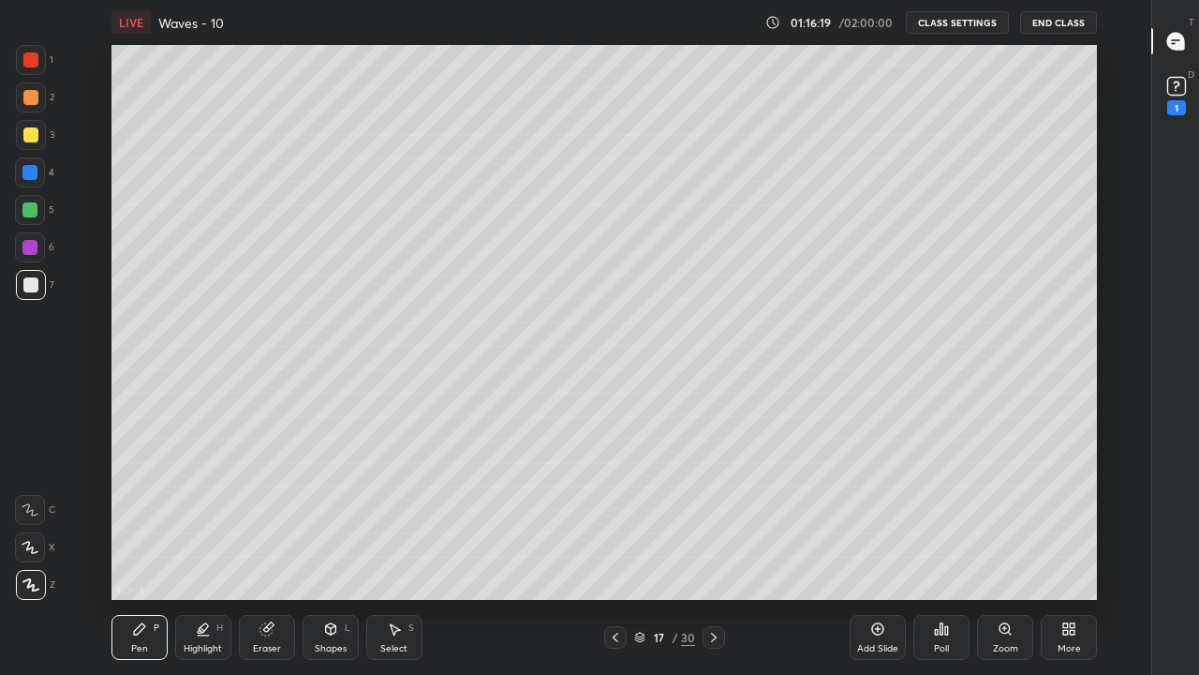
click at [276, 555] on div "Eraser" at bounding box center [267, 648] width 28 height 9
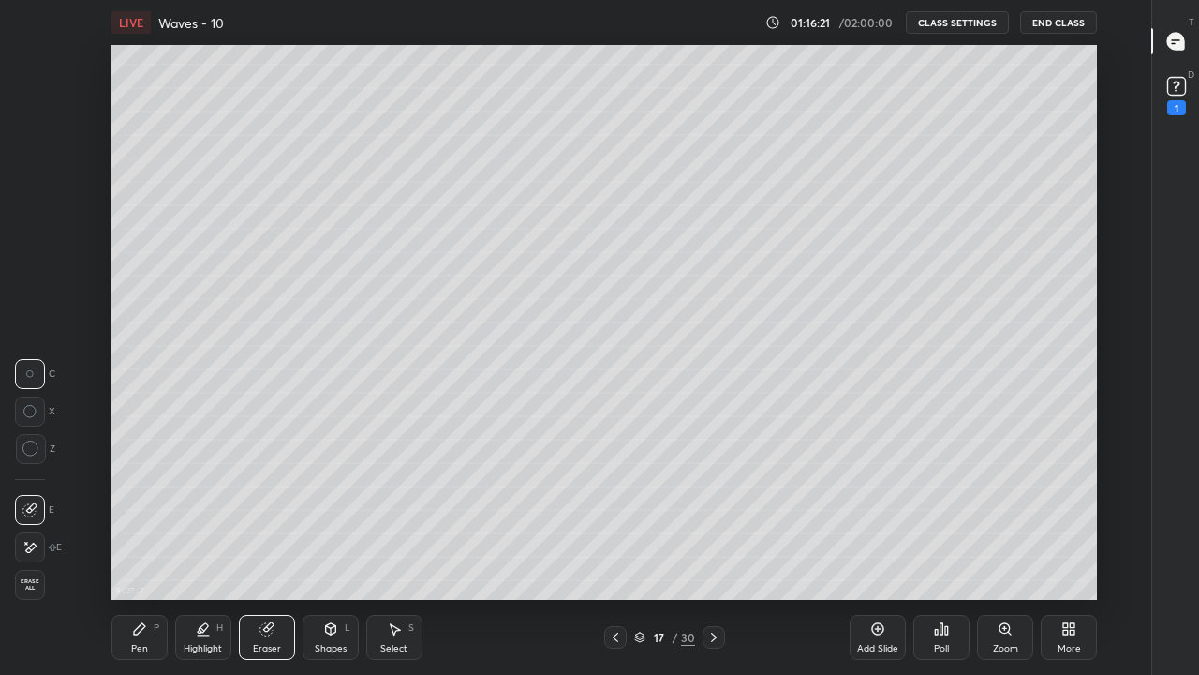
click at [140, 555] on div "Pen P" at bounding box center [140, 637] width 56 height 45
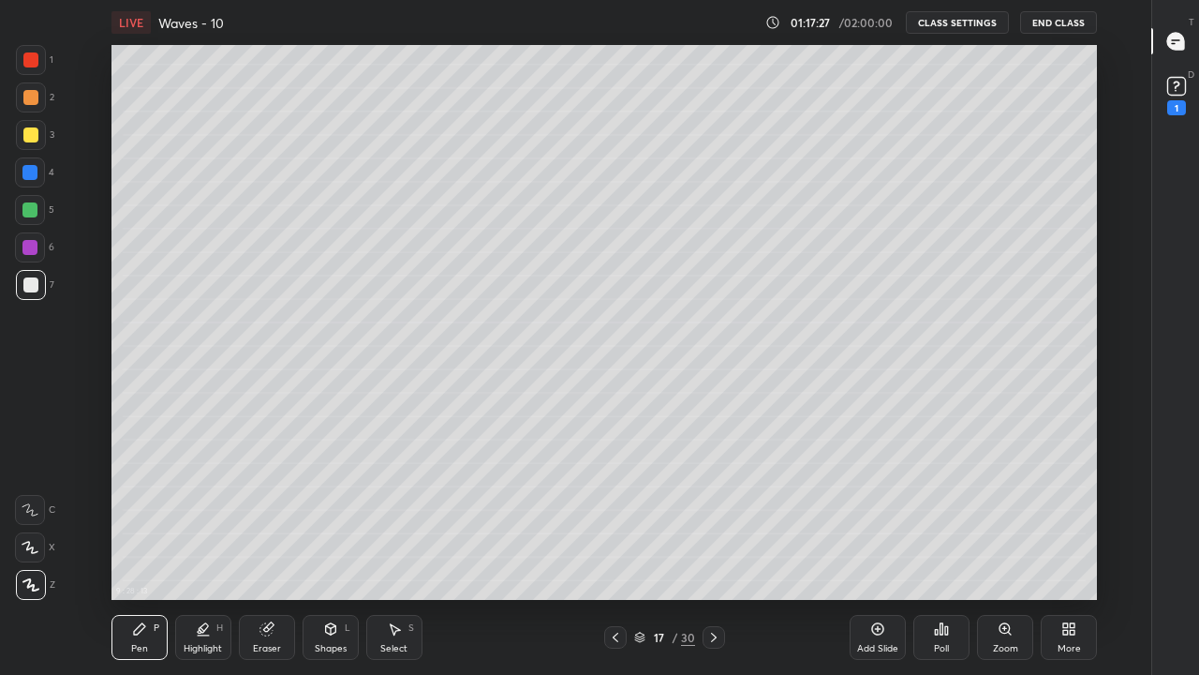
click at [619, 555] on div at bounding box center [615, 637] width 22 height 22
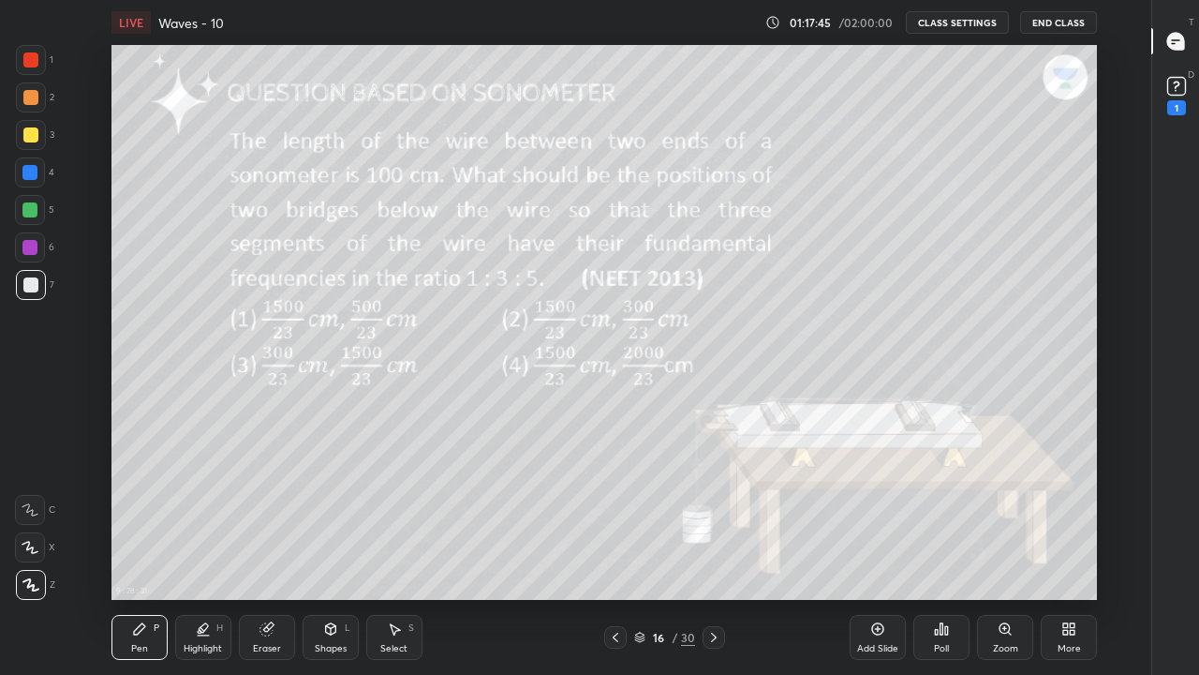
click at [711, 555] on icon at bounding box center [714, 637] width 15 height 15
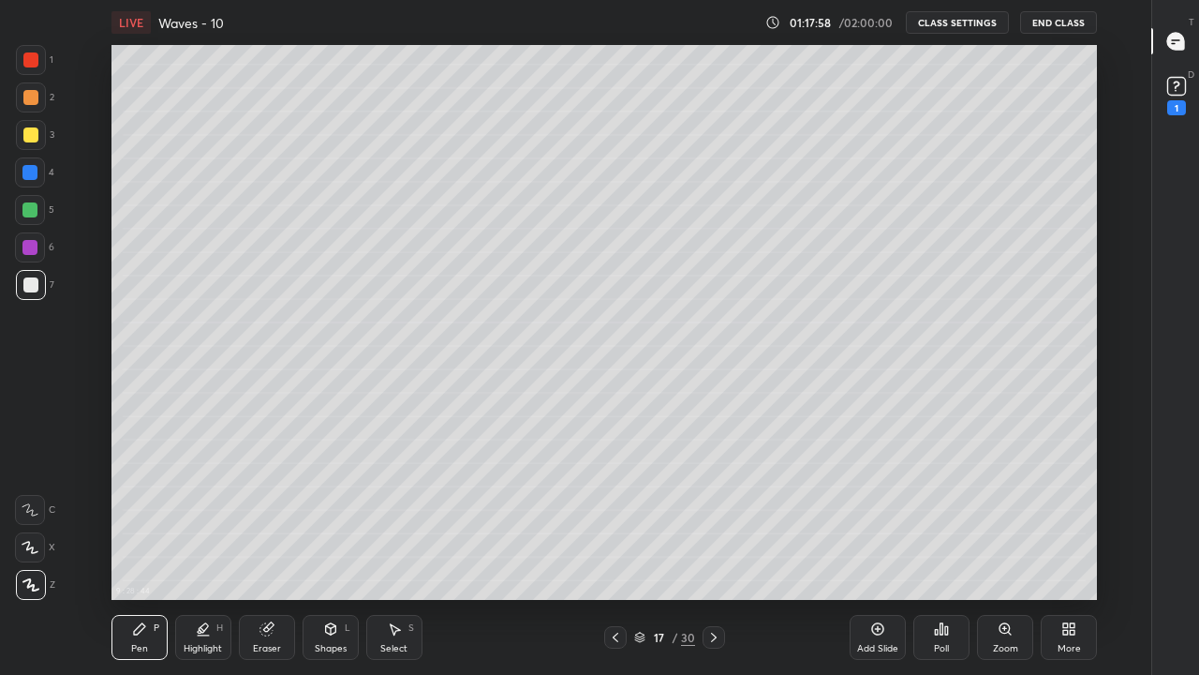
click at [616, 555] on icon at bounding box center [615, 637] width 15 height 15
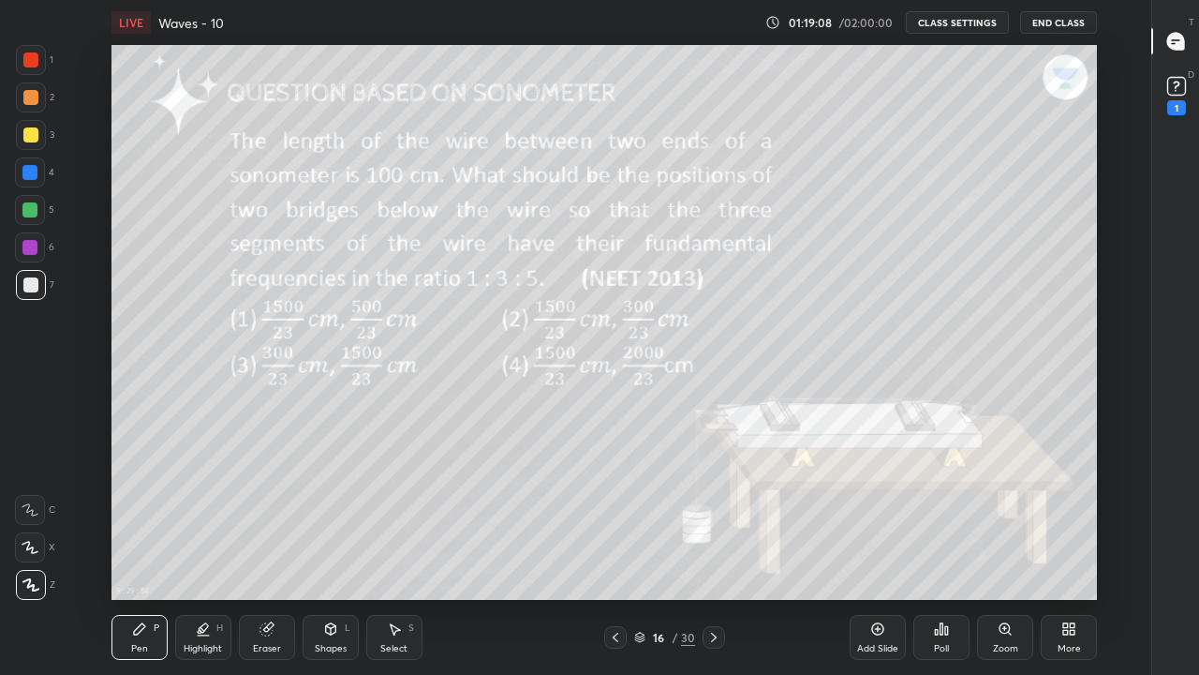
click at [712, 555] on icon at bounding box center [714, 637] width 15 height 15
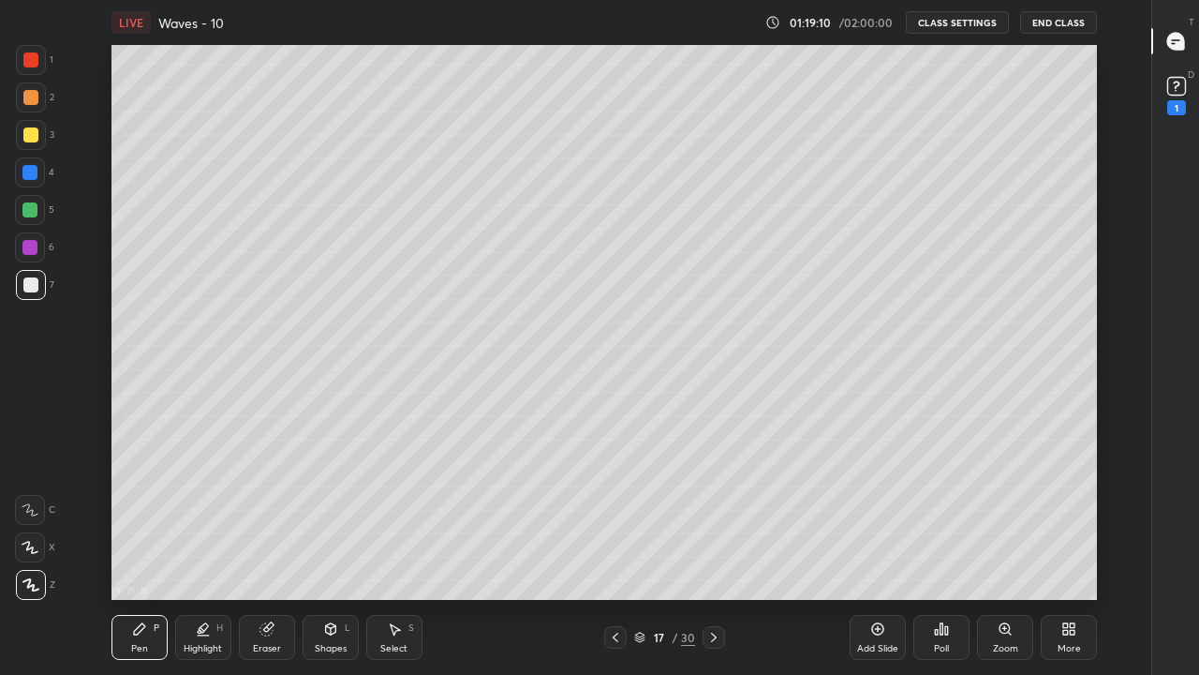
click at [878, 555] on div "Add Slide" at bounding box center [877, 648] width 41 height 9
click at [211, 555] on div "Highlight" at bounding box center [203, 648] width 38 height 9
click at [141, 555] on div "Pen P" at bounding box center [140, 637] width 56 height 45
click at [868, 555] on div "Add Slide" at bounding box center [878, 637] width 56 height 45
click at [144, 555] on div "Pen" at bounding box center [139, 648] width 17 height 9
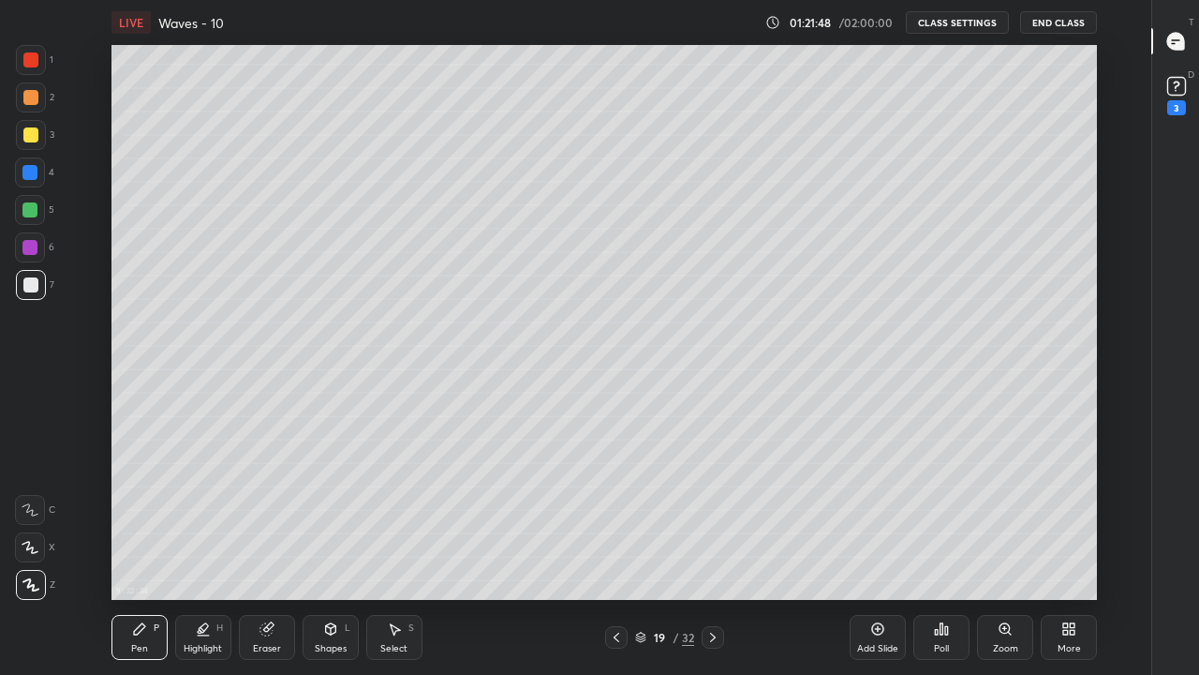
click at [36, 555] on icon at bounding box center [30, 584] width 17 height 13
click at [869, 555] on div "Add Slide" at bounding box center [877, 648] width 41 height 9
click at [122, 555] on div "Pen P" at bounding box center [140, 637] width 56 height 45
click at [31, 135] on div at bounding box center [30, 134] width 15 height 15
click at [214, 555] on div "Highlight H" at bounding box center [203, 637] width 56 height 45
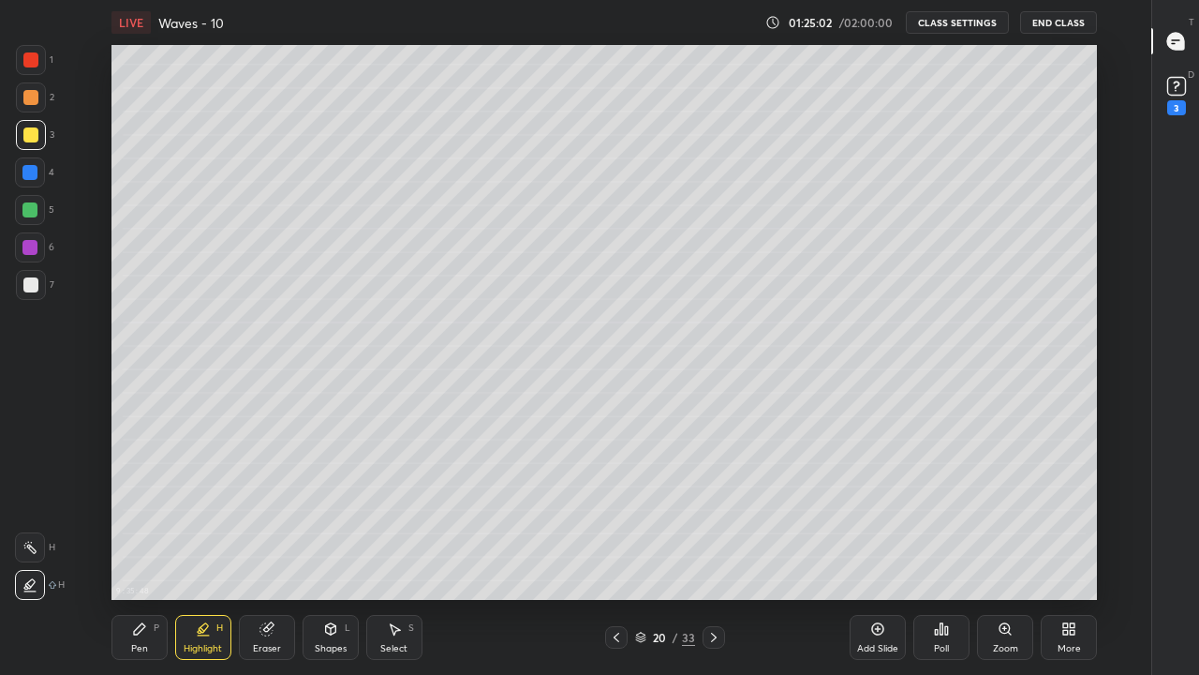
click at [267, 555] on div "Eraser" at bounding box center [267, 637] width 56 height 45
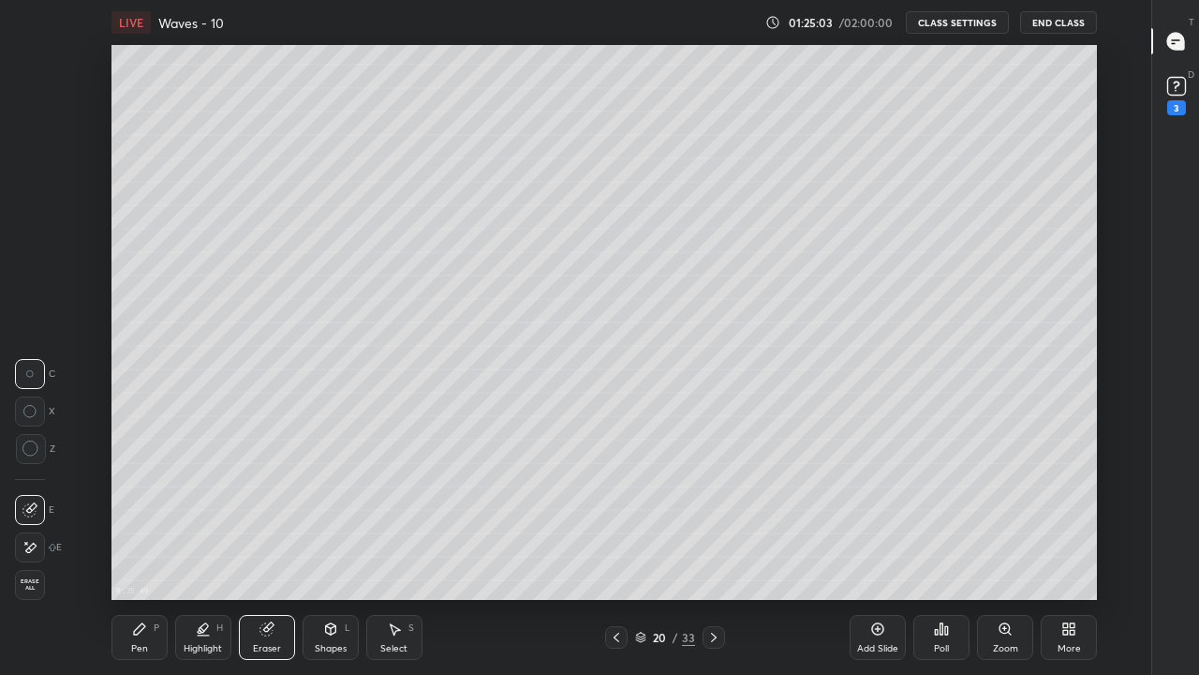
click at [140, 555] on div "Pen" at bounding box center [139, 648] width 17 height 9
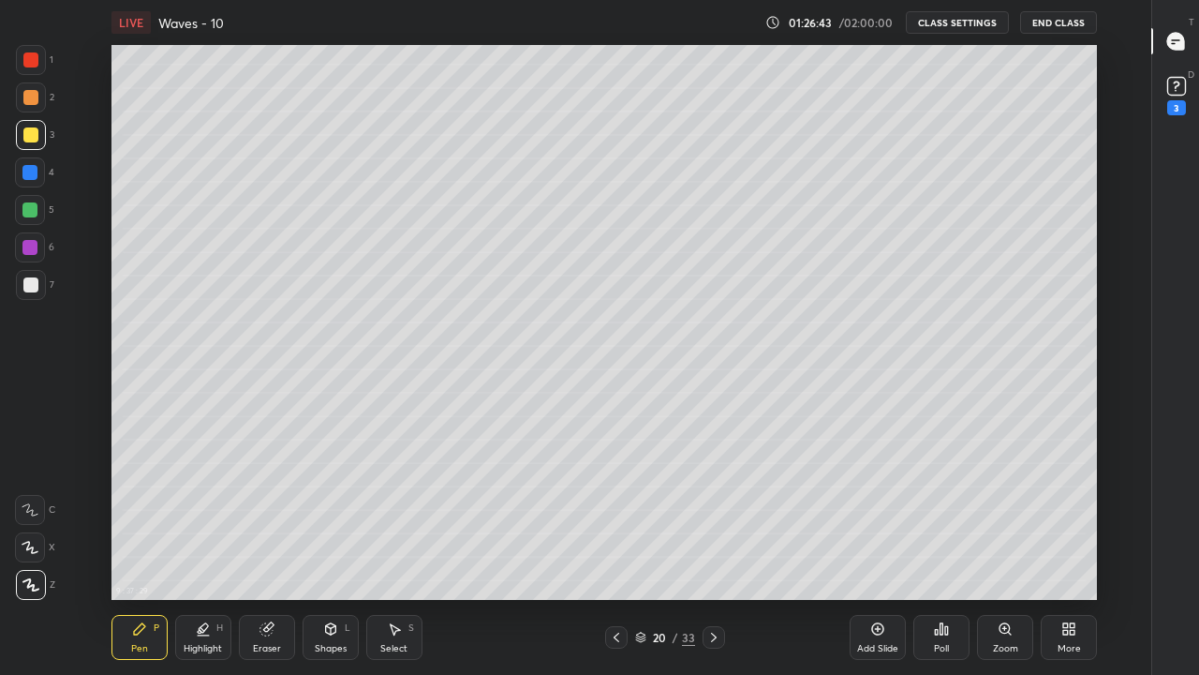
click at [141, 555] on div "Pen" at bounding box center [139, 648] width 17 height 9
click at [35, 555] on icon at bounding box center [30, 584] width 17 height 13
click at [34, 287] on div at bounding box center [30, 284] width 15 height 15
click at [266, 555] on div "Eraser" at bounding box center [267, 648] width 28 height 9
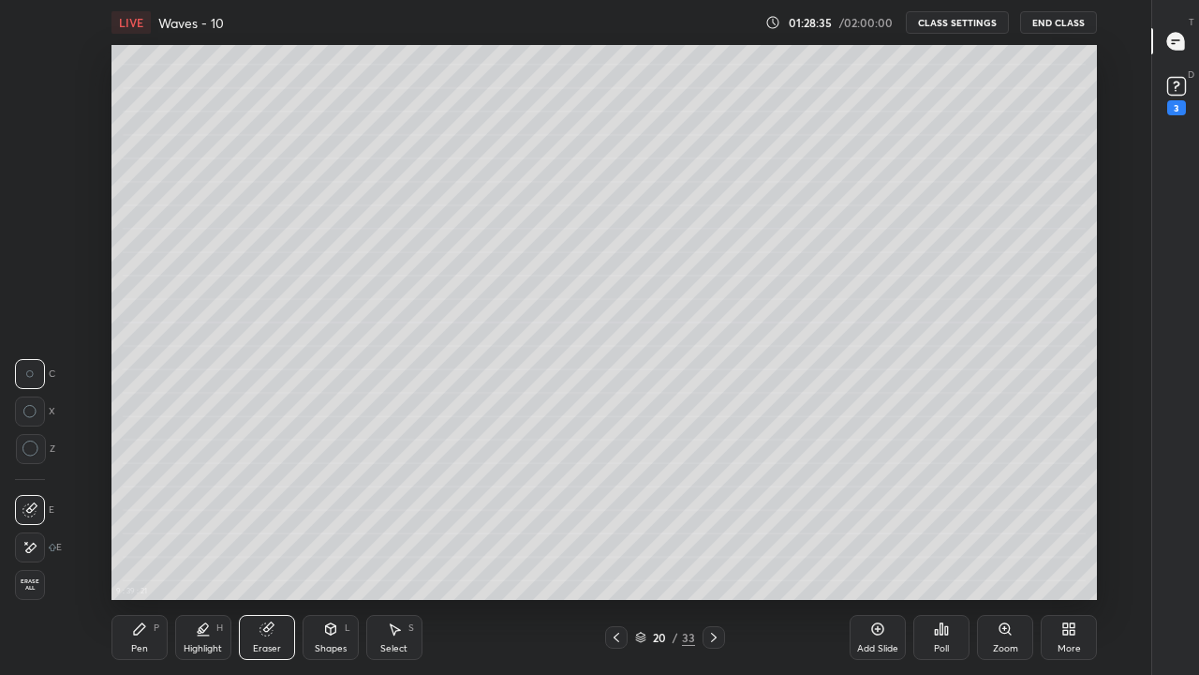
click at [142, 555] on div "Pen" at bounding box center [139, 648] width 17 height 9
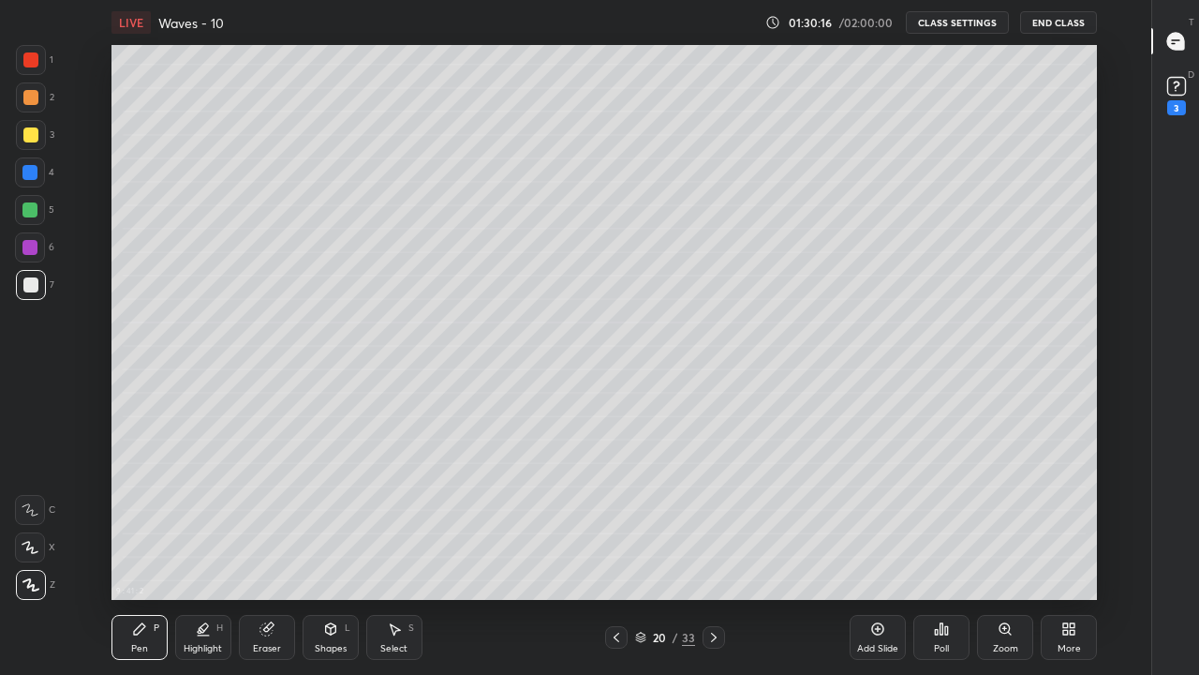
click at [200, 555] on div "Highlight" at bounding box center [203, 648] width 38 height 9
click at [27, 202] on div at bounding box center [29, 209] width 15 height 15
click at [25, 169] on div at bounding box center [29, 172] width 15 height 15
click at [31, 131] on div at bounding box center [30, 134] width 15 height 15
click at [149, 555] on div "Pen P" at bounding box center [140, 637] width 56 height 45
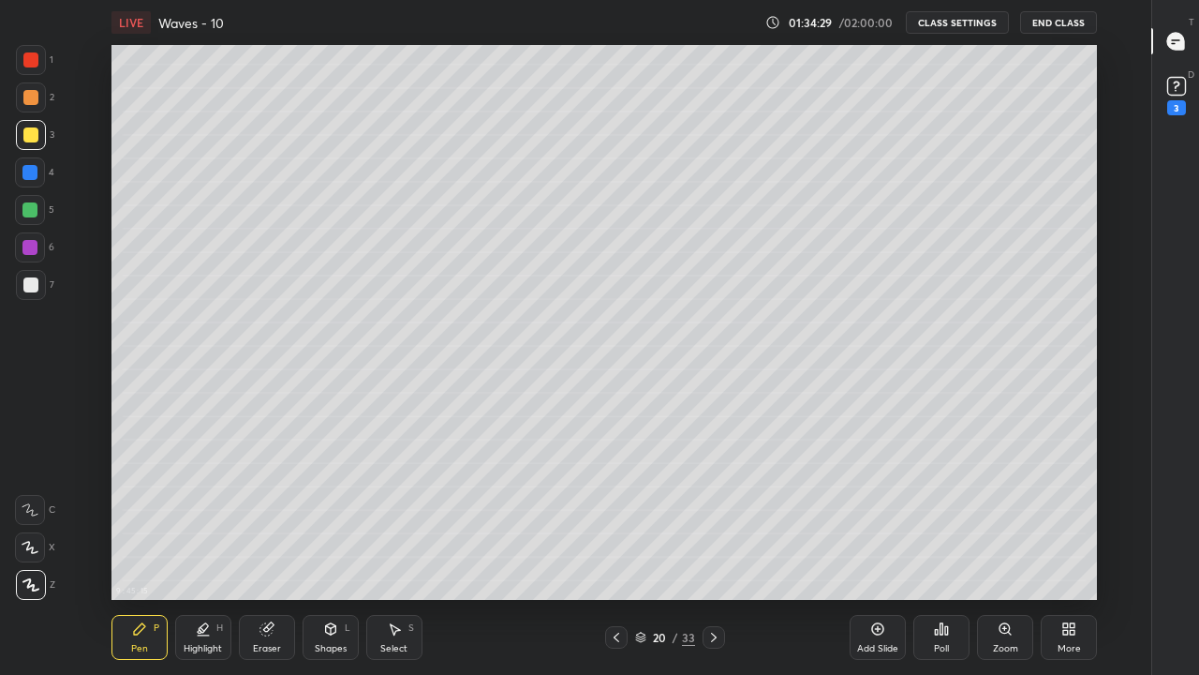
click at [35, 555] on icon at bounding box center [30, 584] width 17 height 13
click at [142, 555] on div "Pen" at bounding box center [139, 648] width 17 height 9
click at [202, 555] on div "Highlight" at bounding box center [203, 648] width 38 height 9
click at [34, 246] on div at bounding box center [29, 247] width 15 height 15
click at [135, 555] on div "Pen" at bounding box center [139, 648] width 17 height 9
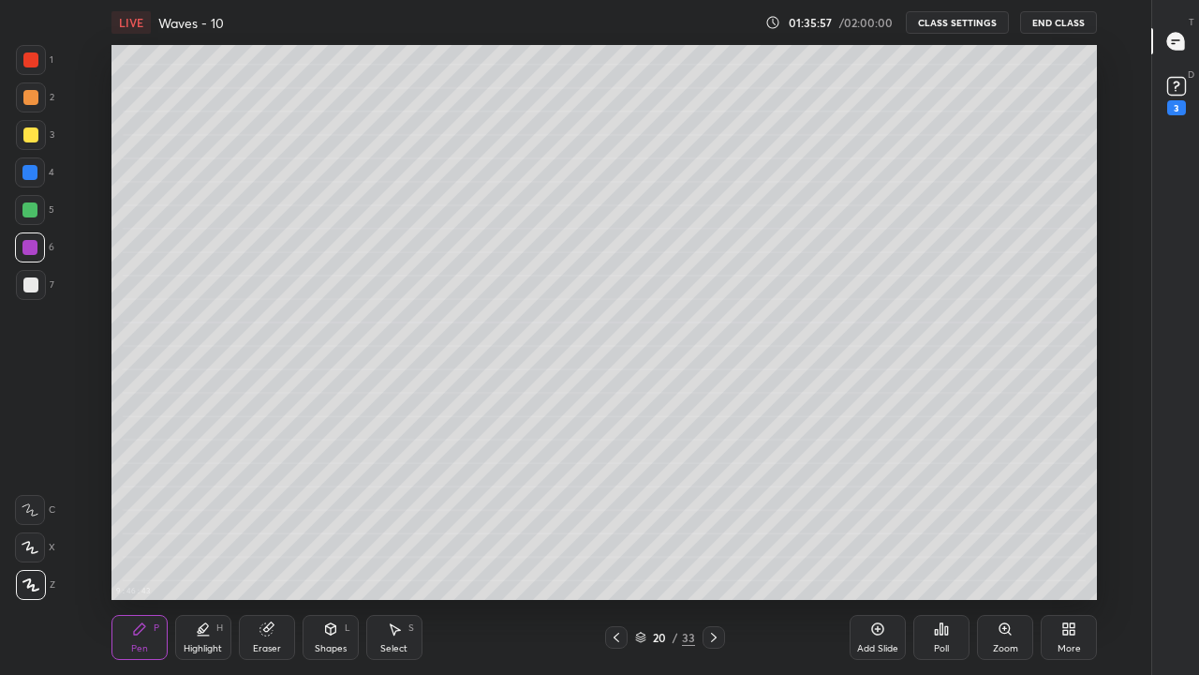
click at [875, 555] on div "Add Slide" at bounding box center [878, 637] width 56 height 45
click at [117, 555] on div "Pen P" at bounding box center [140, 637] width 56 height 45
click at [29, 555] on icon at bounding box center [30, 584] width 17 height 13
click at [28, 213] on div at bounding box center [29, 209] width 15 height 15
click at [30, 140] on div at bounding box center [30, 134] width 15 height 15
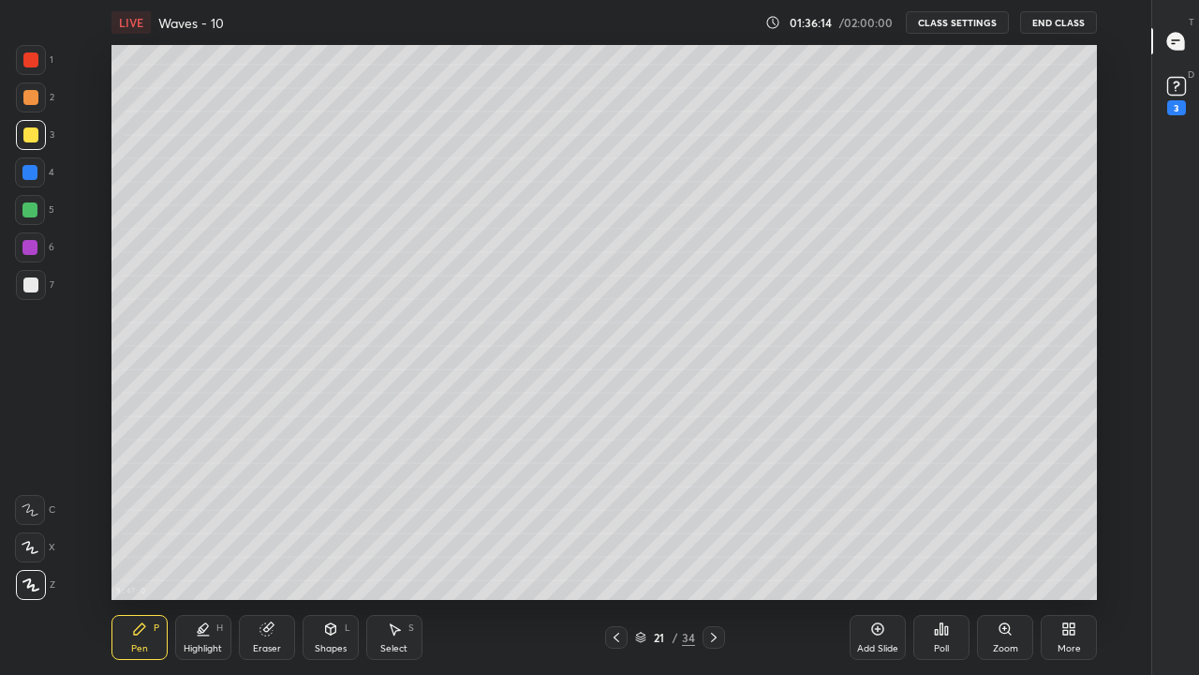
click at [268, 555] on div "Eraser" at bounding box center [267, 637] width 56 height 45
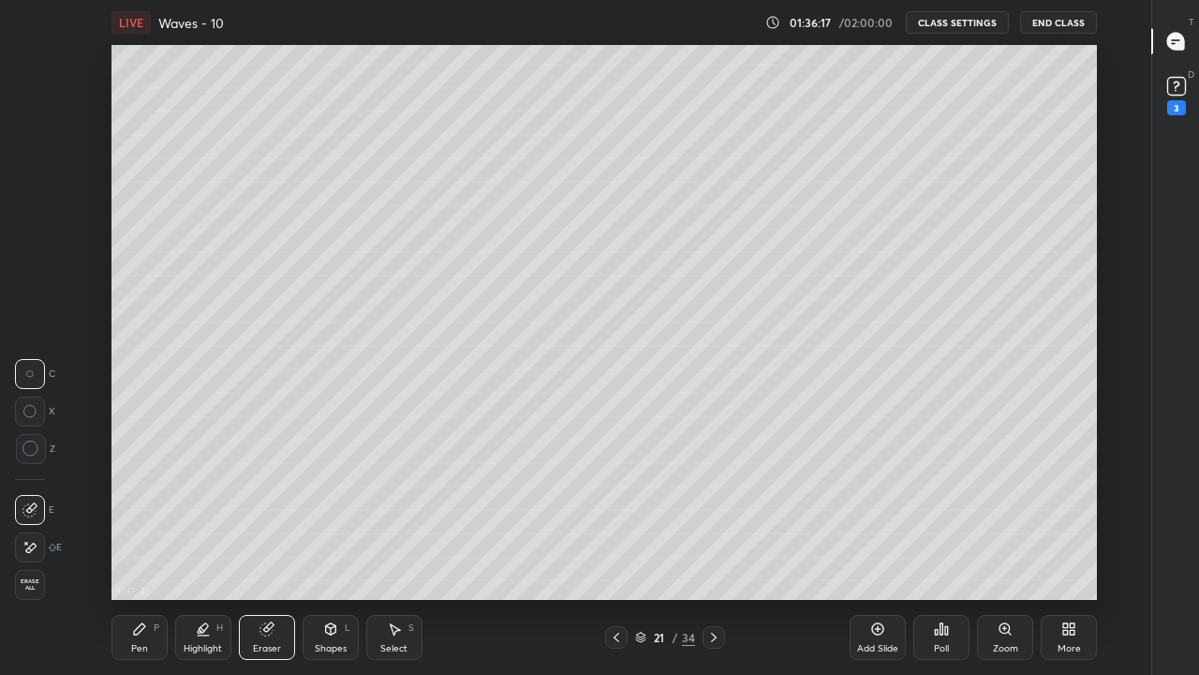
click at [134, 555] on div "Pen" at bounding box center [139, 648] width 17 height 9
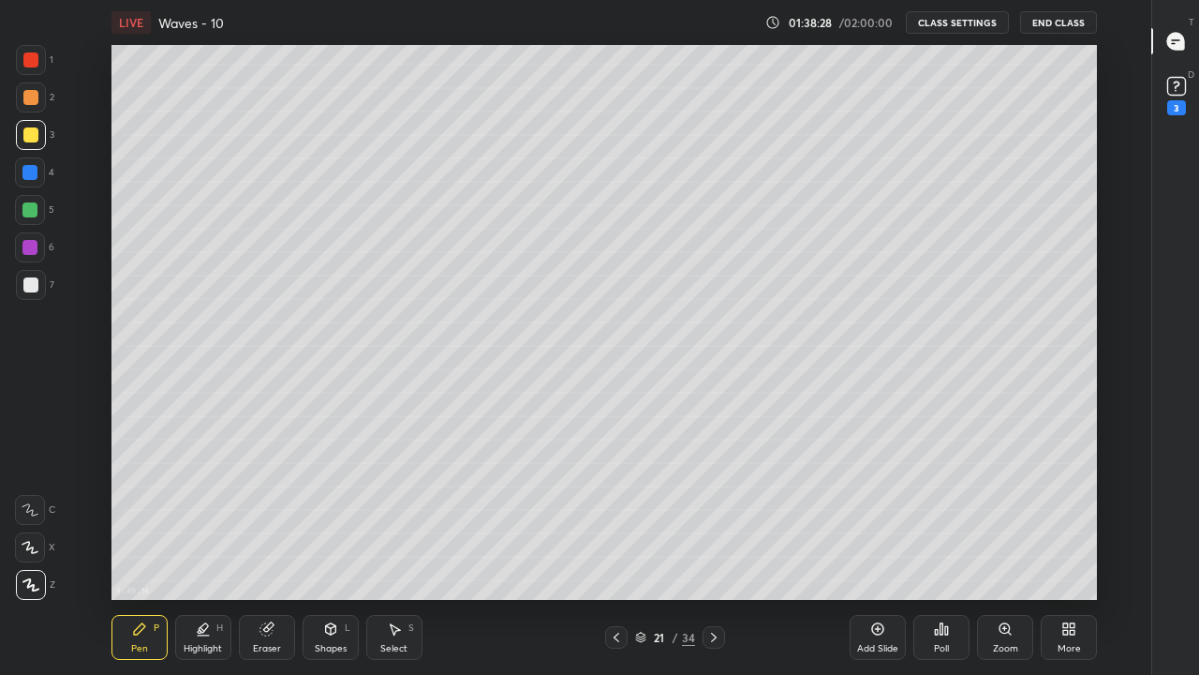
click at [262, 555] on icon at bounding box center [267, 628] width 15 height 15
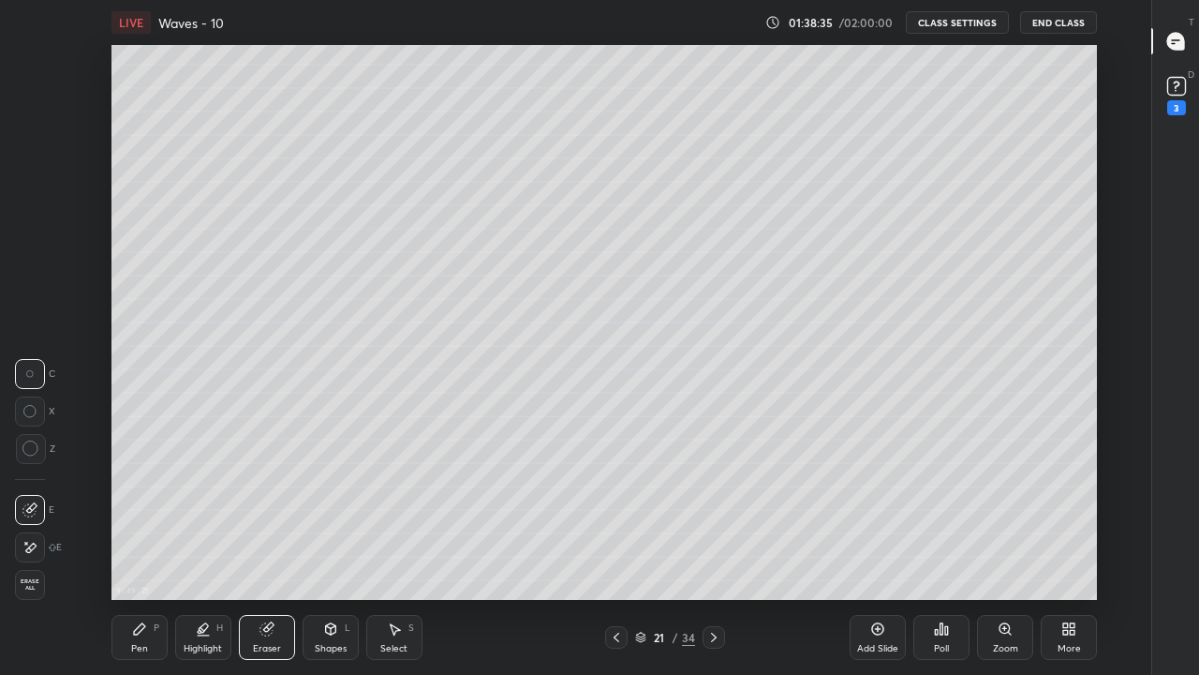
click at [129, 555] on div "Pen P" at bounding box center [140, 637] width 56 height 45
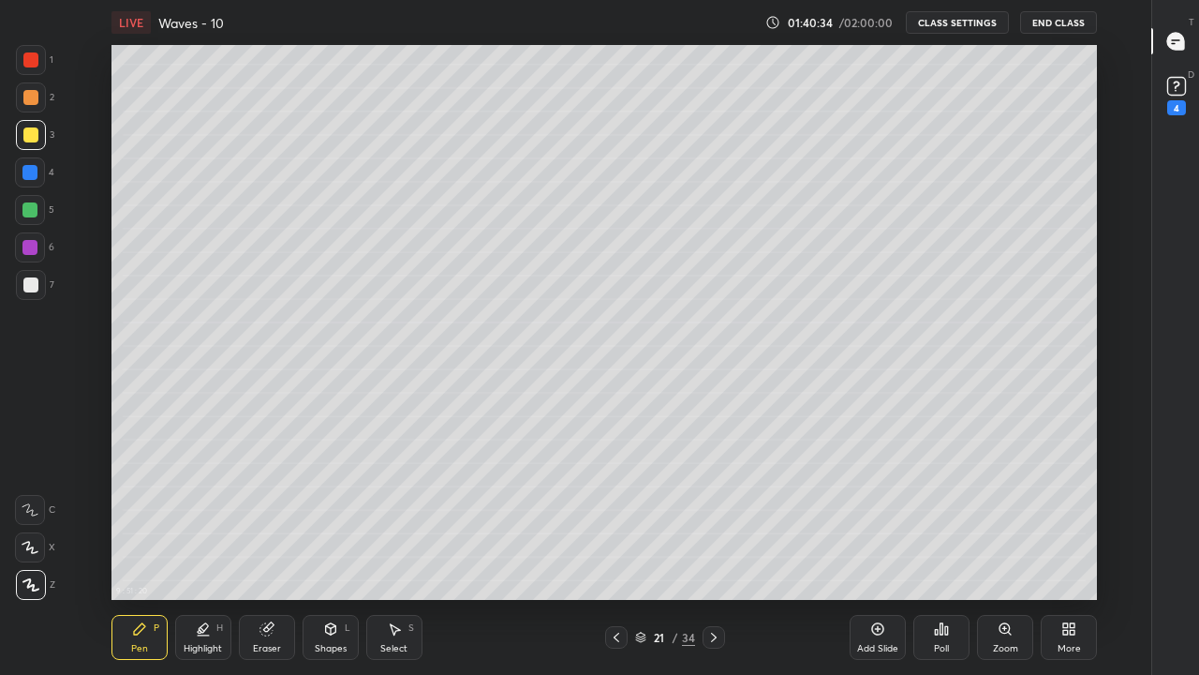
click at [864, 555] on div "Add Slide" at bounding box center [877, 648] width 41 height 9
click at [30, 555] on icon at bounding box center [30, 584] width 17 height 13
click at [28, 286] on div at bounding box center [30, 284] width 15 height 15
click at [616, 555] on icon at bounding box center [617, 637] width 6 height 9
click at [712, 555] on icon at bounding box center [714, 637] width 15 height 15
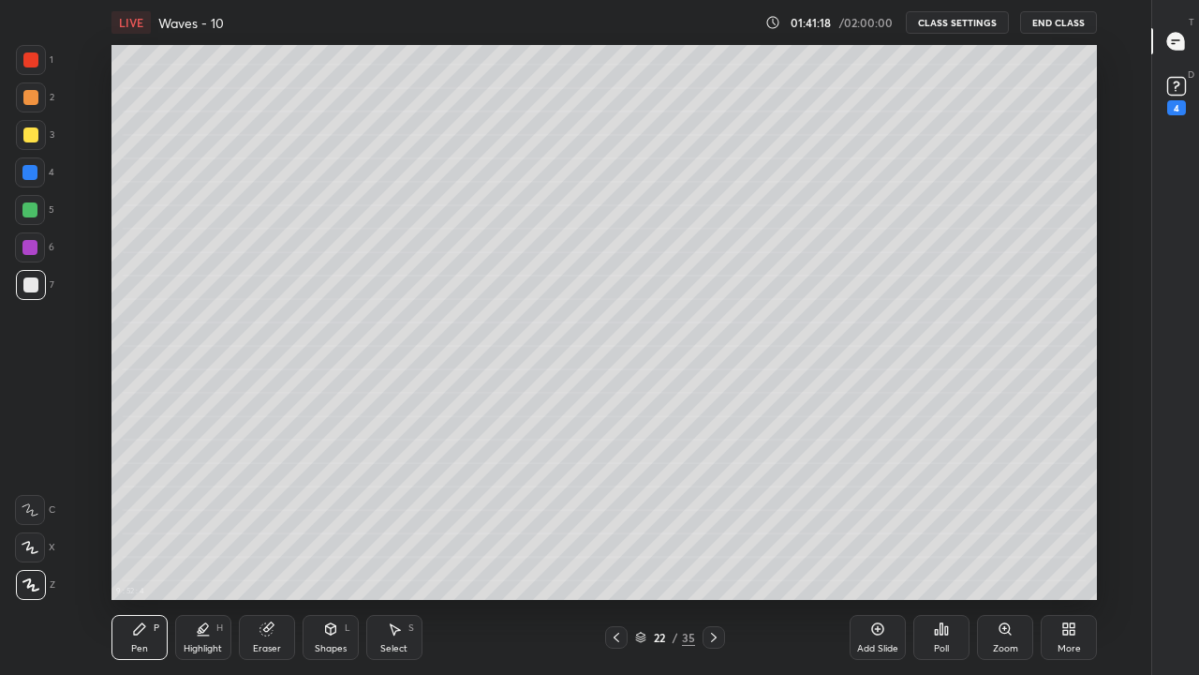
click at [333, 555] on div "Shapes L" at bounding box center [331, 637] width 56 height 45
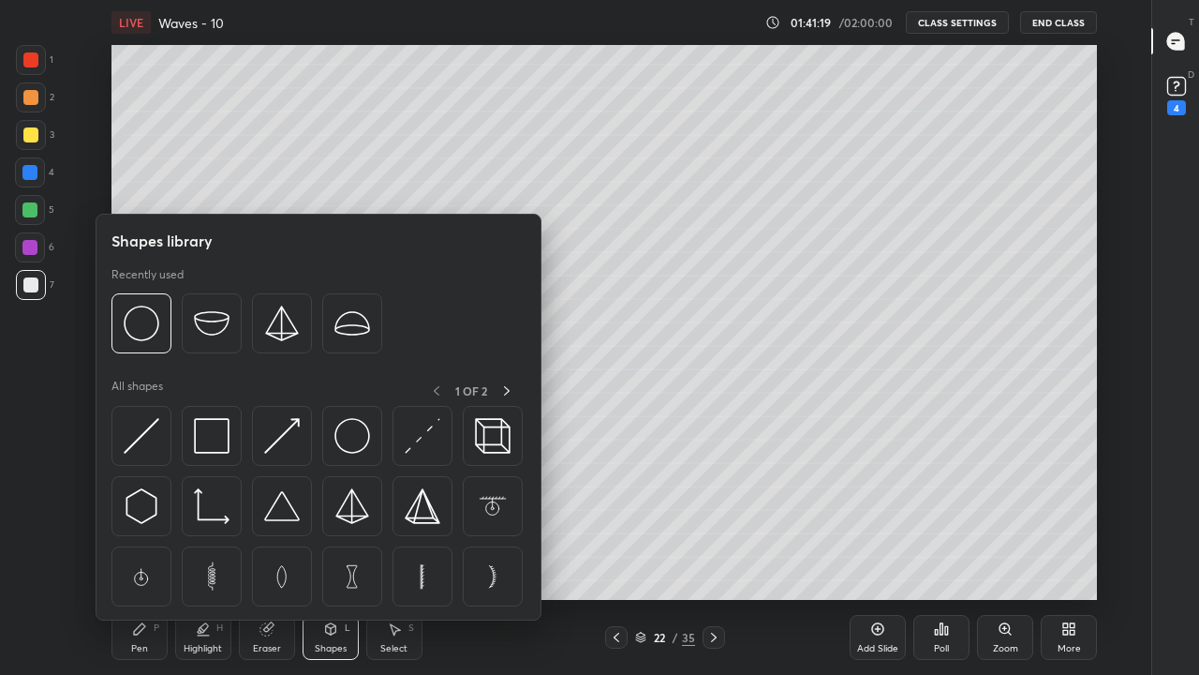
click at [271, 555] on div "Eraser" at bounding box center [267, 648] width 28 height 9
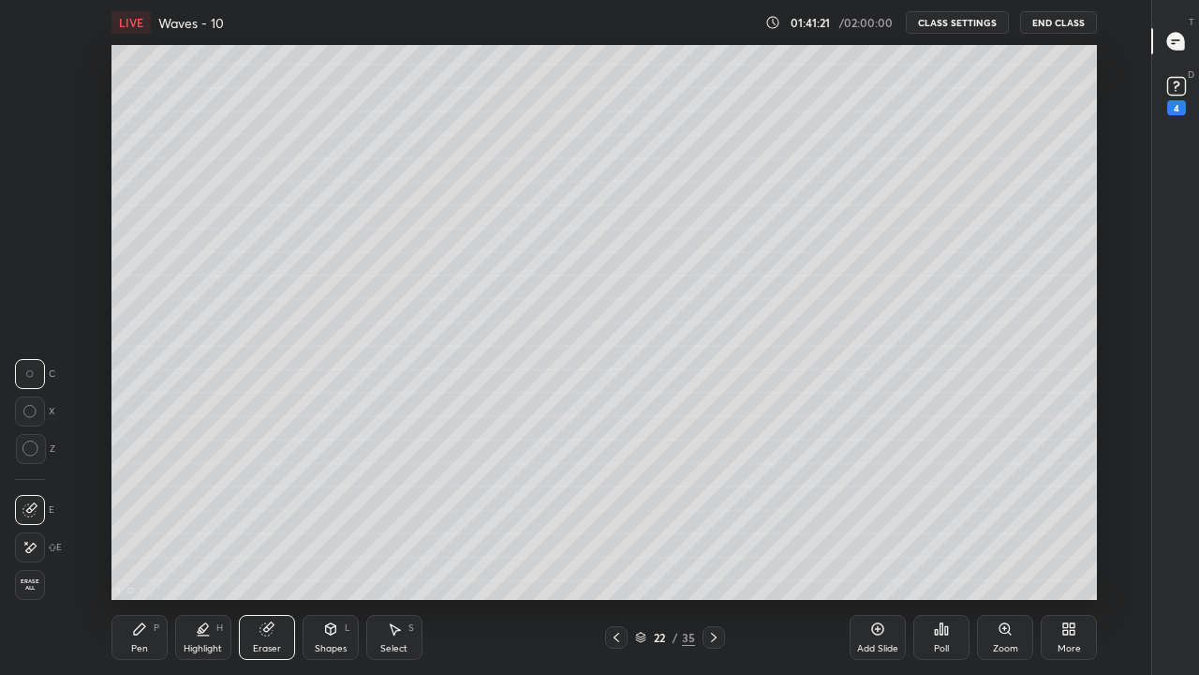
click at [190, 555] on div "Highlight H" at bounding box center [203, 637] width 56 height 45
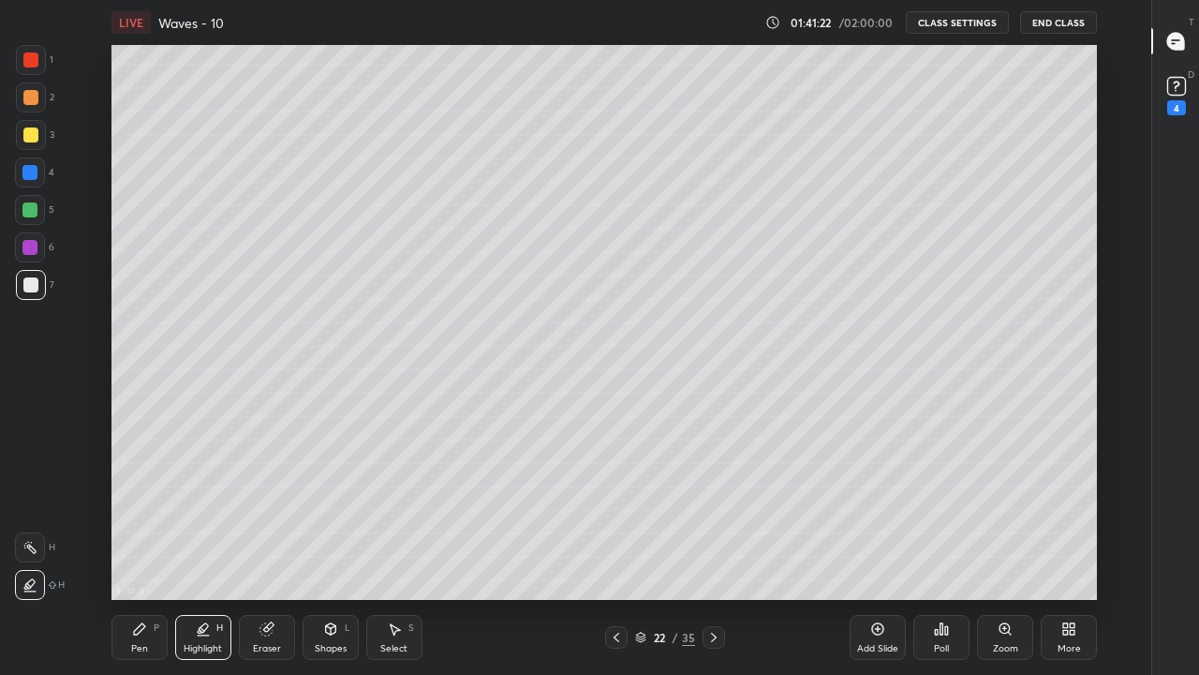
click at [141, 555] on div "Pen" at bounding box center [139, 648] width 17 height 9
click at [270, 555] on div "Eraser" at bounding box center [267, 637] width 56 height 45
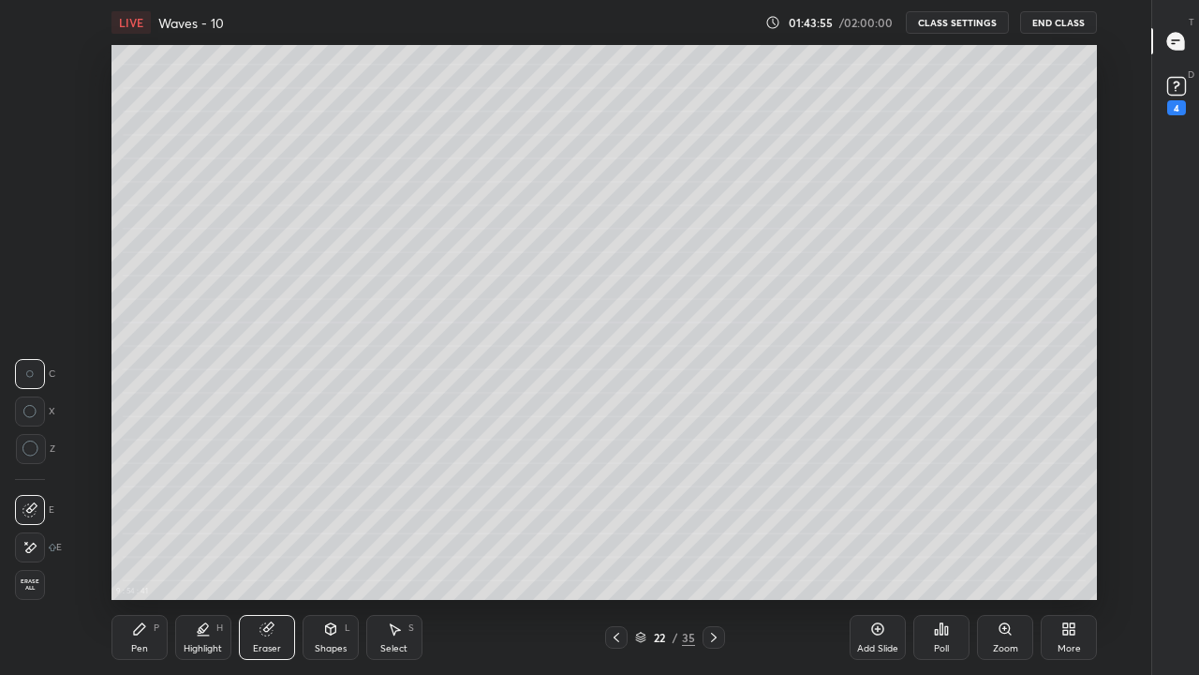
click at [134, 555] on div "Pen" at bounding box center [139, 648] width 17 height 9
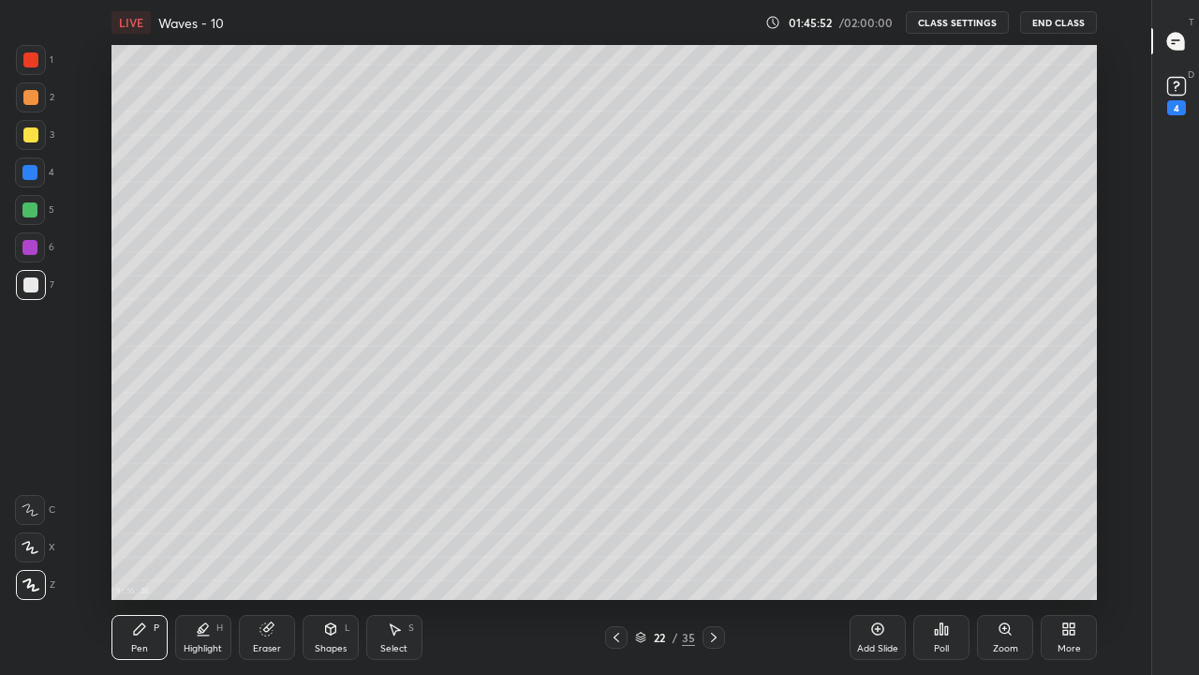
click at [617, 555] on icon at bounding box center [616, 637] width 15 height 15
click at [616, 555] on icon at bounding box center [616, 637] width 15 height 15
click at [713, 555] on icon at bounding box center [714, 637] width 15 height 15
click at [710, 555] on icon at bounding box center [714, 637] width 15 height 15
click at [1116, 499] on div "9 : 59 : 41 Setting up your live class" at bounding box center [604, 322] width 1089 height 555
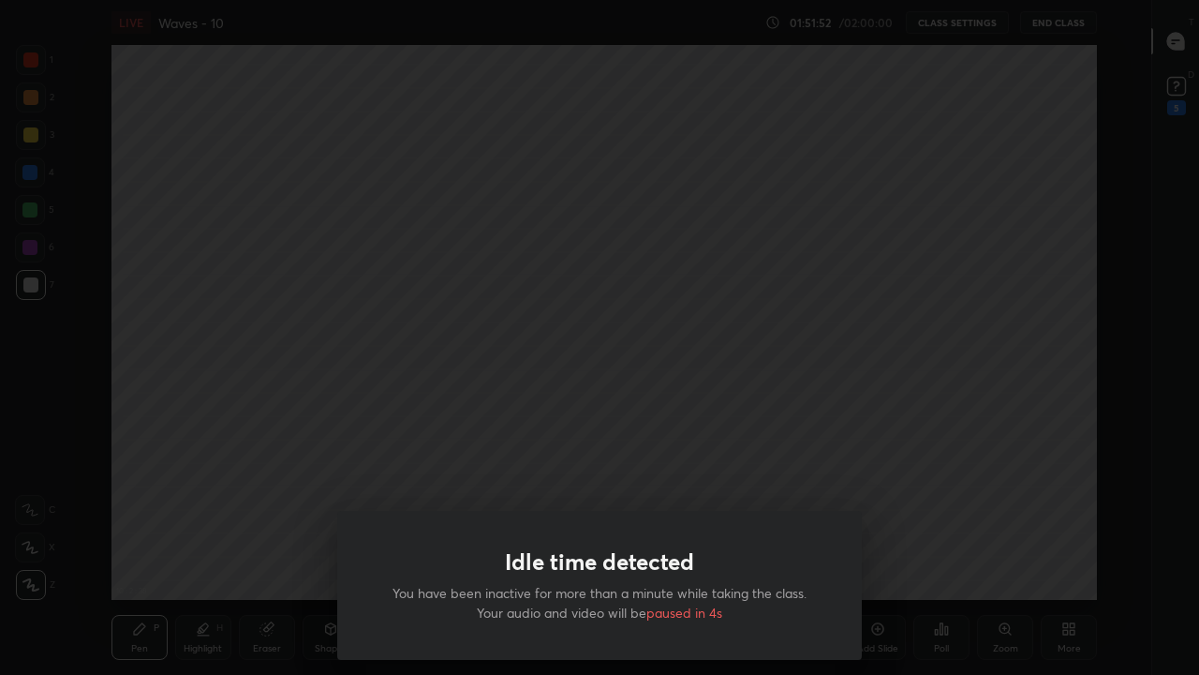
click at [522, 469] on div "Idle time detected You have been inactive for more than a minute while taking t…" at bounding box center [599, 337] width 1199 height 675
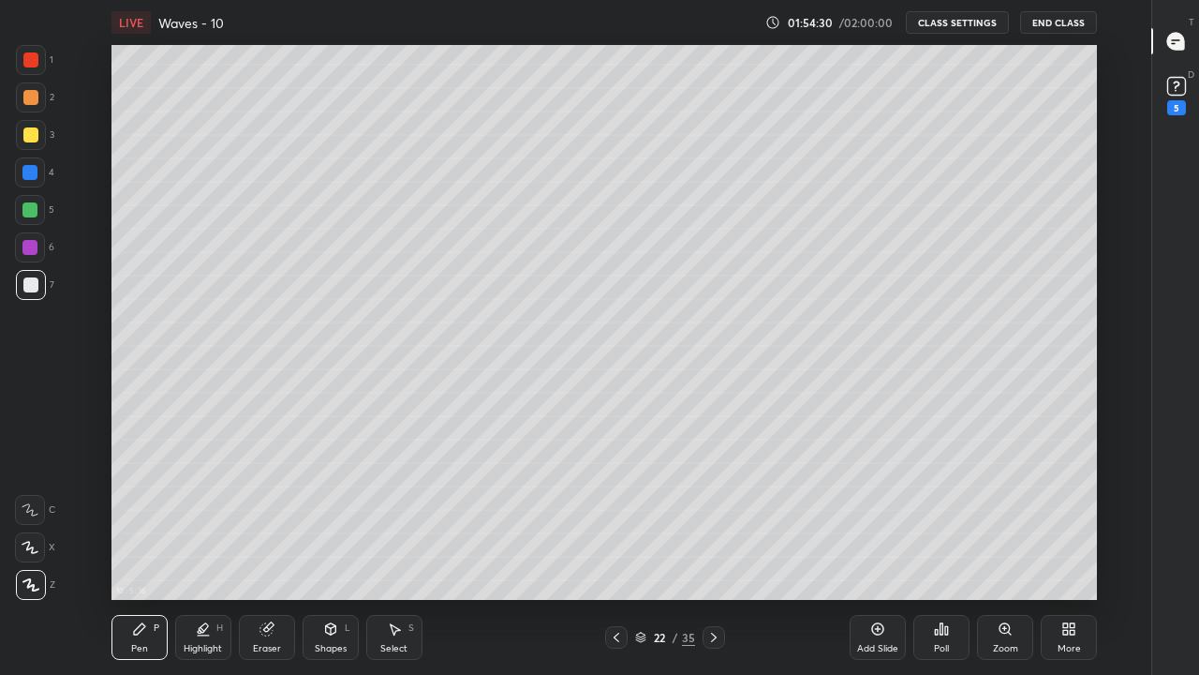
click at [713, 555] on icon at bounding box center [714, 637] width 15 height 15
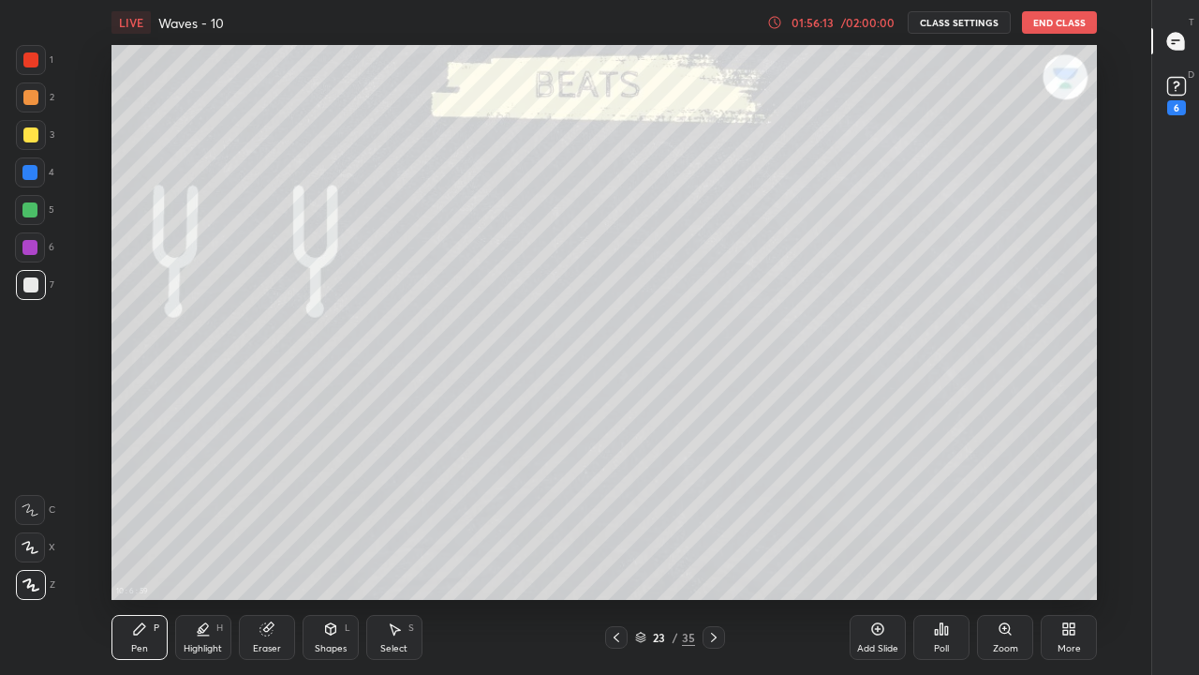
click at [615, 555] on icon at bounding box center [616, 637] width 15 height 15
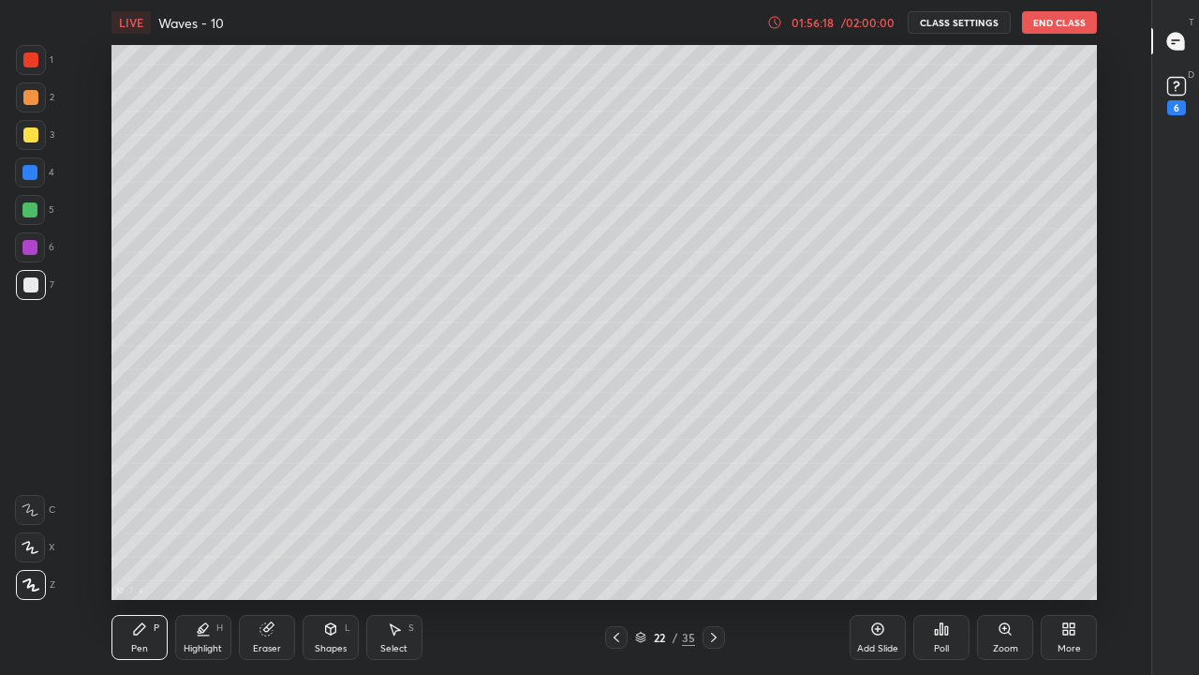
click at [618, 555] on icon at bounding box center [616, 637] width 15 height 15
click at [615, 555] on icon at bounding box center [616, 637] width 15 height 15
click at [710, 555] on icon at bounding box center [714, 637] width 15 height 15
click at [716, 555] on div at bounding box center [714, 637] width 22 height 22
click at [713, 555] on icon at bounding box center [714, 637] width 6 height 9
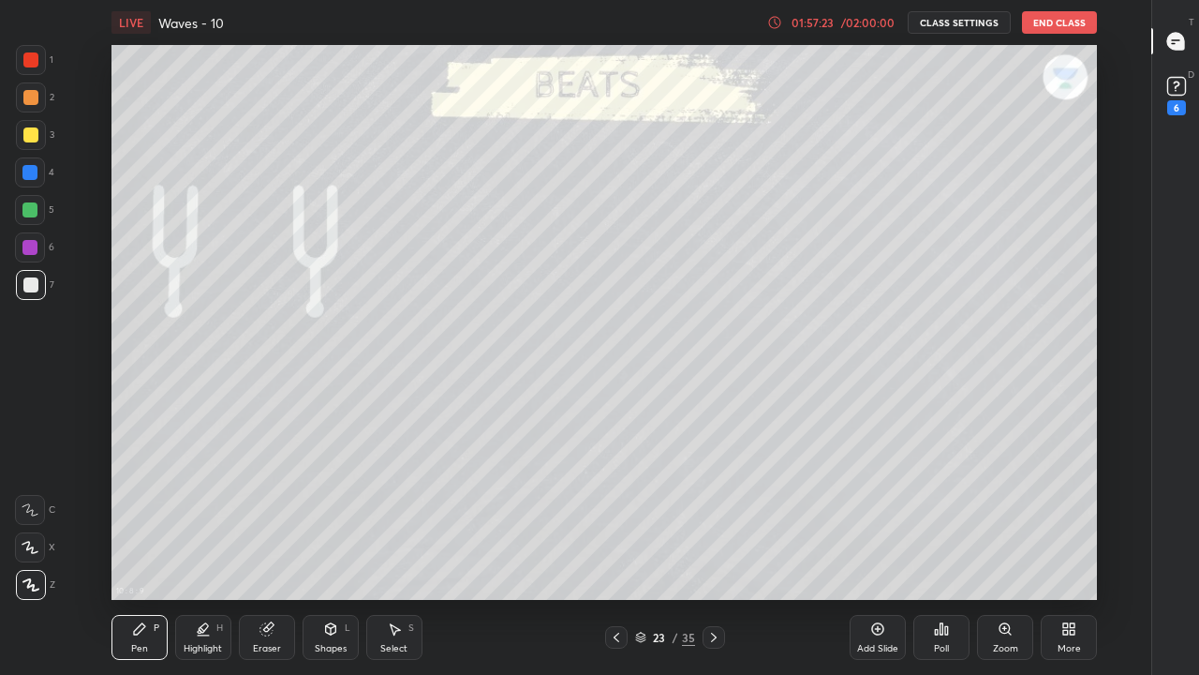
click at [713, 555] on icon at bounding box center [714, 637] width 6 height 9
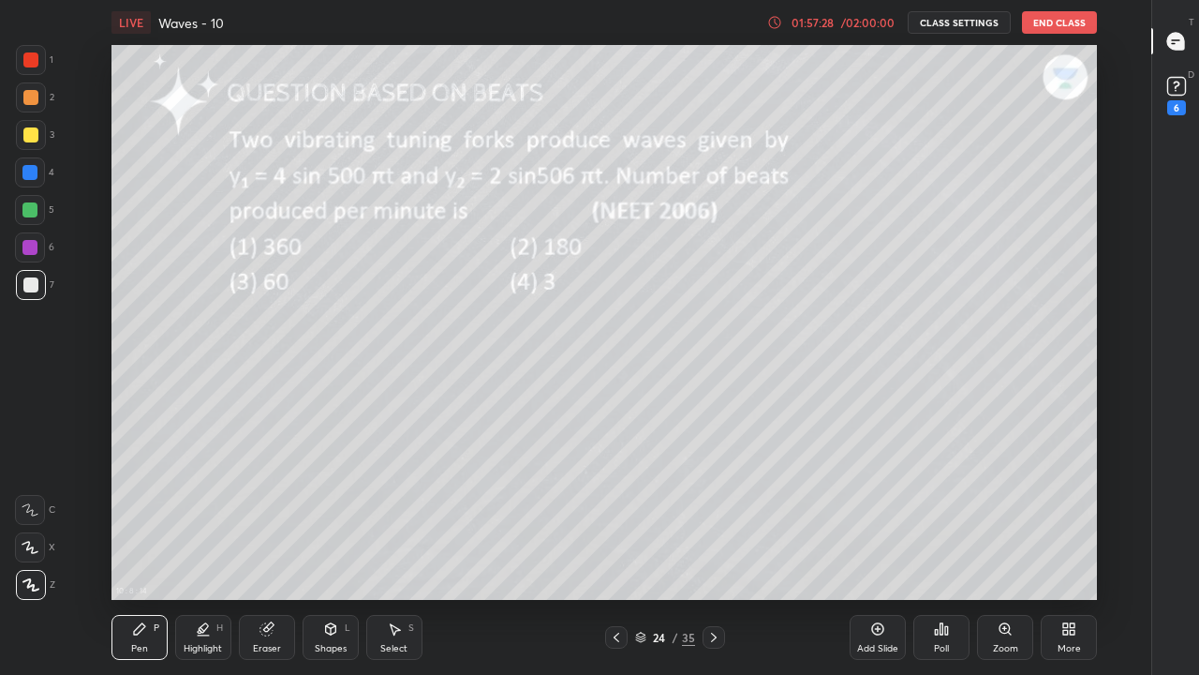
click at [713, 555] on icon at bounding box center [714, 637] width 15 height 15
click at [641, 555] on icon at bounding box center [640, 635] width 9 height 5
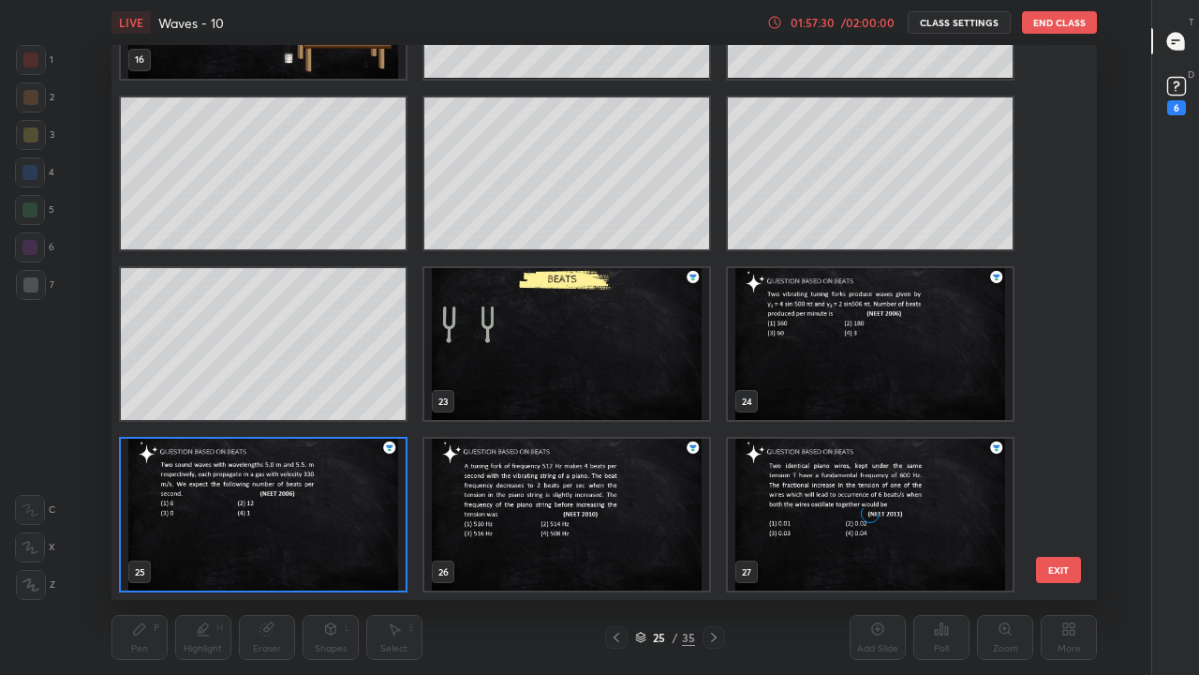
scroll to position [549, 976]
click at [618, 555] on div at bounding box center [616, 637] width 22 height 22
click at [663, 354] on img "grid" at bounding box center [567, 344] width 285 height 152
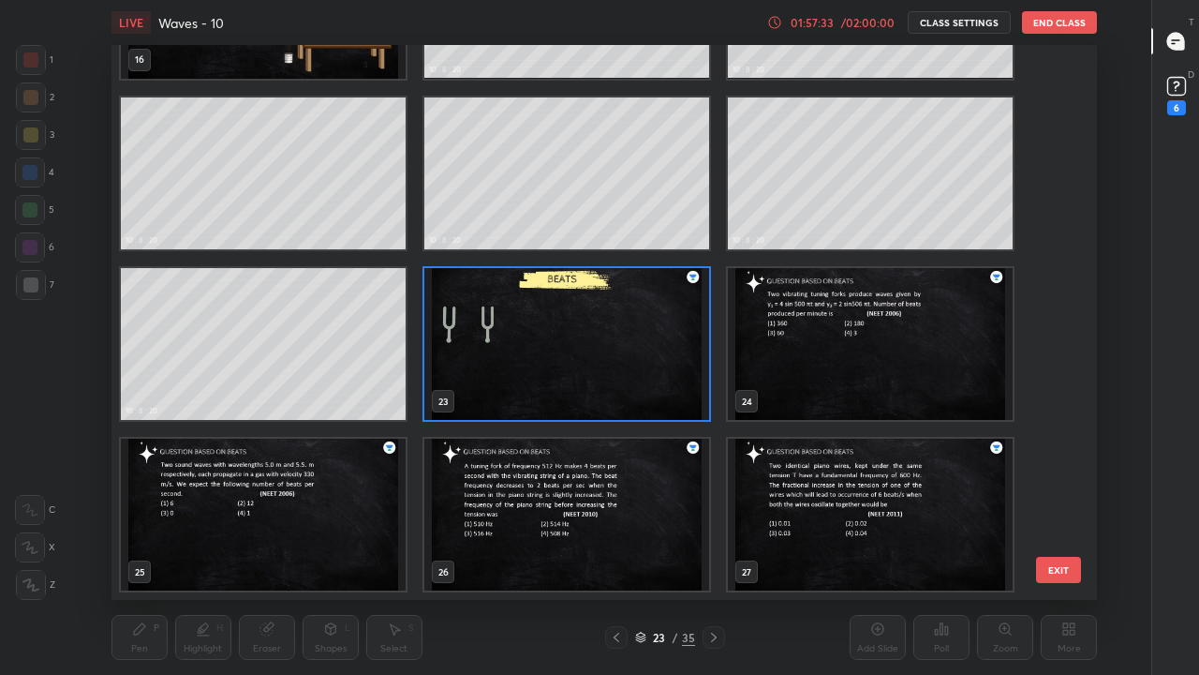
click at [620, 555] on div at bounding box center [616, 637] width 22 height 22
click at [756, 555] on div "Pen P Highlight H Eraser Shapes L Select S 23 / 35 Add Slide Poll Zoom More" at bounding box center [605, 637] width 986 height 75
click at [726, 555] on div "27" at bounding box center [870, 515] width 289 height 156
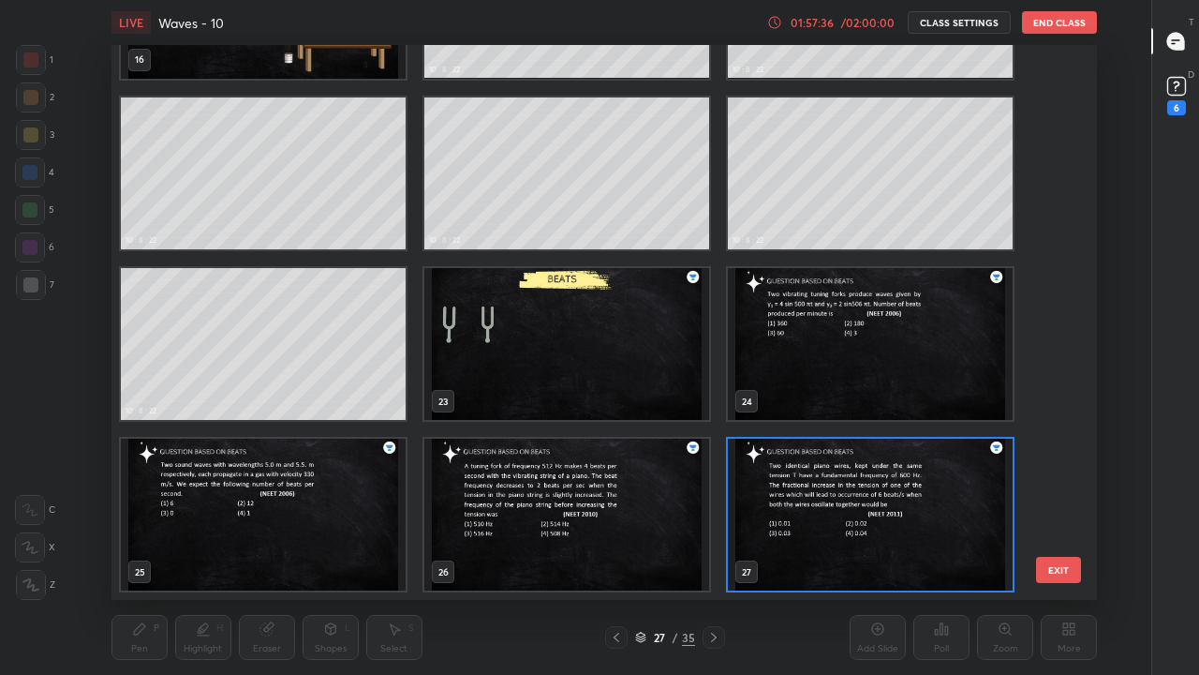
click at [625, 555] on div at bounding box center [616, 637] width 22 height 22
click at [1121, 327] on div "10 : 8 : 23 Setting up your live class 16 10 : 8 : 24 17 10 : 8 : 24 18 10 : 8 …" at bounding box center [604, 322] width 1089 height 555
click at [641, 555] on icon at bounding box center [640, 637] width 11 height 11
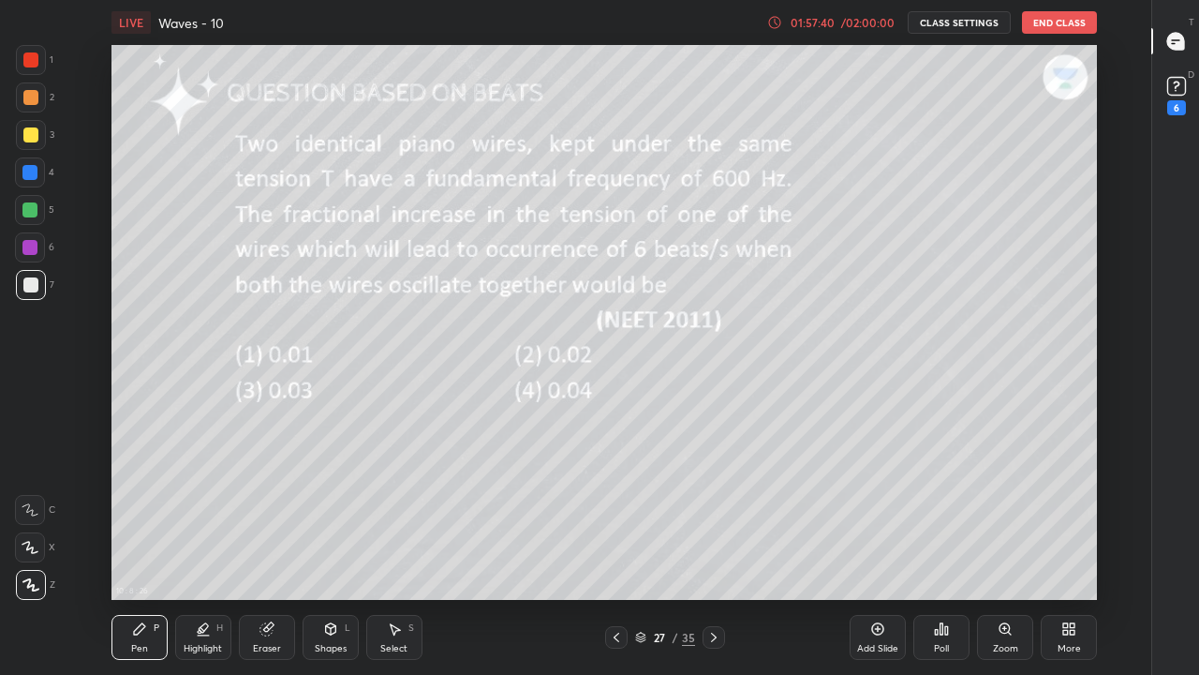
click at [638, 555] on icon at bounding box center [640, 635] width 9 height 5
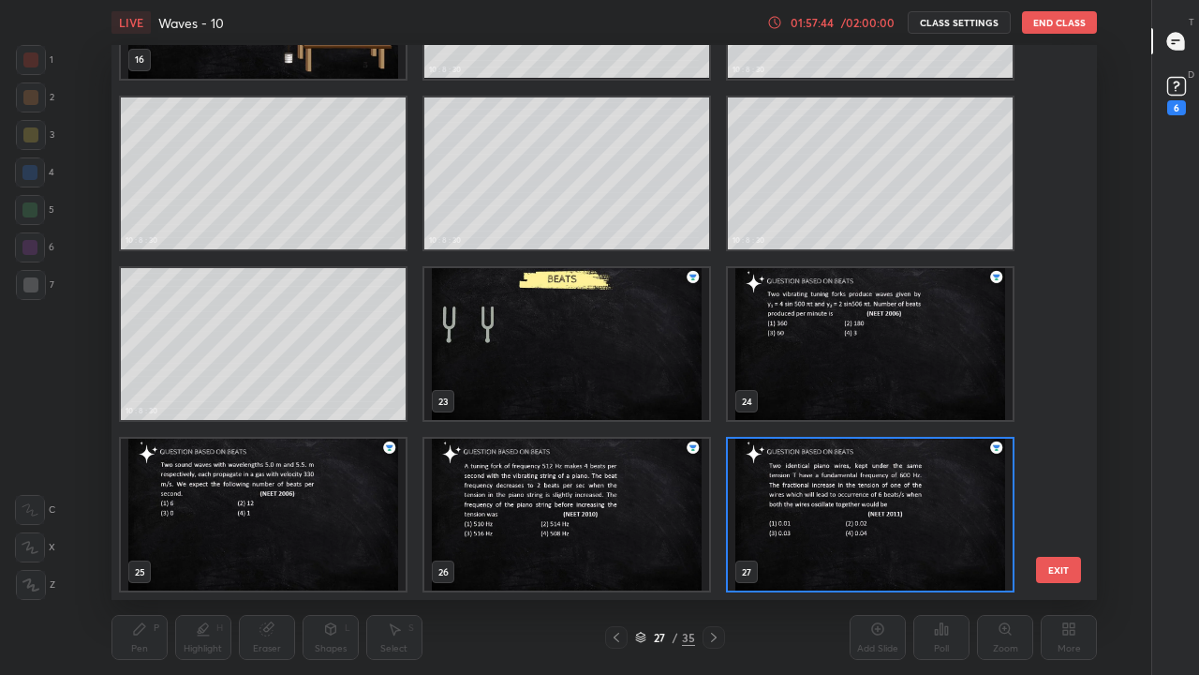
click at [615, 555] on div at bounding box center [616, 637] width 22 height 22
click at [614, 555] on div at bounding box center [616, 637] width 22 height 22
click at [622, 555] on div at bounding box center [616, 637] width 22 height 22
click at [644, 555] on icon at bounding box center [640, 635] width 9 height 5
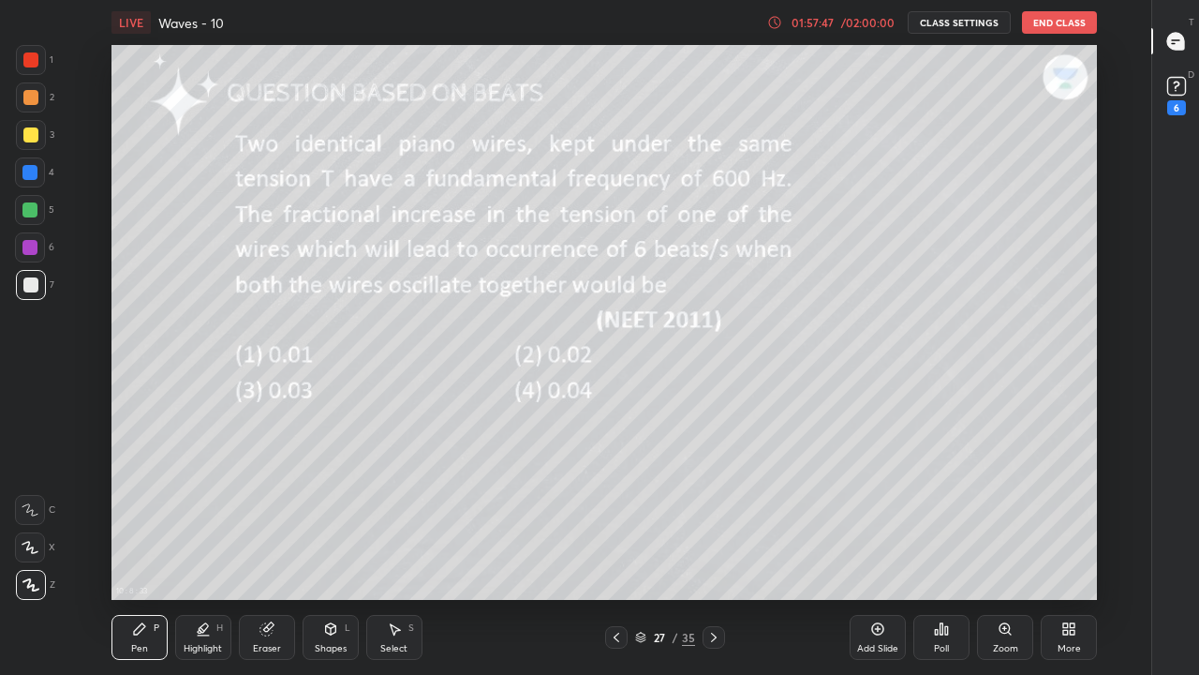
click at [644, 555] on icon at bounding box center [640, 635] width 9 height 5
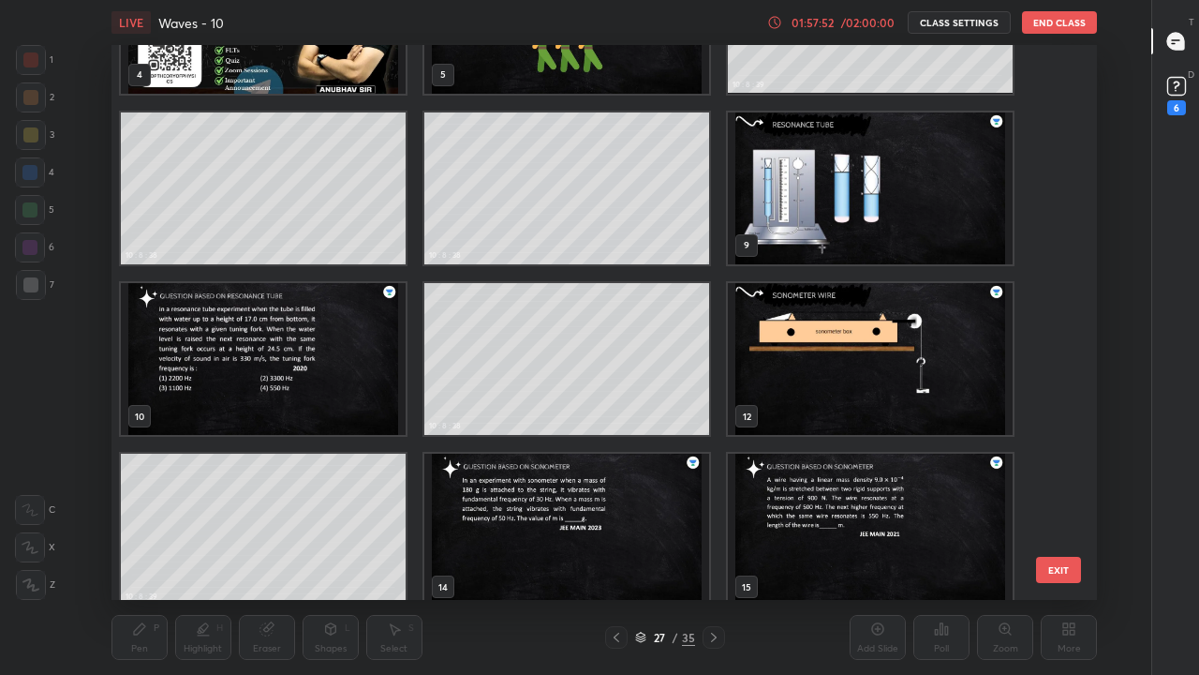
scroll to position [151, 0]
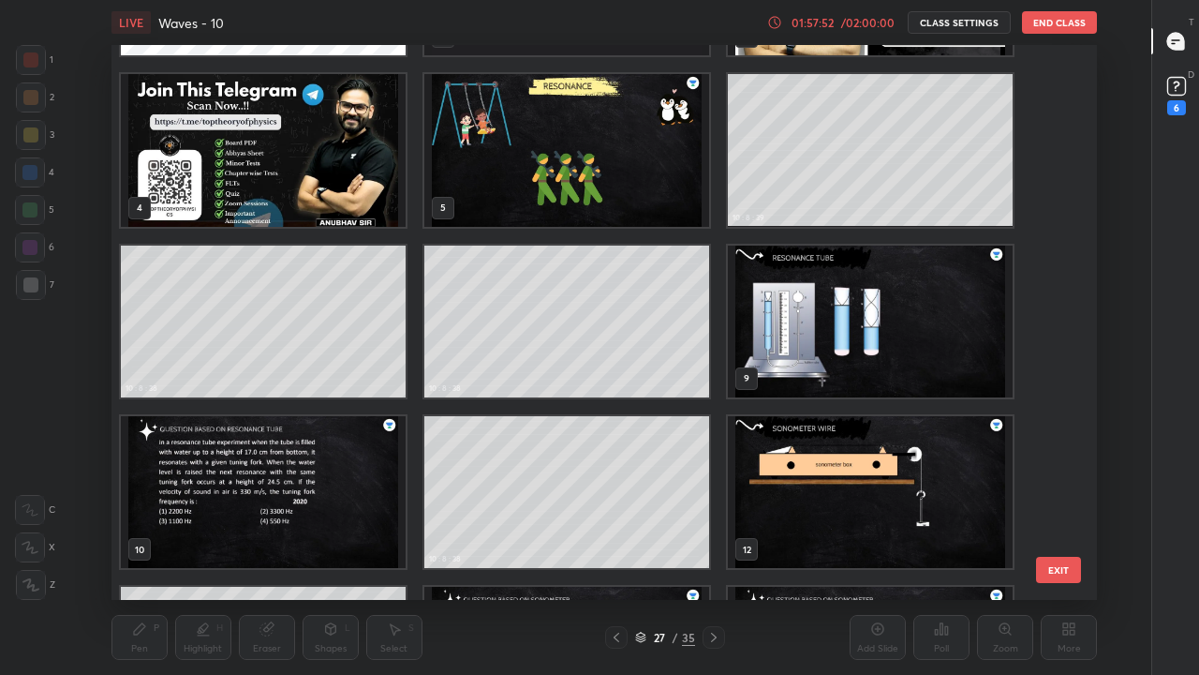
click at [633, 155] on img "grid" at bounding box center [567, 150] width 285 height 152
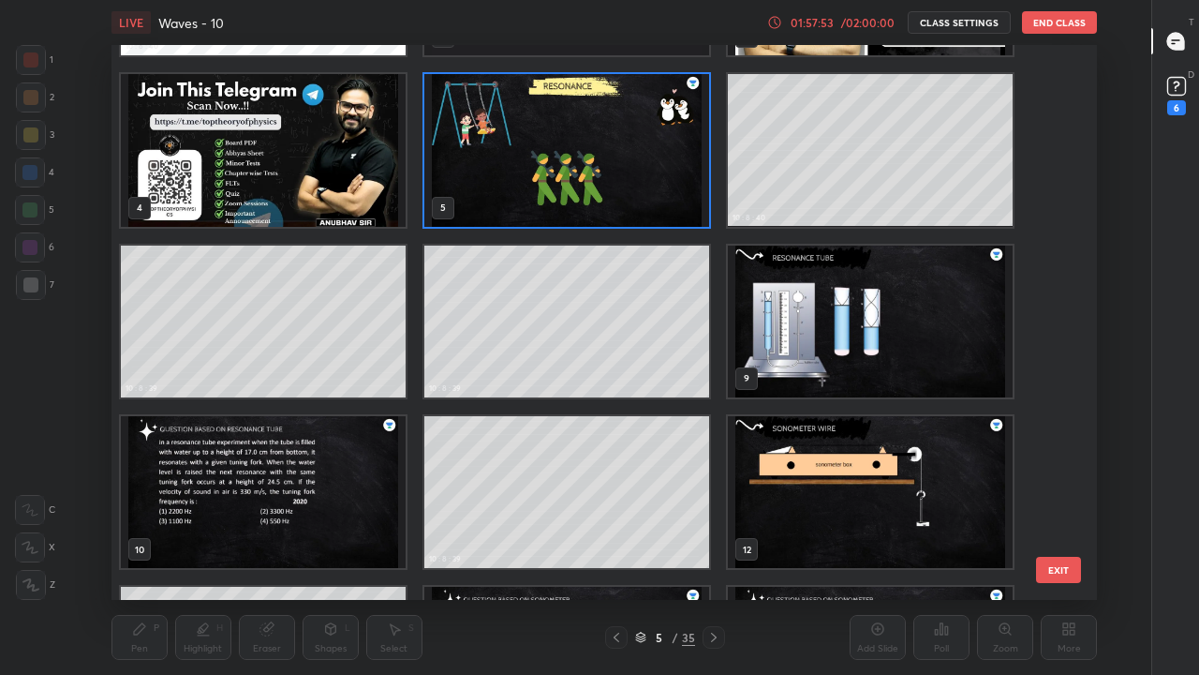
click at [641, 193] on img "grid" at bounding box center [567, 150] width 285 height 152
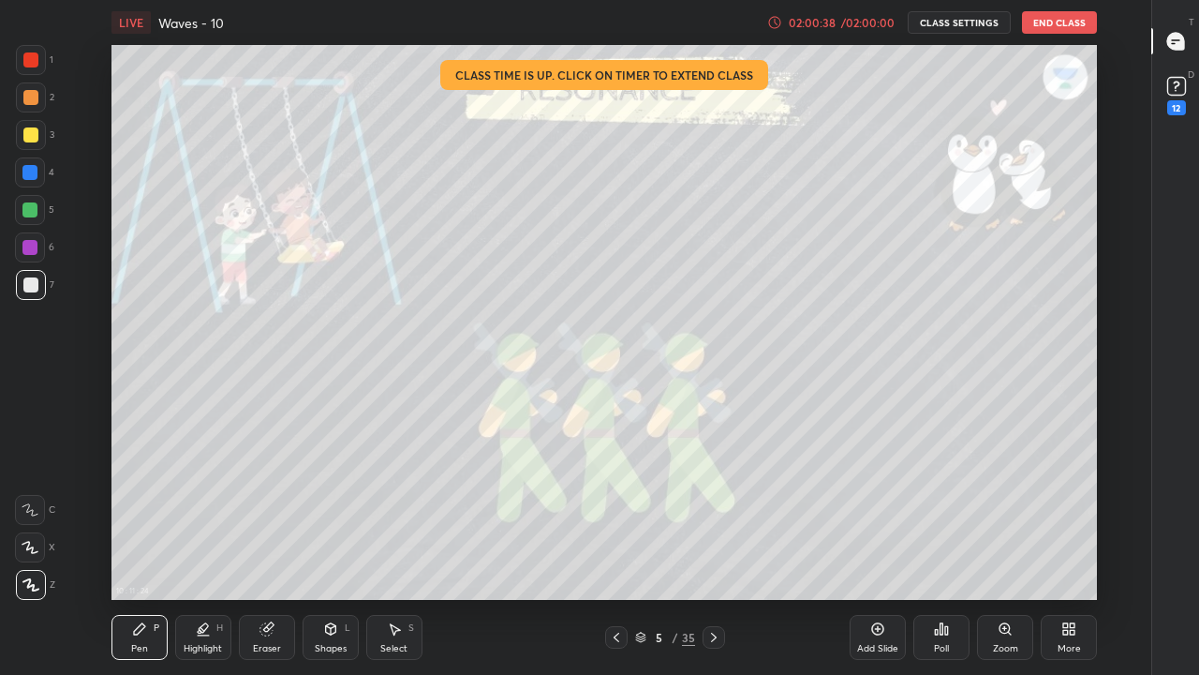
click at [864, 555] on div "Add Slide" at bounding box center [878, 637] width 56 height 45
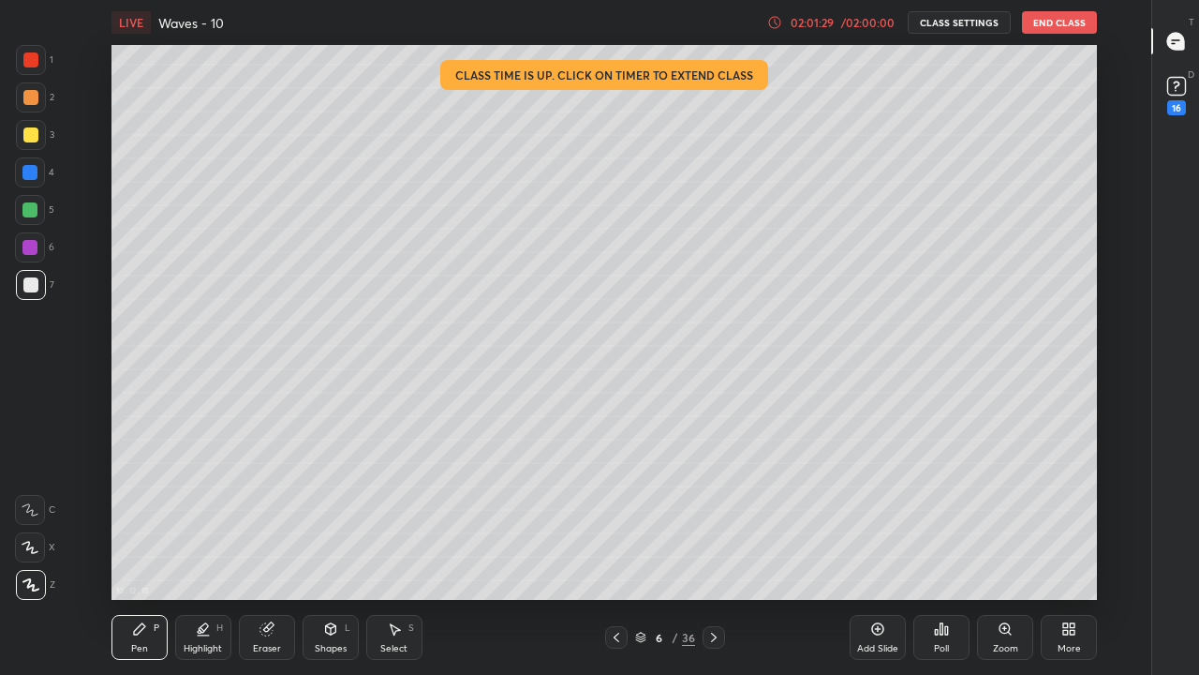
click at [641, 555] on icon at bounding box center [640, 637] width 11 height 11
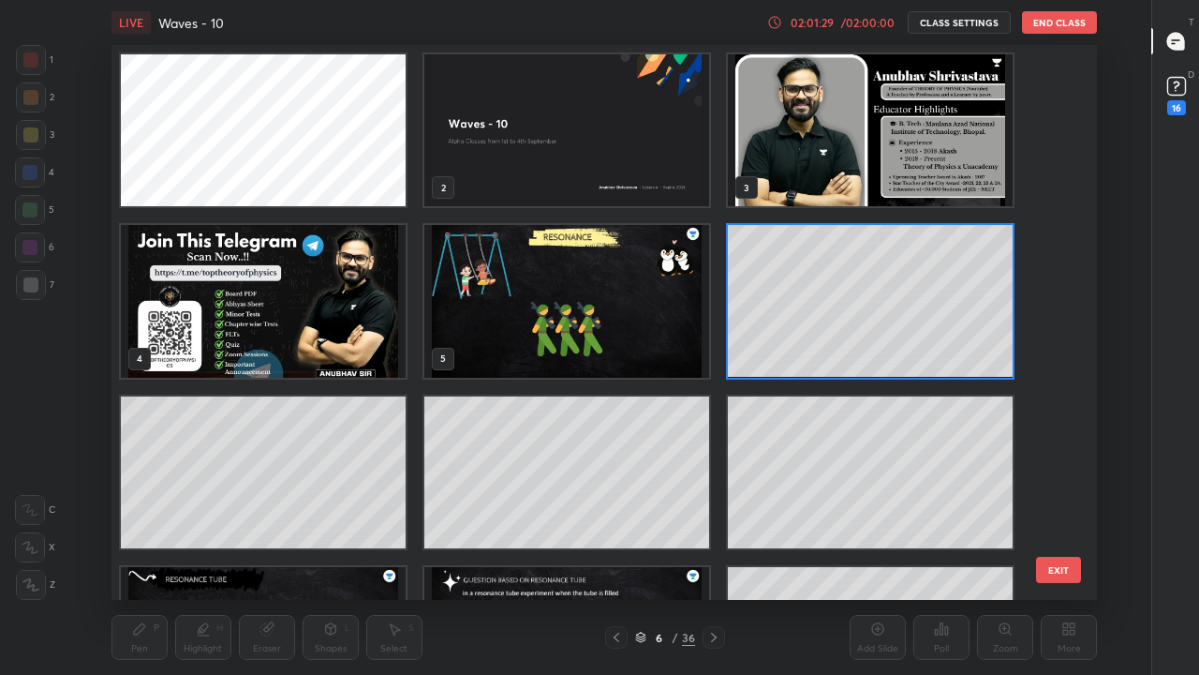
scroll to position [549, 976]
click at [375, 320] on img "grid" at bounding box center [263, 301] width 285 height 152
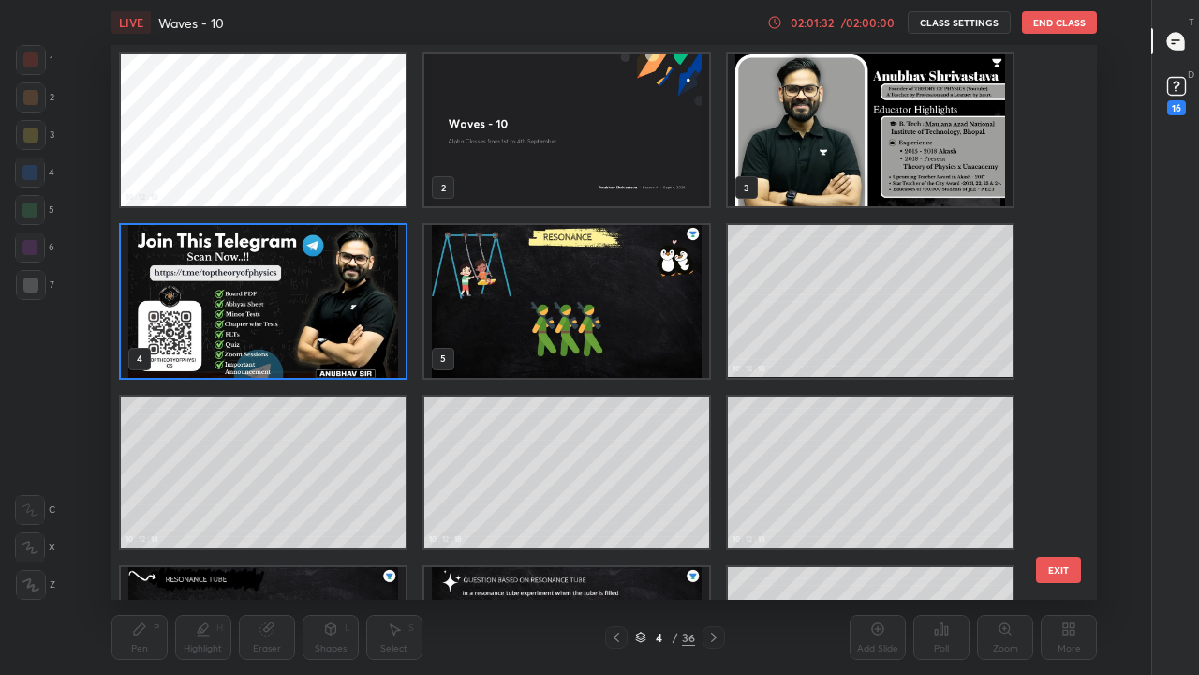
click at [321, 305] on img "grid" at bounding box center [263, 301] width 285 height 152
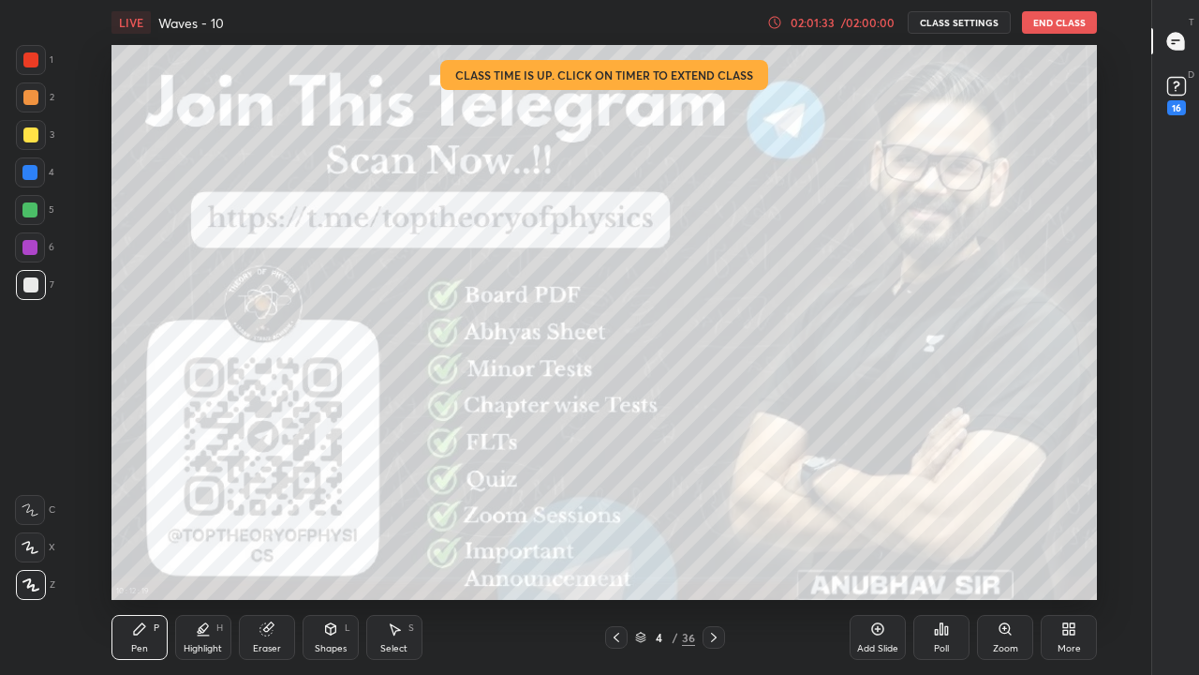
click at [110, 368] on div "10 : 12 : 19 Setting up your live class Class time is up. Click on timer to ext…" at bounding box center [604, 322] width 1089 height 555
click at [1058, 20] on button "End Class" at bounding box center [1059, 22] width 75 height 22
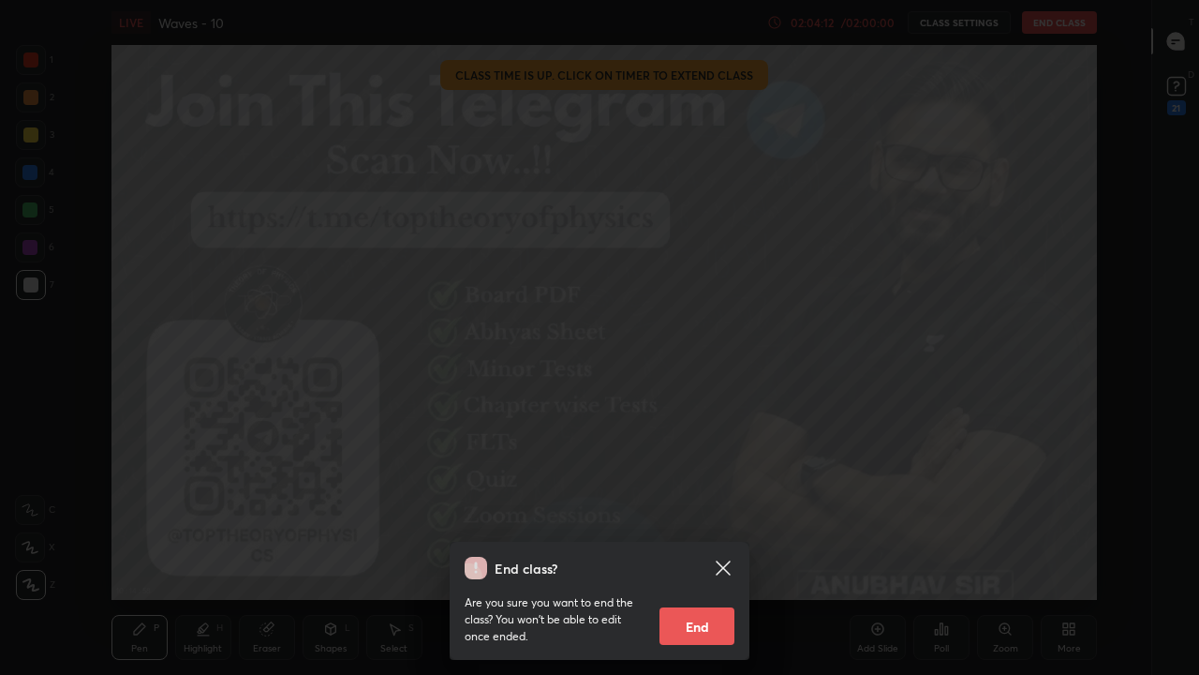
click at [689, 555] on button "End" at bounding box center [697, 625] width 75 height 37
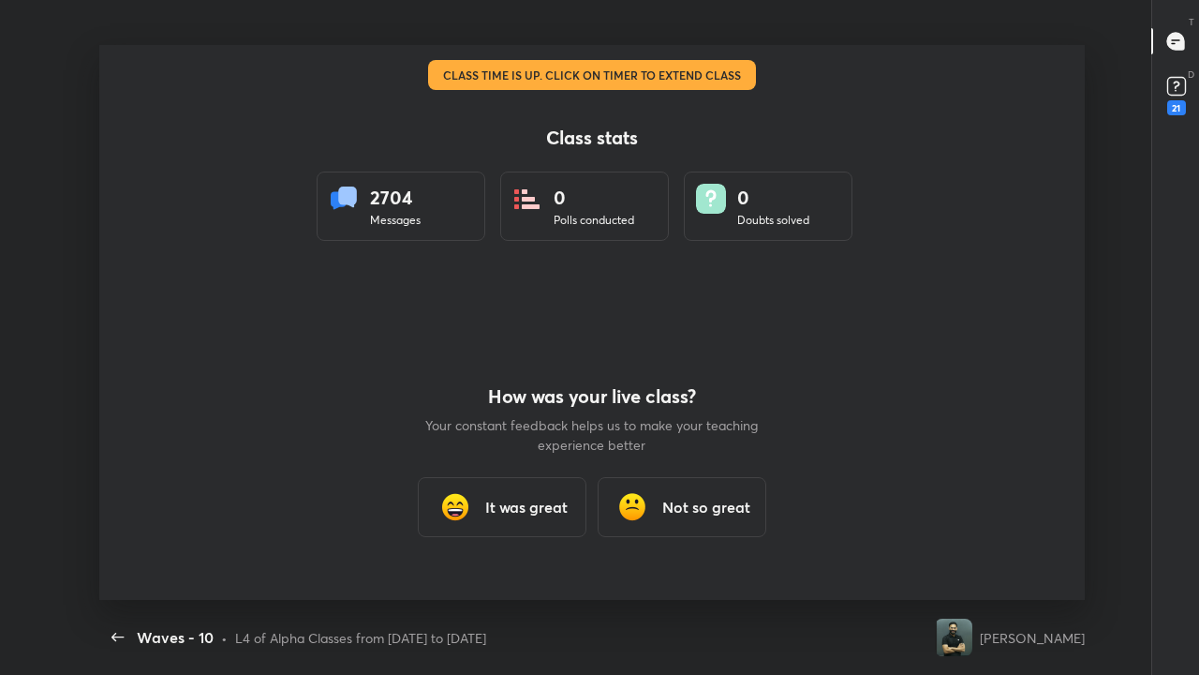
scroll to position [555, 1184]
type textarea "x"
click at [120, 555] on icon "button" at bounding box center [118, 637] width 22 height 22
